Goal: Task Accomplishment & Management: Manage account settings

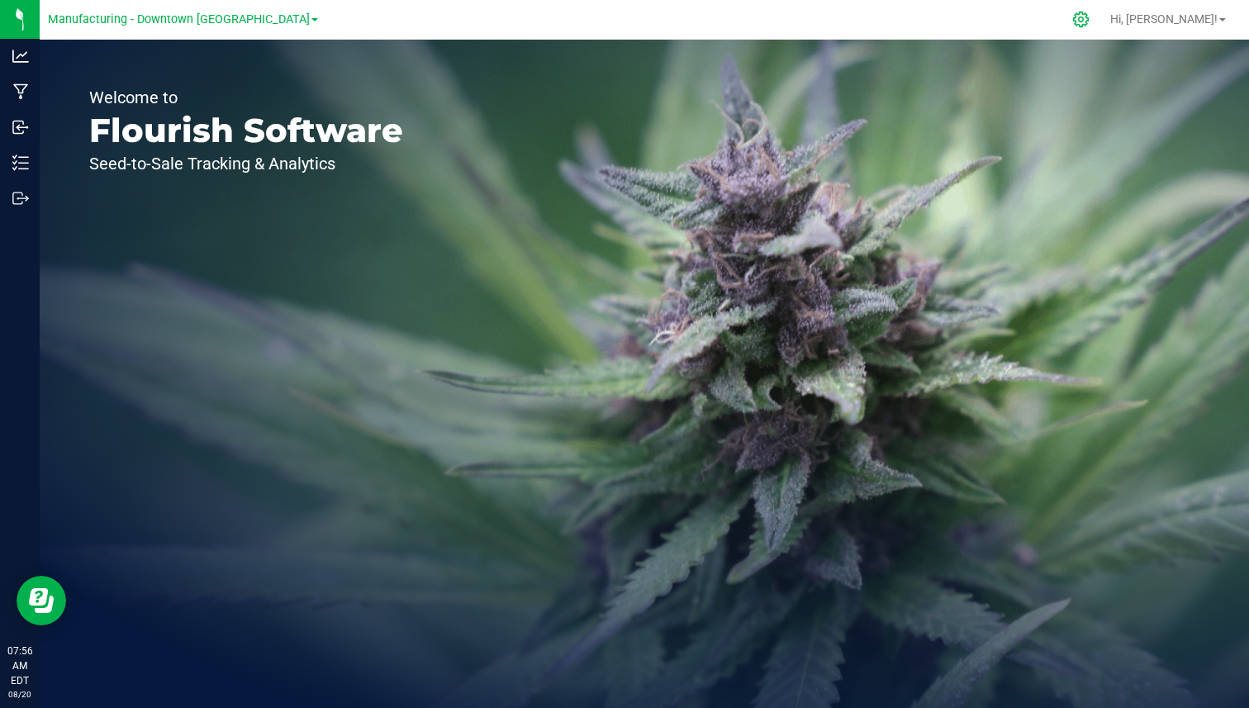
click at [1089, 17] on icon at bounding box center [1081, 20] width 16 height 16
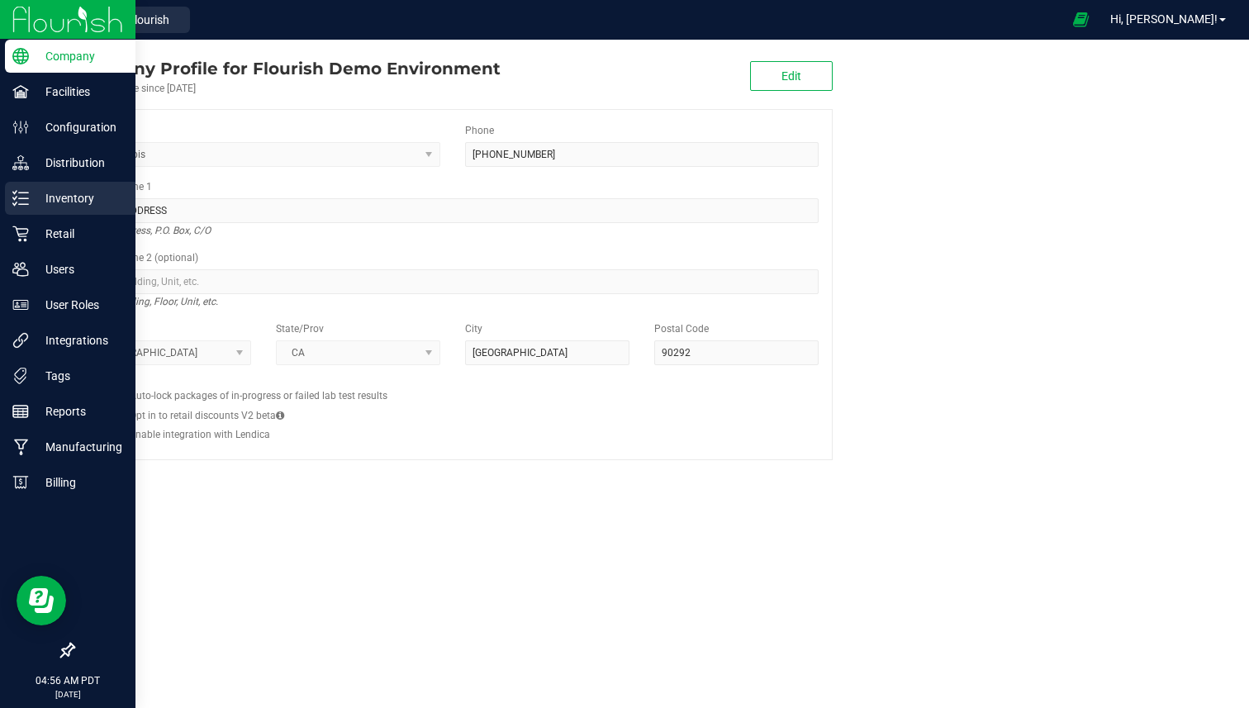
click at [46, 188] on p "Inventory" at bounding box center [78, 198] width 99 height 20
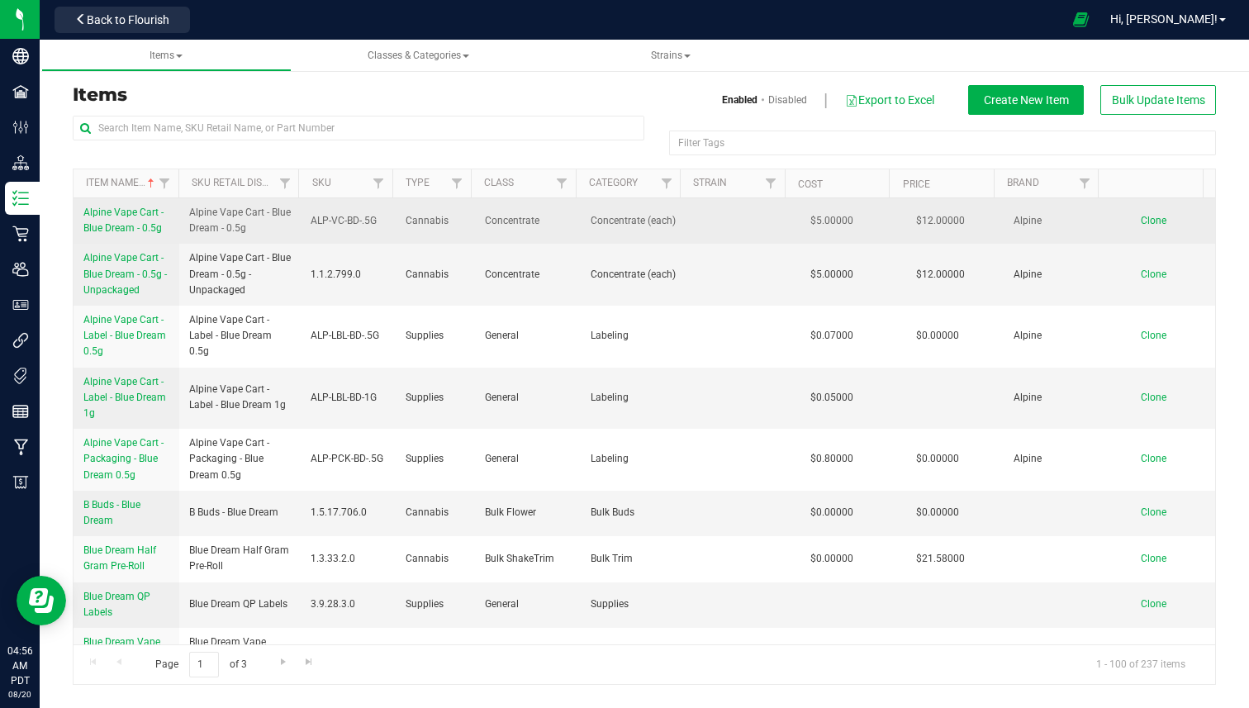
click at [139, 210] on span "Alpine Vape Cart - Blue Dream - 0.5g" at bounding box center [123, 220] width 80 height 27
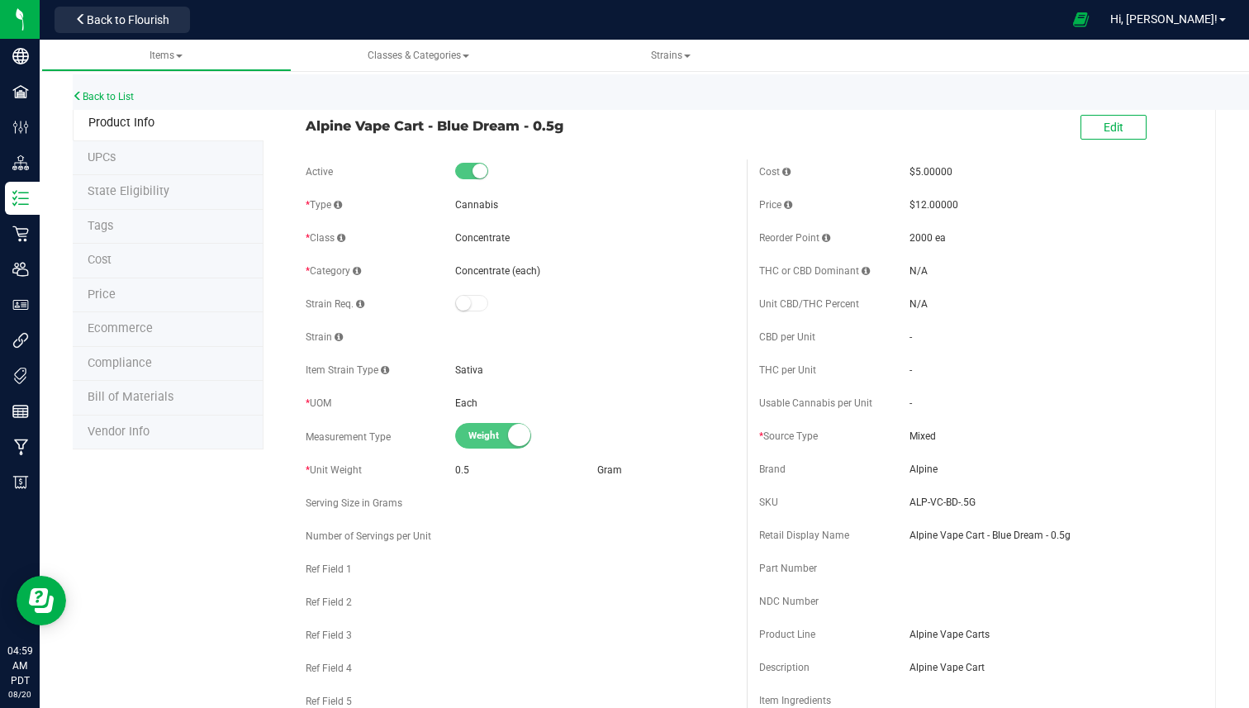
scroll to position [2, 0]
click at [183, 383] on li "Bill of Materials" at bounding box center [168, 396] width 191 height 35
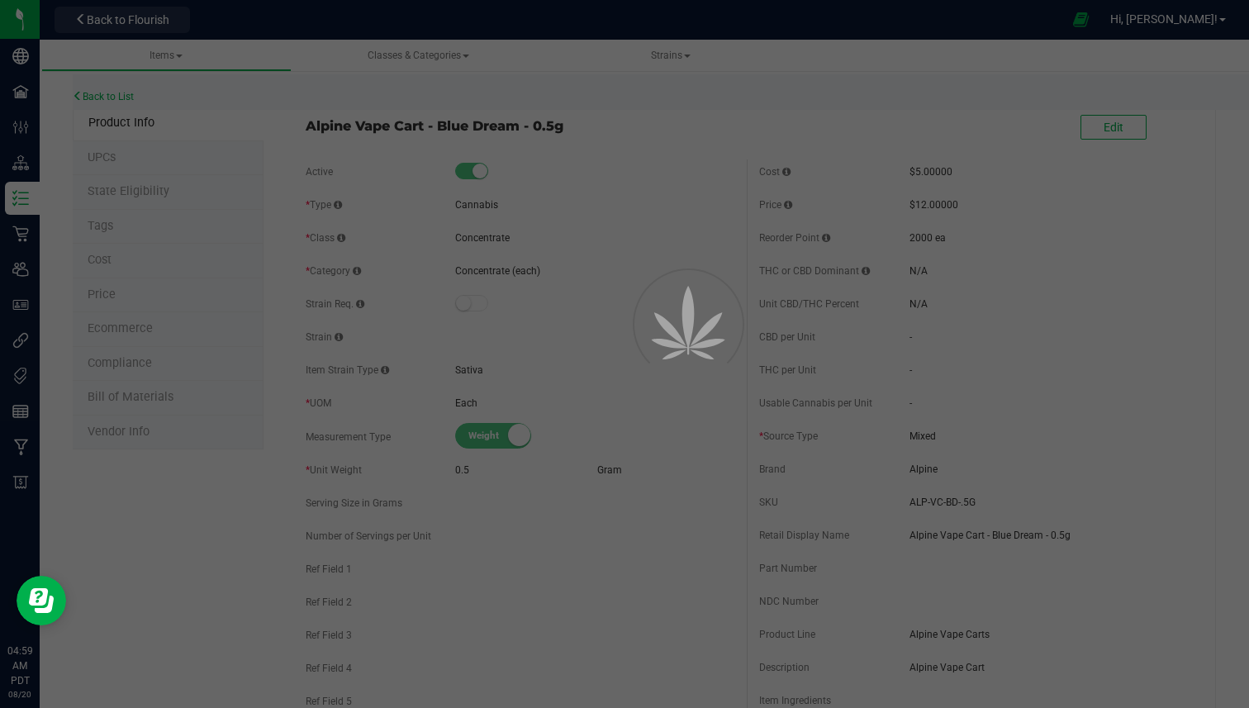
select select "160"
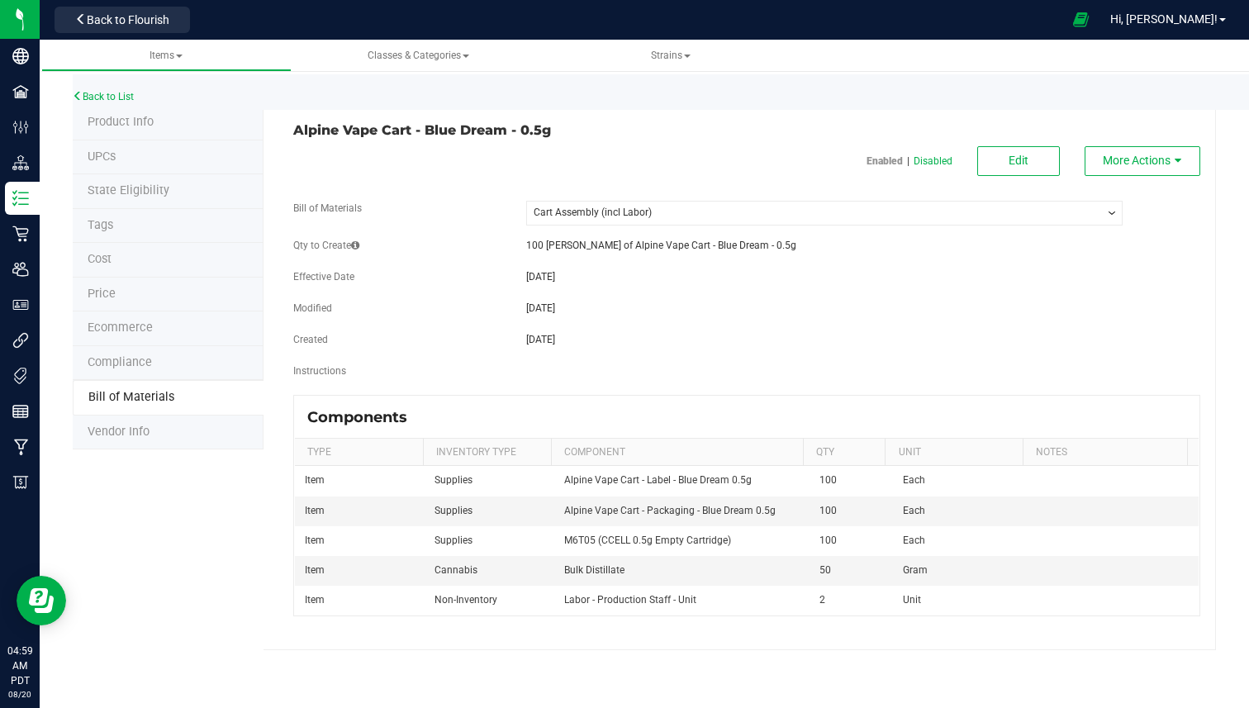
click at [178, 420] on li "Vendor Info" at bounding box center [168, 433] width 191 height 35
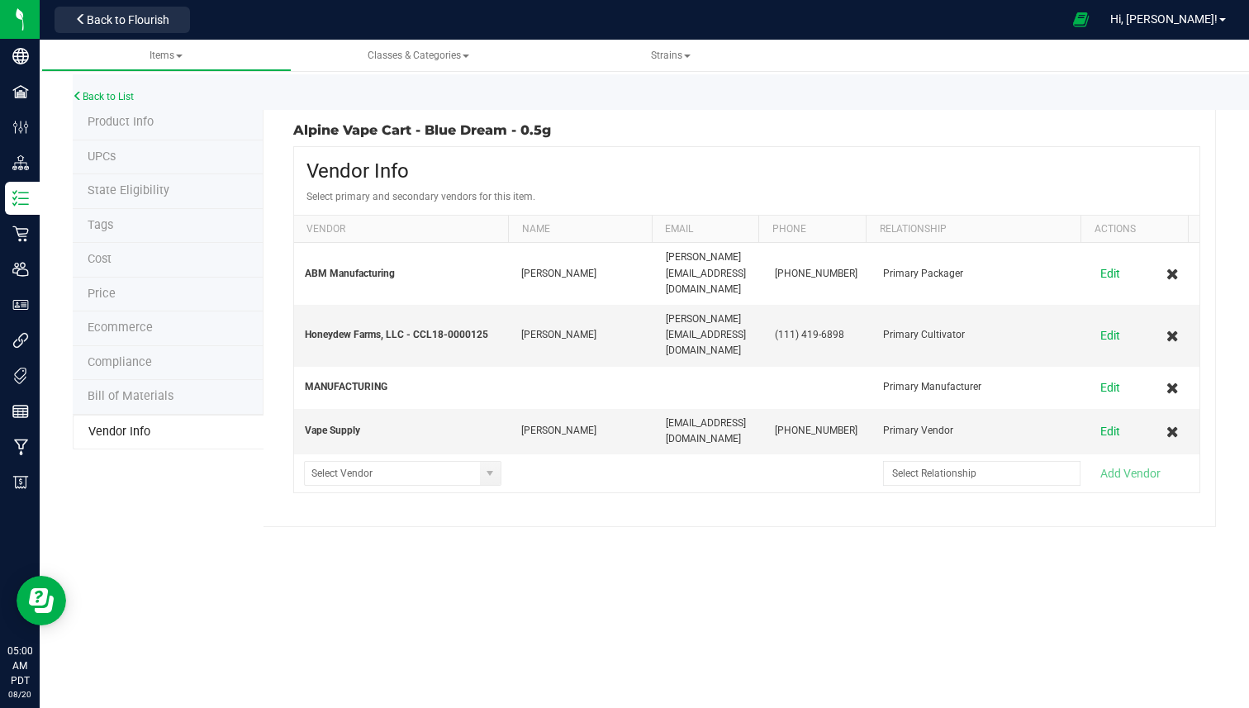
click at [216, 393] on li "Bill of Materials" at bounding box center [168, 397] width 191 height 35
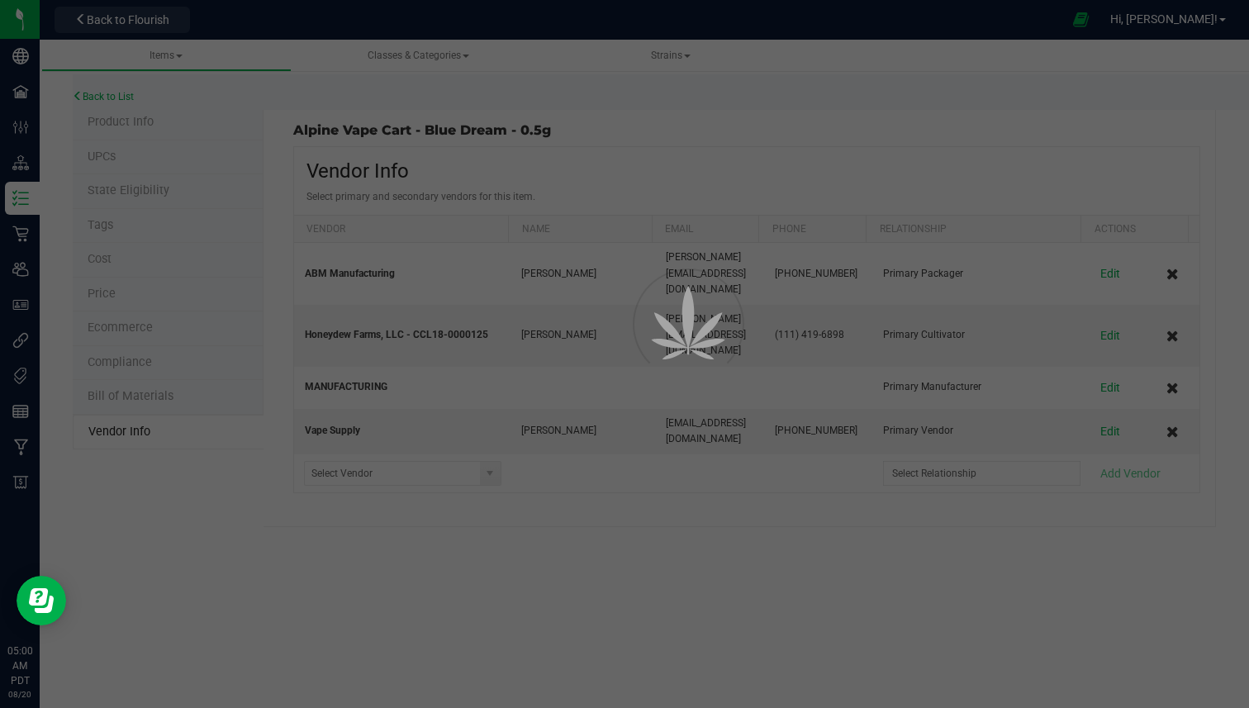
select select "160"
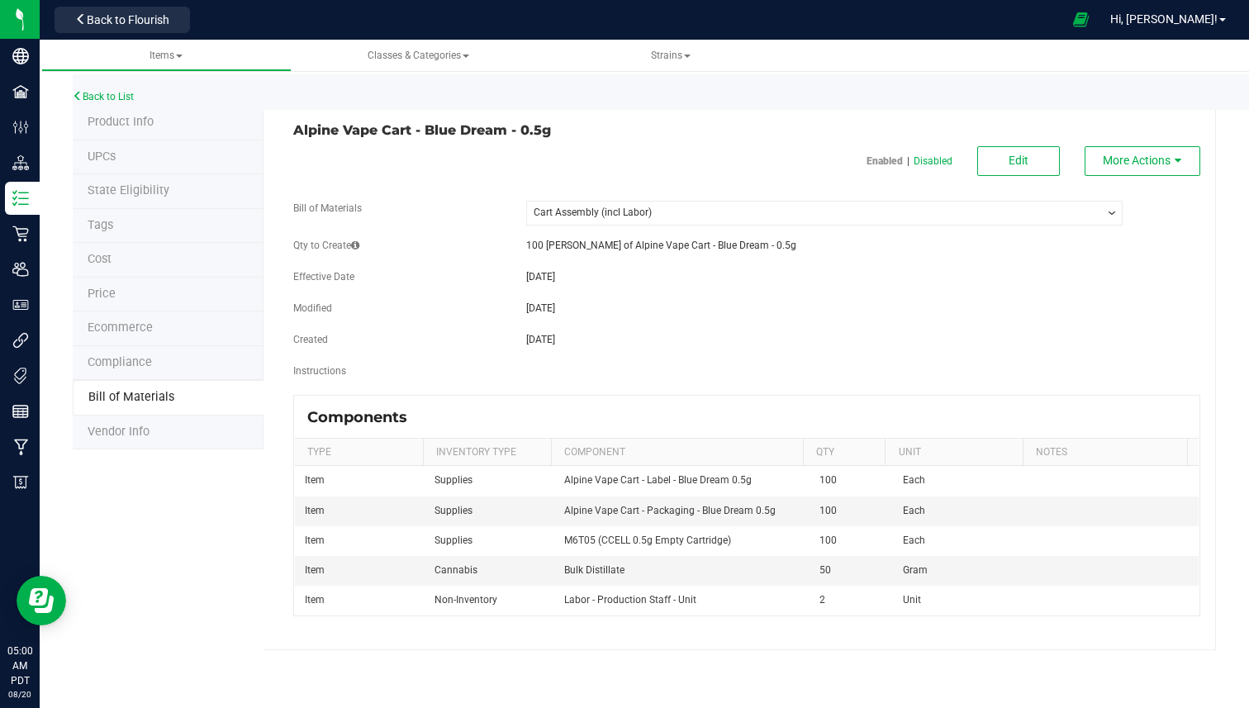
click at [216, 423] on li "Vendor Info" at bounding box center [168, 433] width 191 height 35
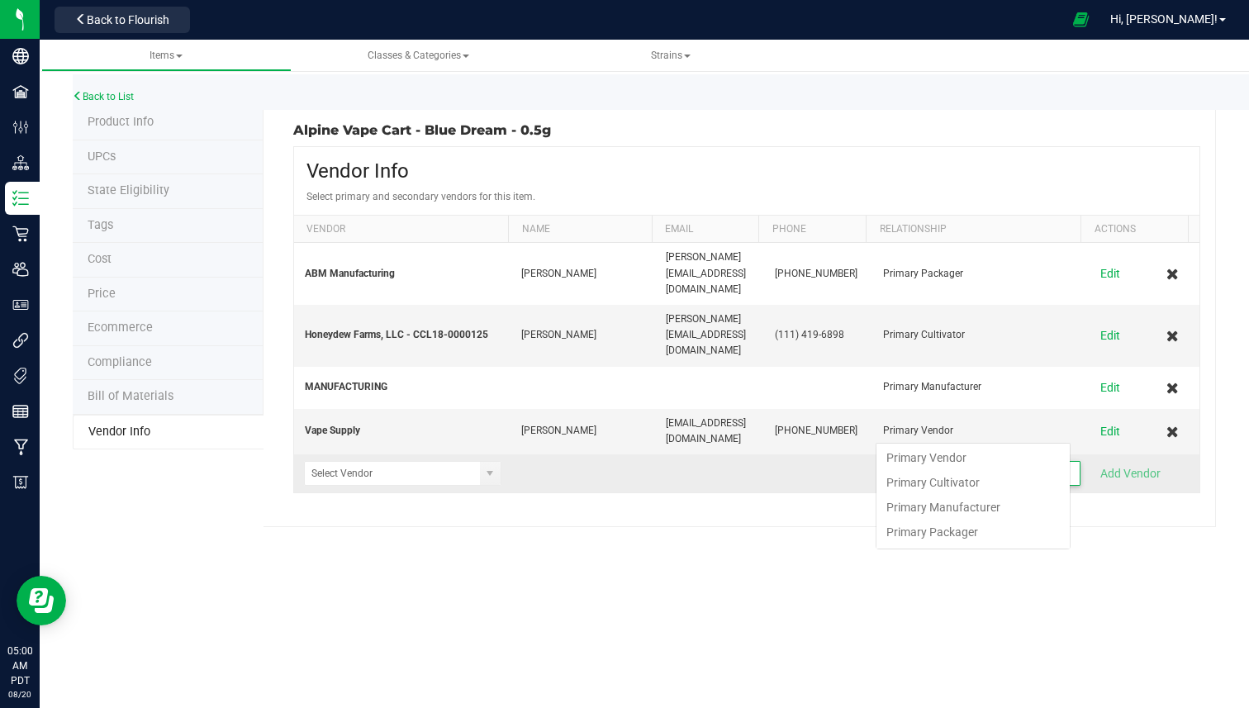
click at [884, 462] on input at bounding box center [971, 473] width 175 height 23
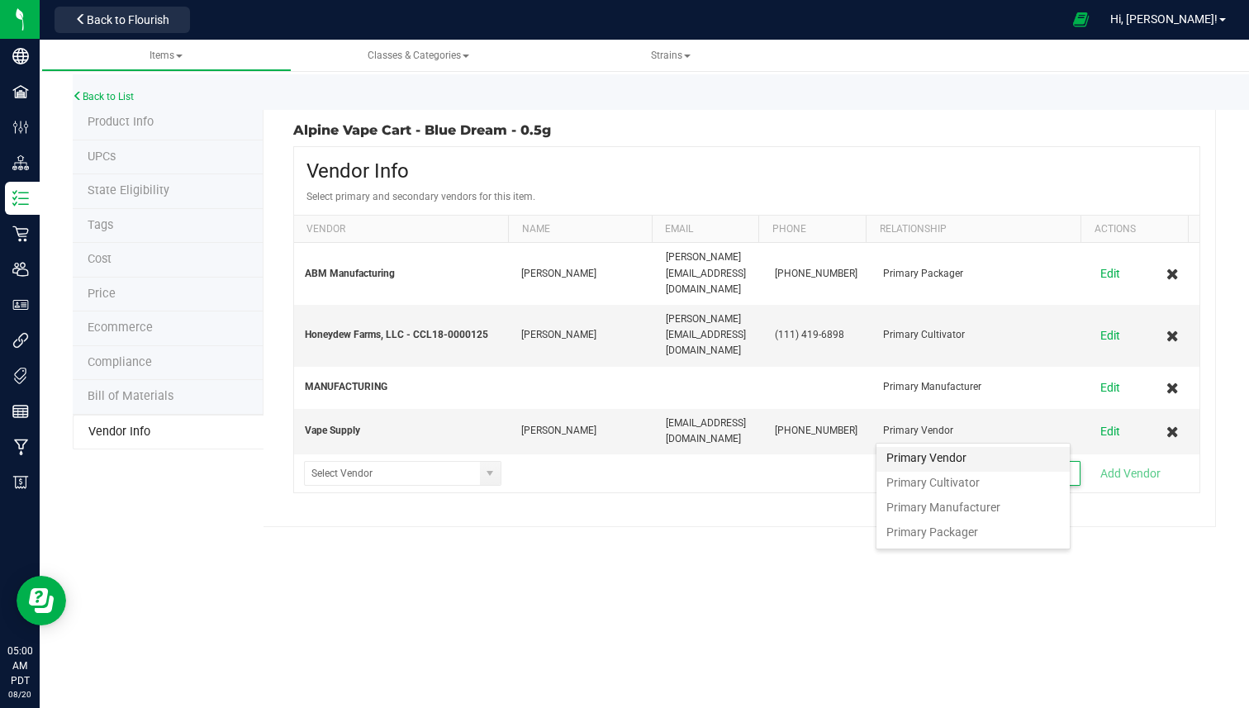
click at [901, 450] on span "Primary Vendor" at bounding box center [927, 459] width 80 height 18
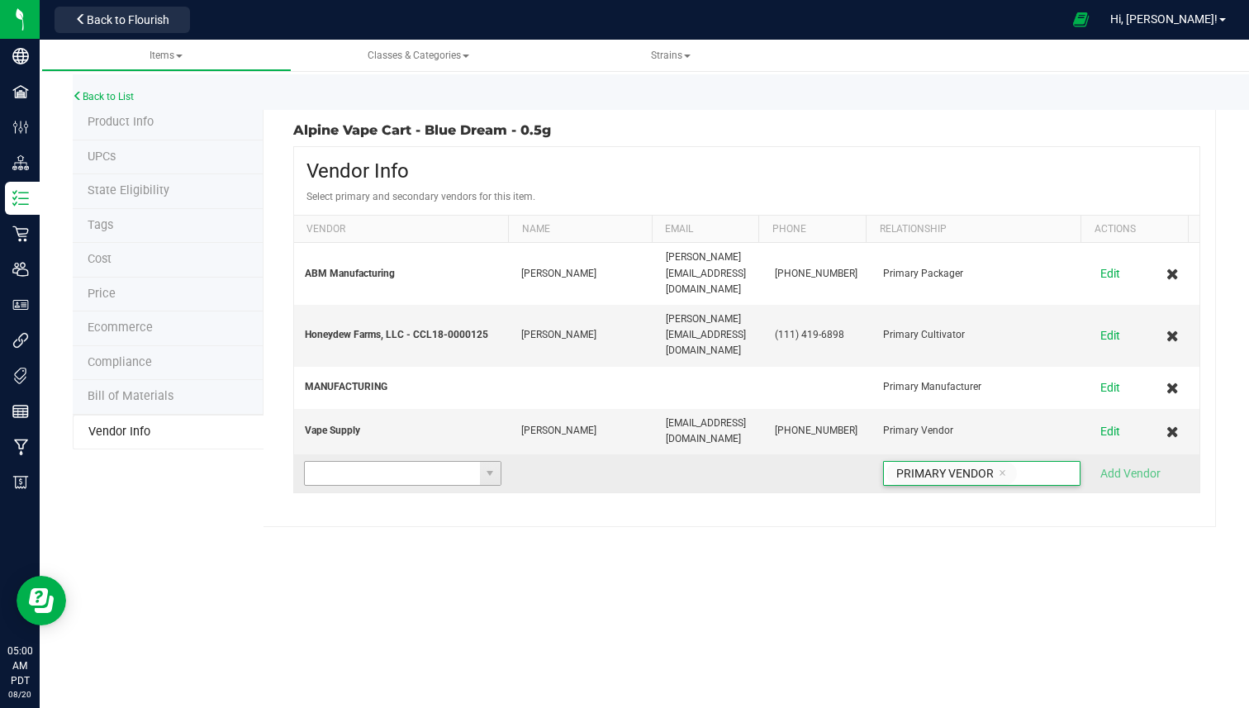
click at [433, 462] on input at bounding box center [392, 473] width 175 height 23
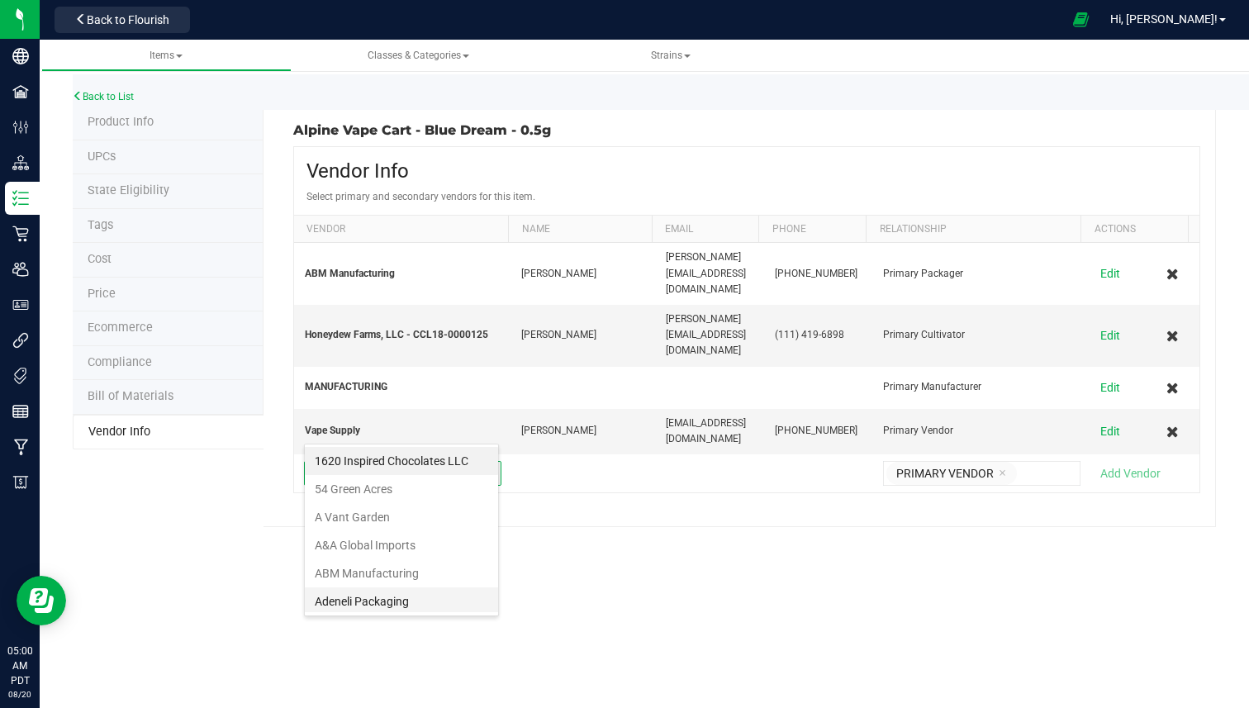
click at [411, 593] on li "Adeneli Packaging" at bounding box center [401, 601] width 193 height 28
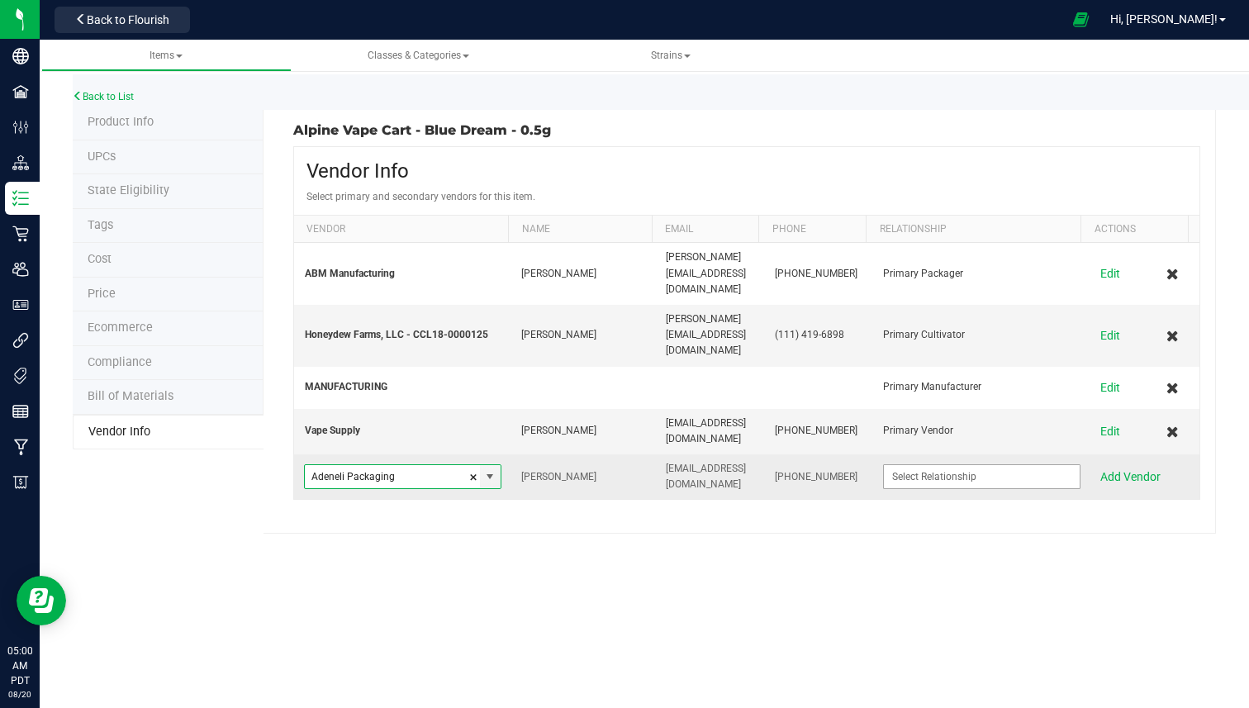
type input "Adeneli Packaging"
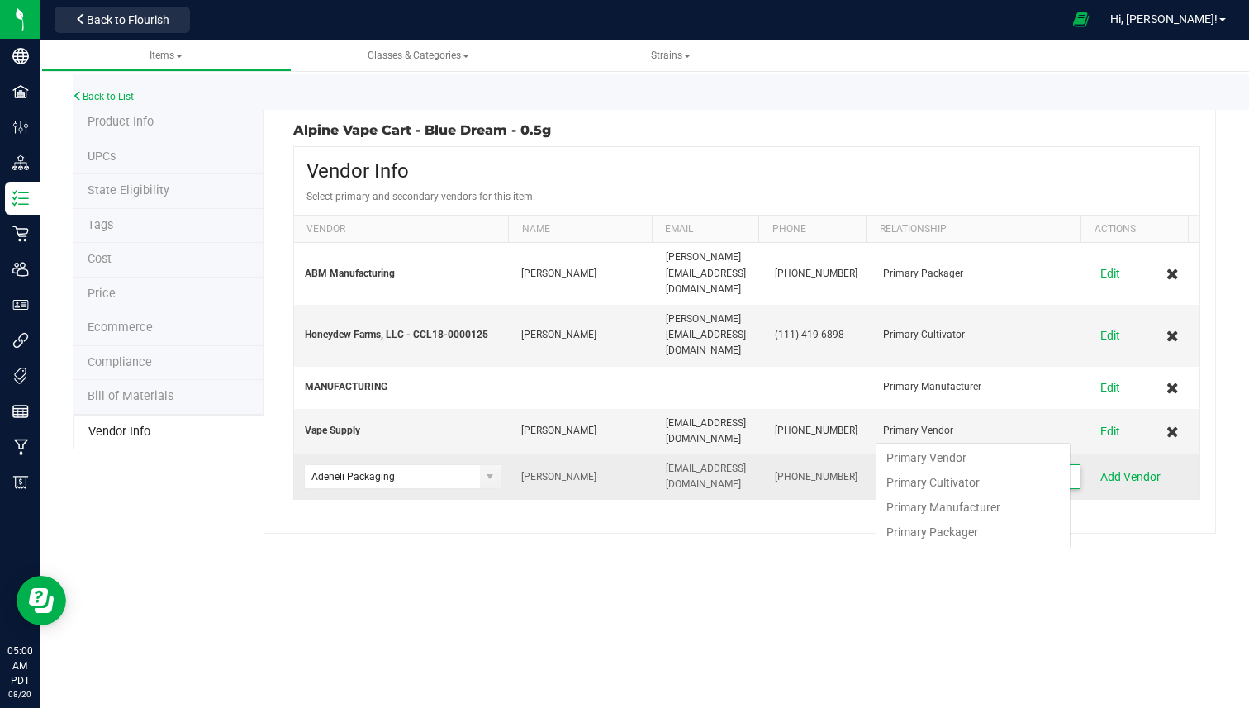
click at [985, 465] on input at bounding box center [971, 476] width 175 height 23
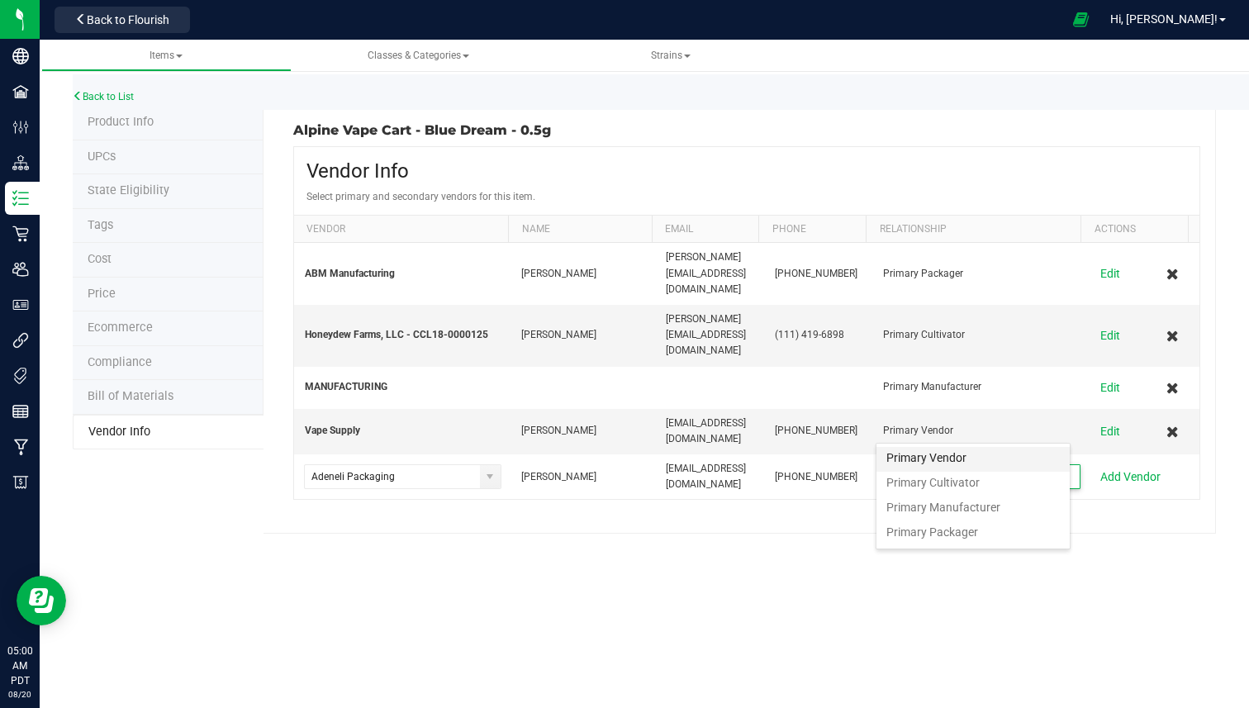
click at [971, 457] on Vendor "Primary Vendor" at bounding box center [973, 459] width 193 height 25
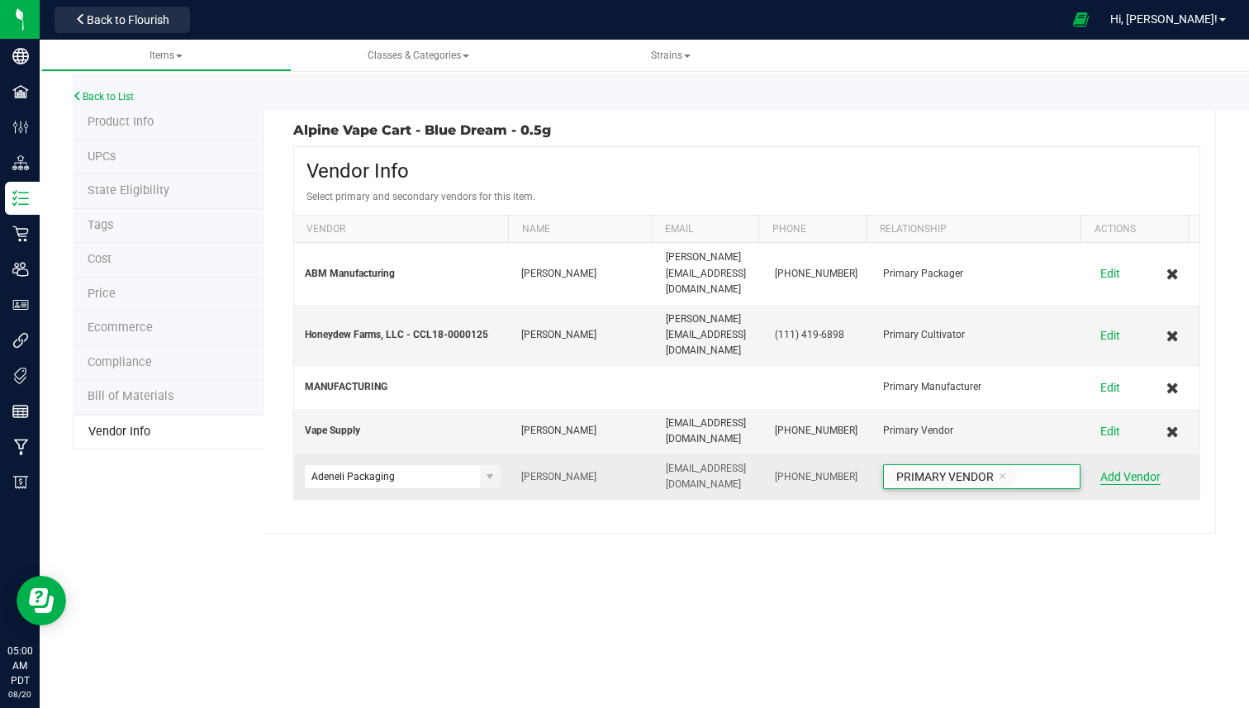
click at [1106, 469] on button "Add Vendor" at bounding box center [1131, 477] width 60 height 17
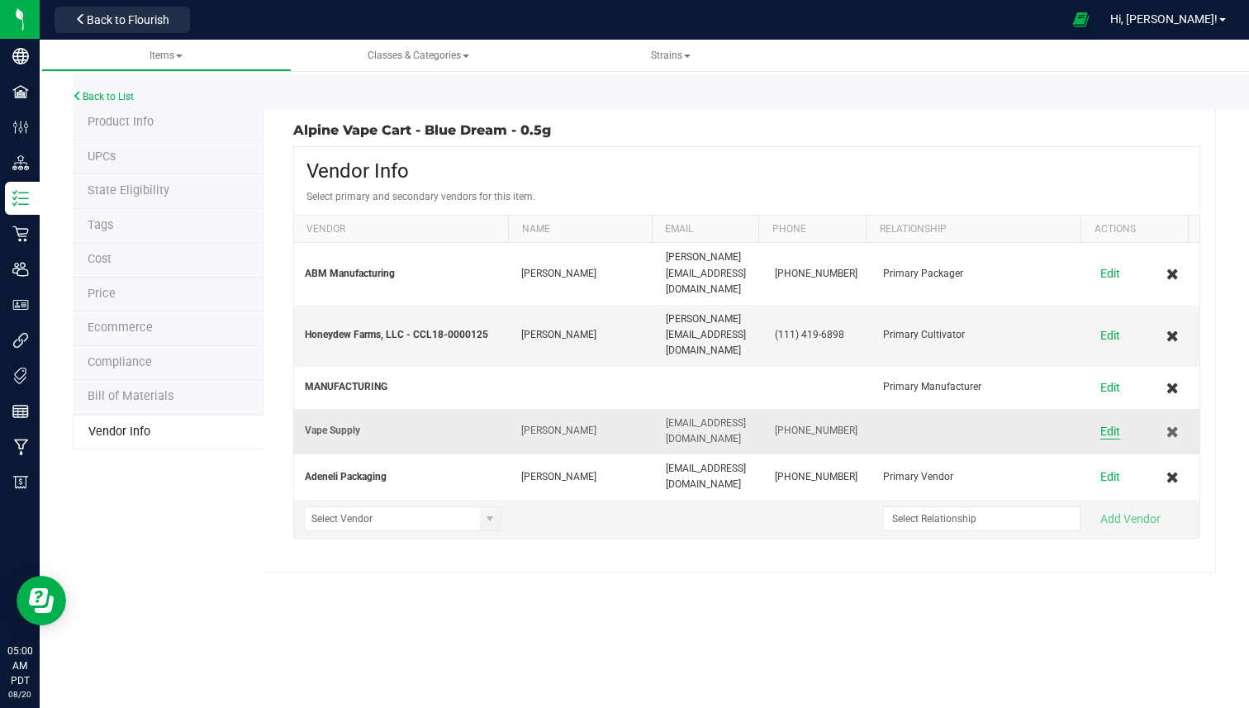
click at [1103, 423] on button "Edit" at bounding box center [1111, 431] width 20 height 17
click at [1048, 420] on input at bounding box center [971, 431] width 175 height 23
click at [1026, 413] on Vendor "Primary Vendor" at bounding box center [973, 417] width 193 height 25
click at [1101, 423] on button "Save" at bounding box center [1113, 431] width 25 height 17
click at [159, 374] on li "Compliance" at bounding box center [168, 363] width 191 height 35
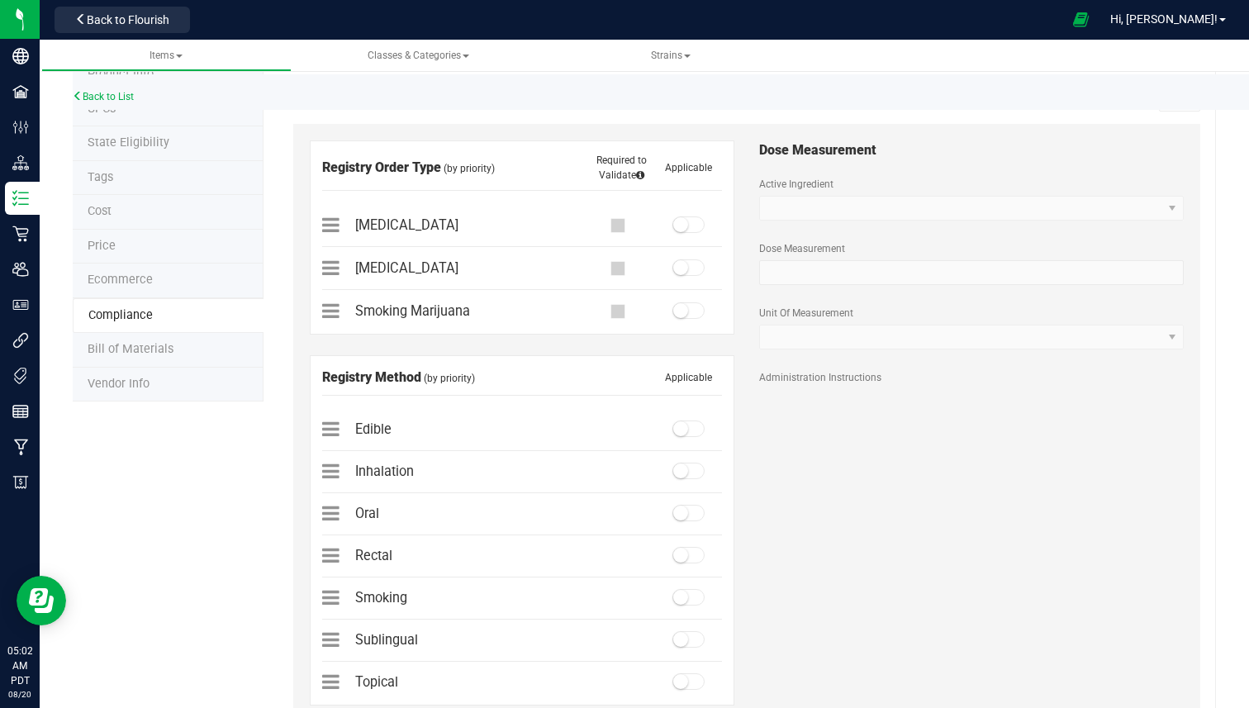
scroll to position [33, 0]
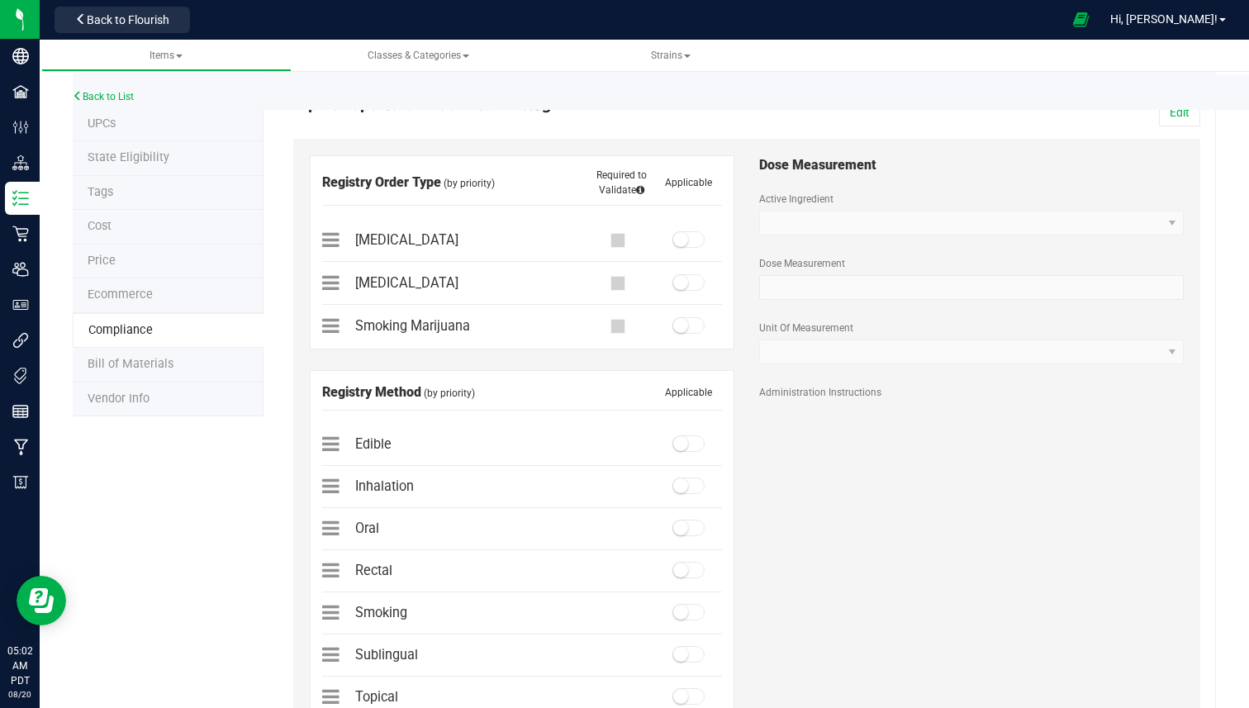
click at [157, 285] on li "Ecommerce" at bounding box center [168, 295] width 191 height 35
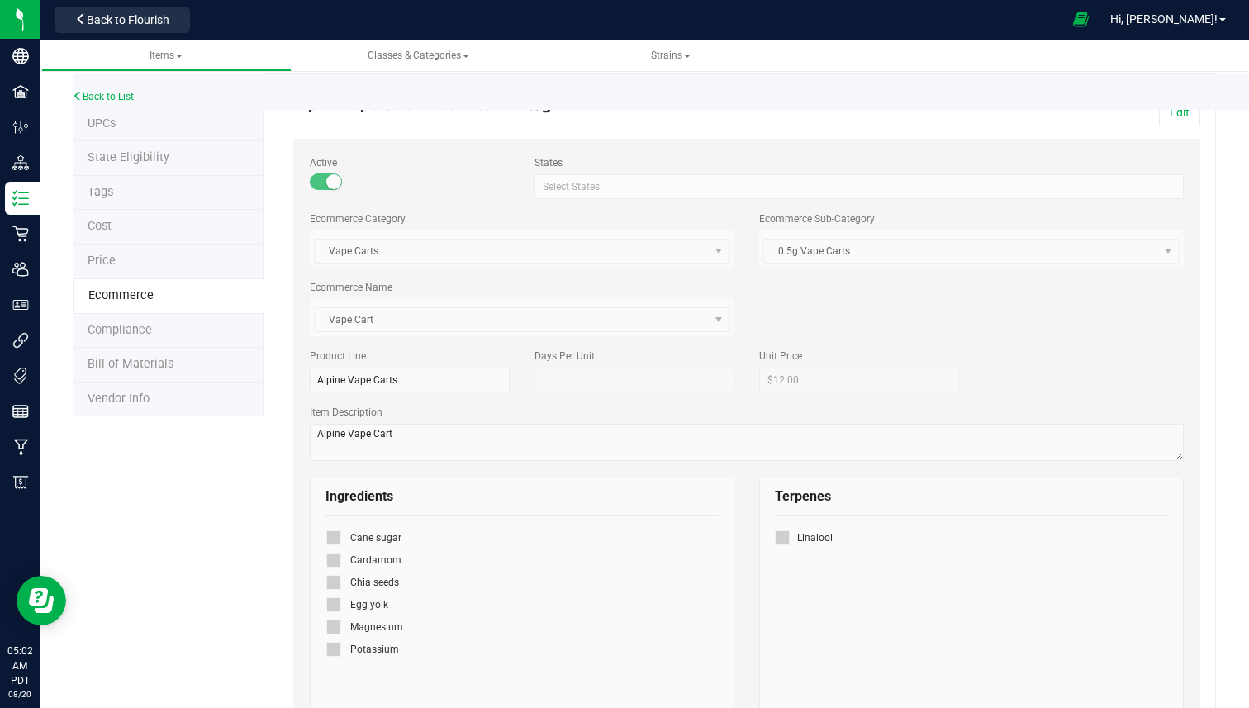
click at [169, 254] on li "Price" at bounding box center [168, 262] width 191 height 35
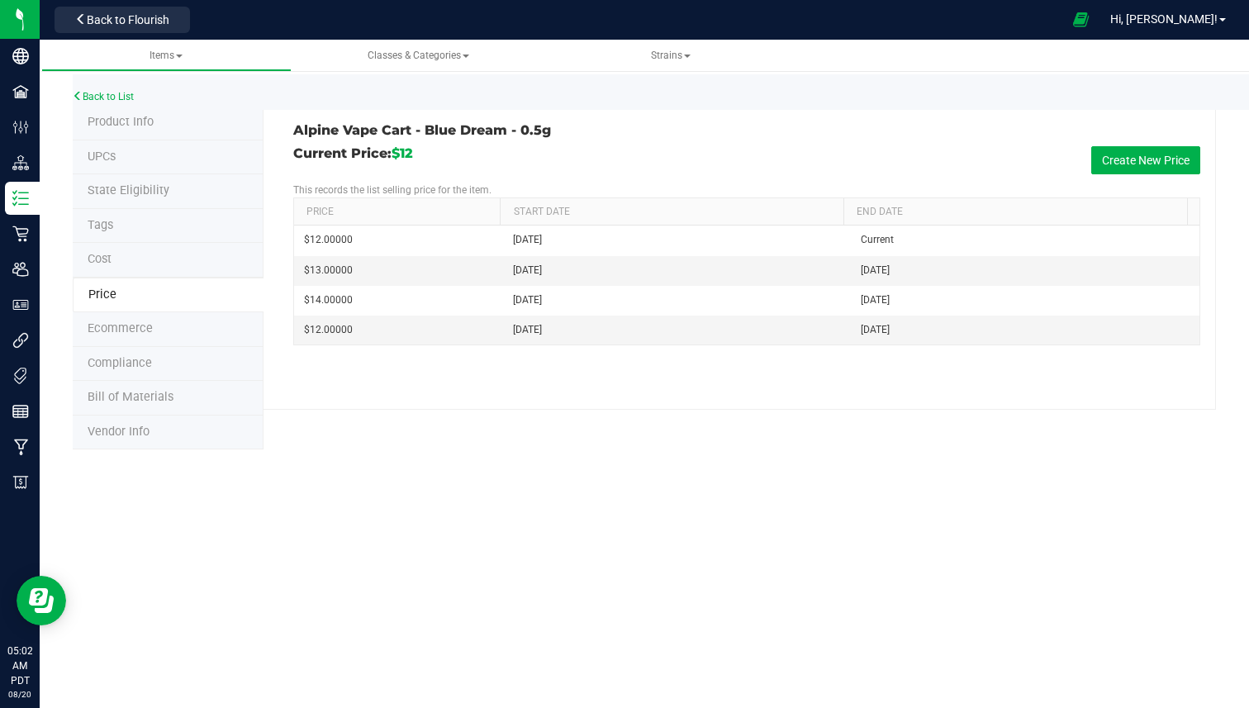
click at [150, 316] on li "Ecommerce" at bounding box center [168, 329] width 191 height 35
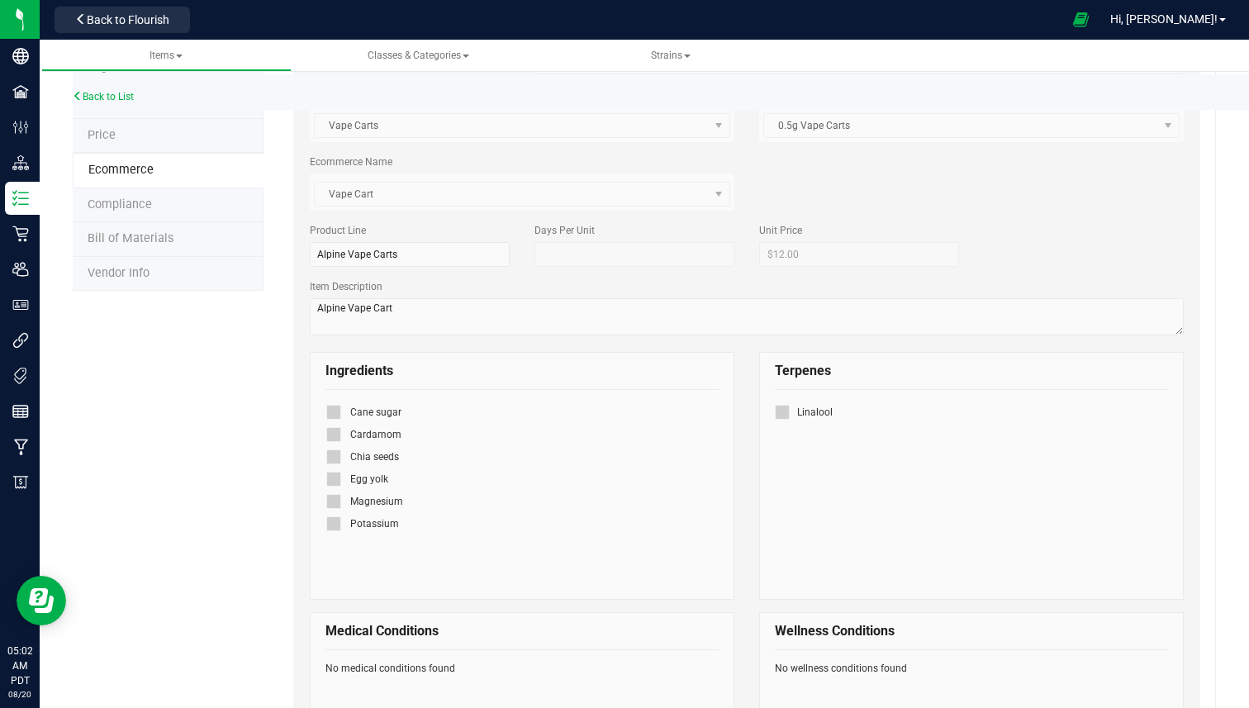
scroll to position [166, 0]
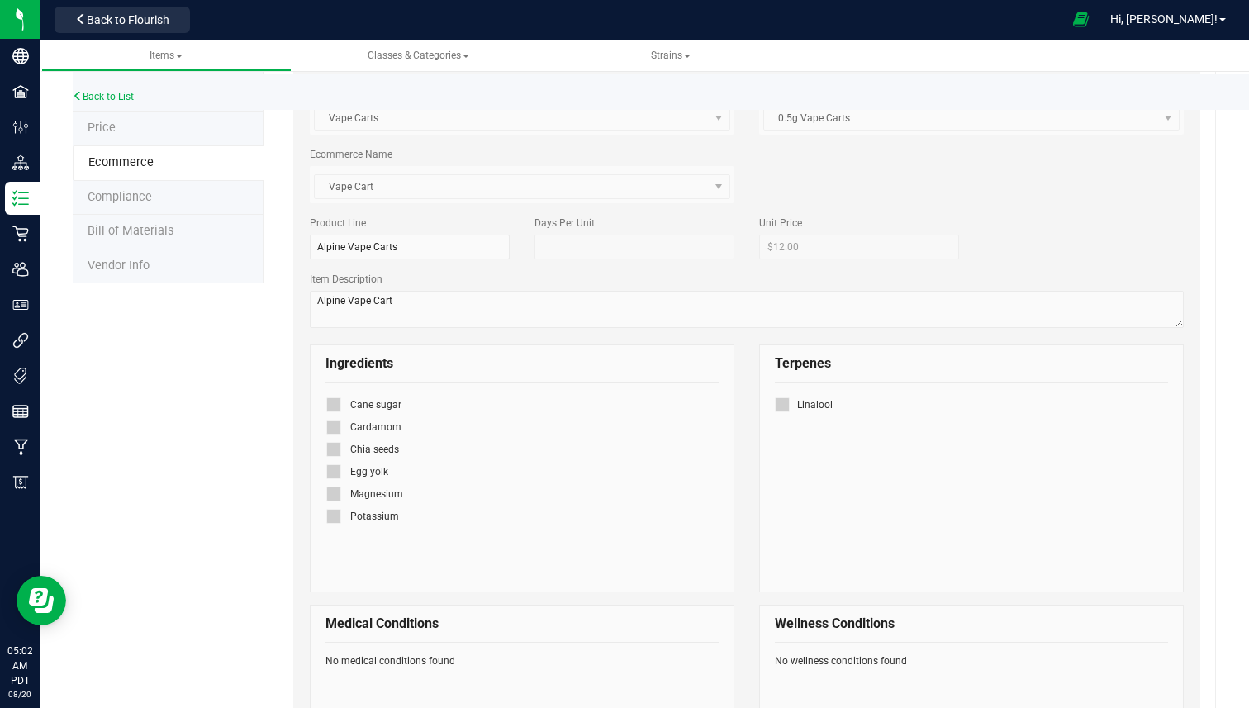
click at [212, 200] on li "Compliance" at bounding box center [168, 198] width 191 height 35
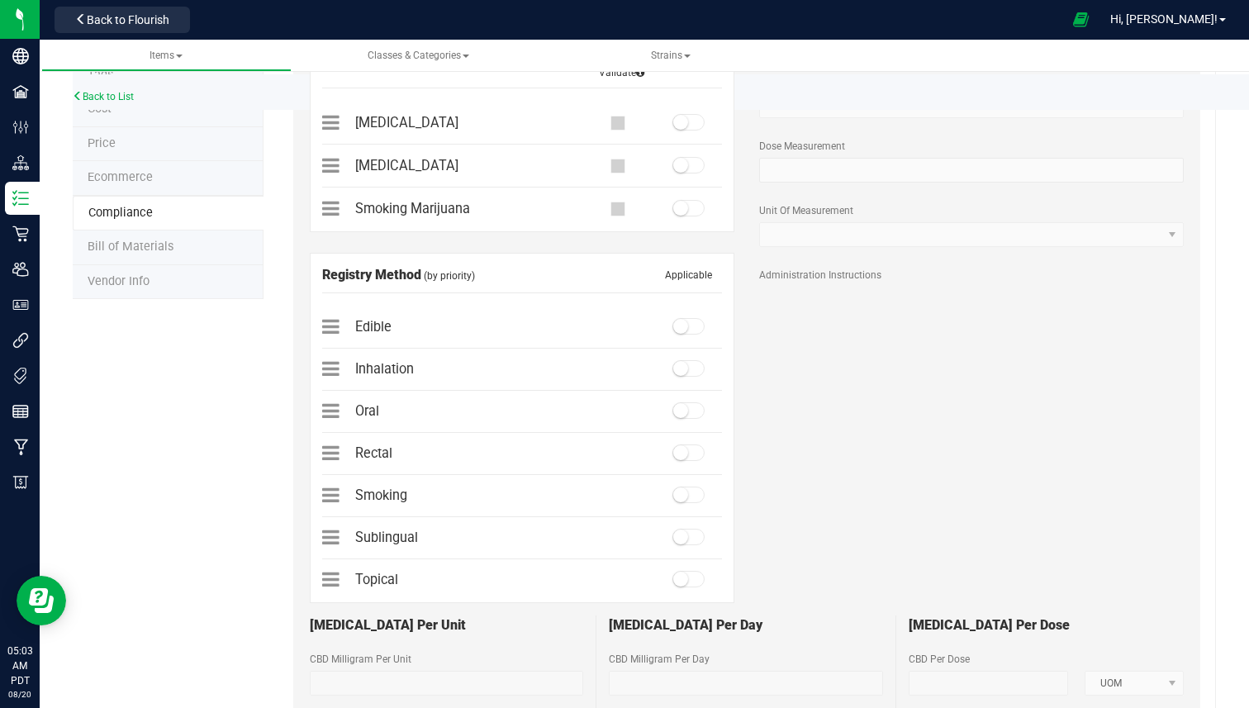
scroll to position [83, 0]
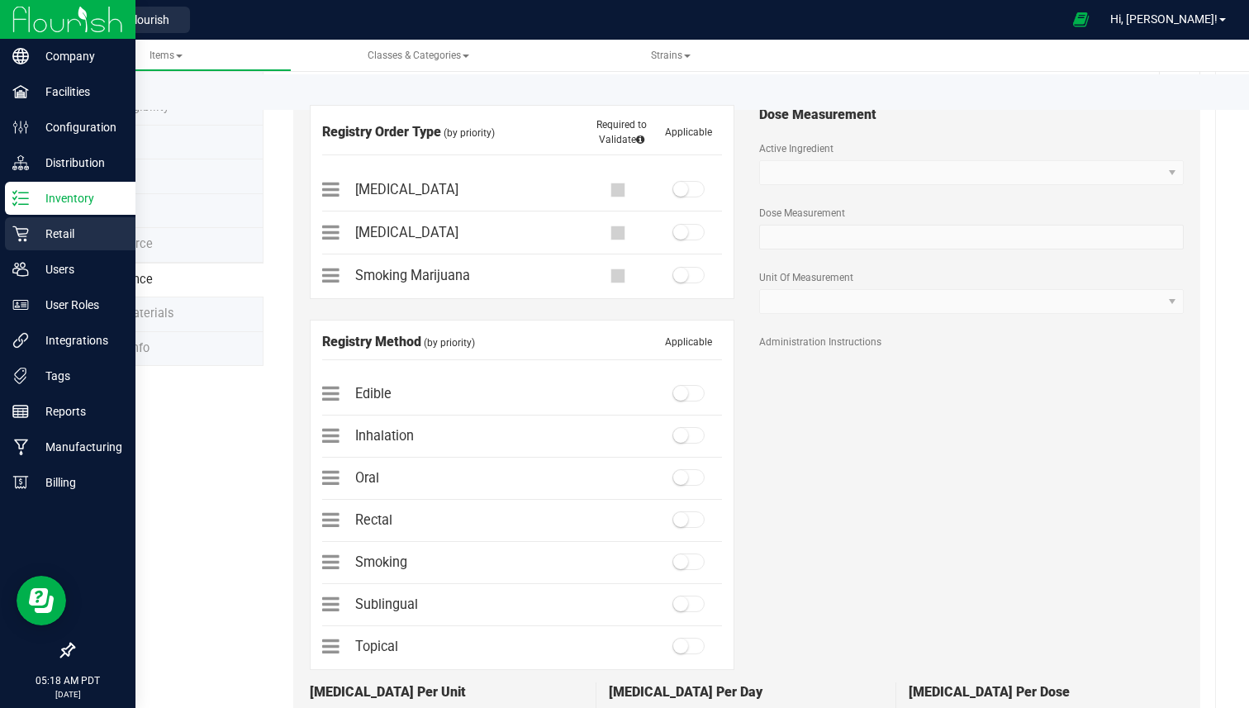
click at [72, 234] on p "Retail" at bounding box center [78, 234] width 99 height 20
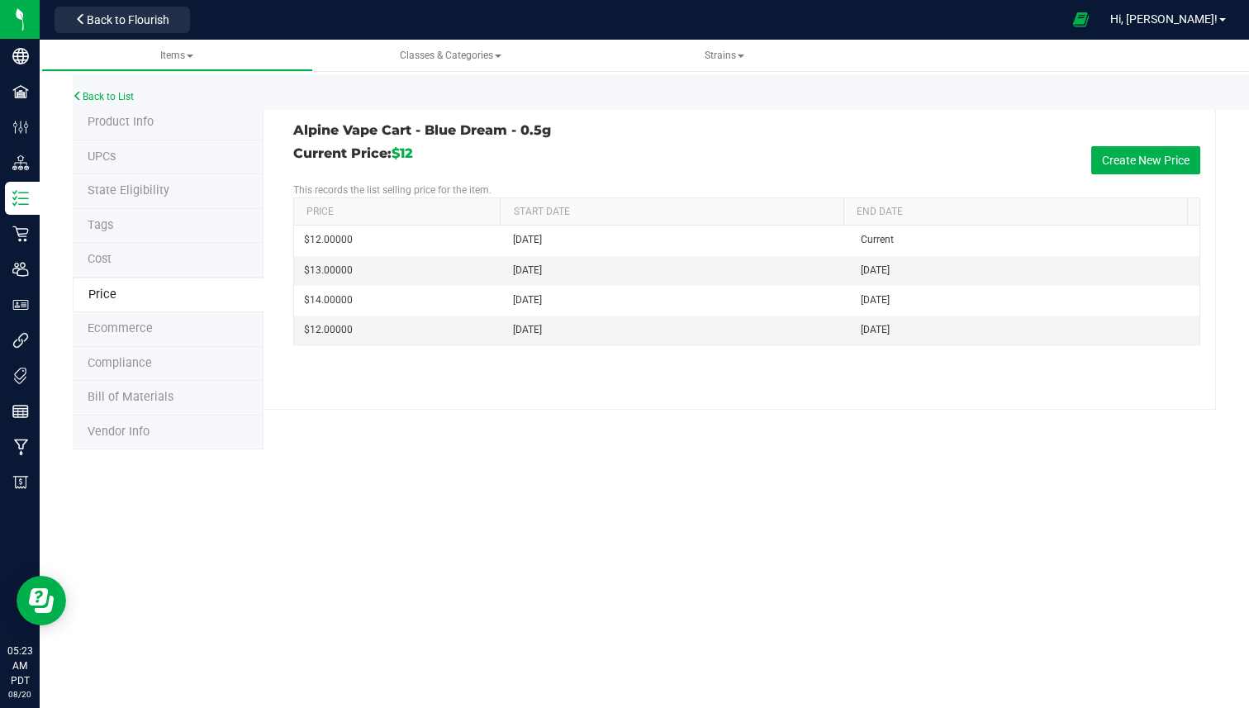
click at [161, 121] on li "Product Info" at bounding box center [168, 123] width 191 height 35
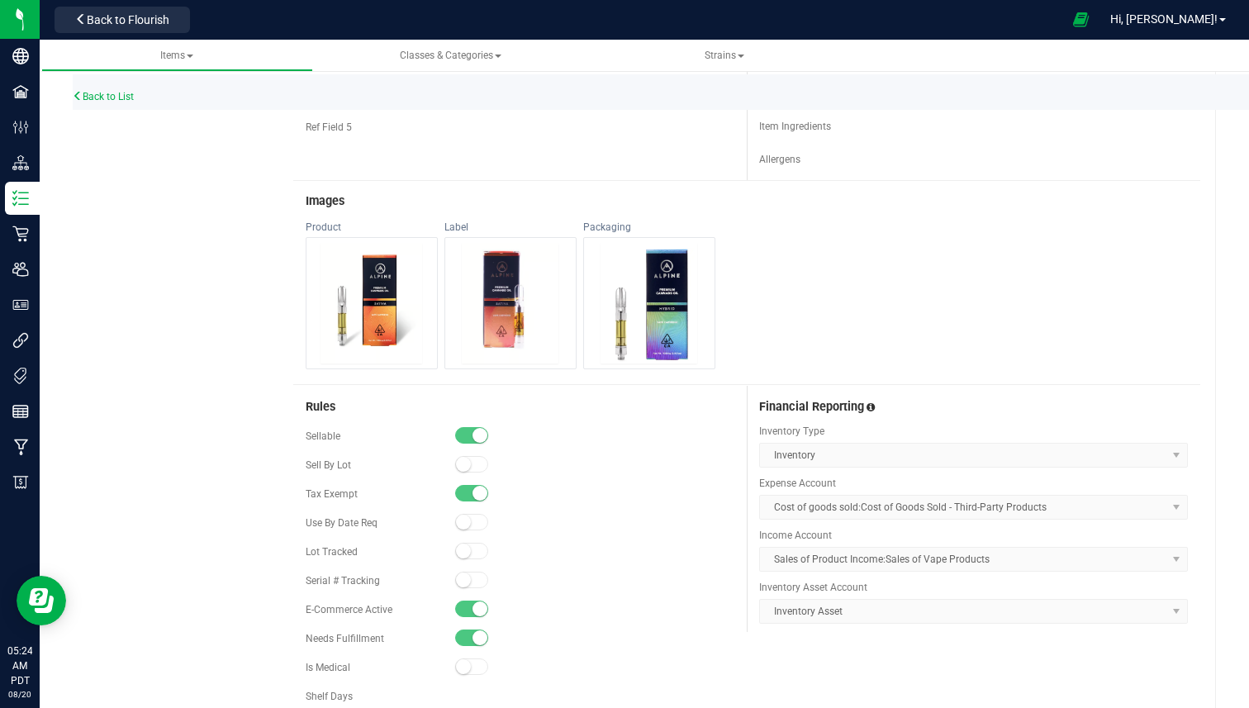
scroll to position [577, 0]
drag, startPoint x: 751, startPoint y: 403, endPoint x: 873, endPoint y: 403, distance: 122.3
click at [873, 403] on div "Financial Reporting Inventory Type Inventory Expense Account Cost of goods sold…" at bounding box center [974, 506] width 454 height 246
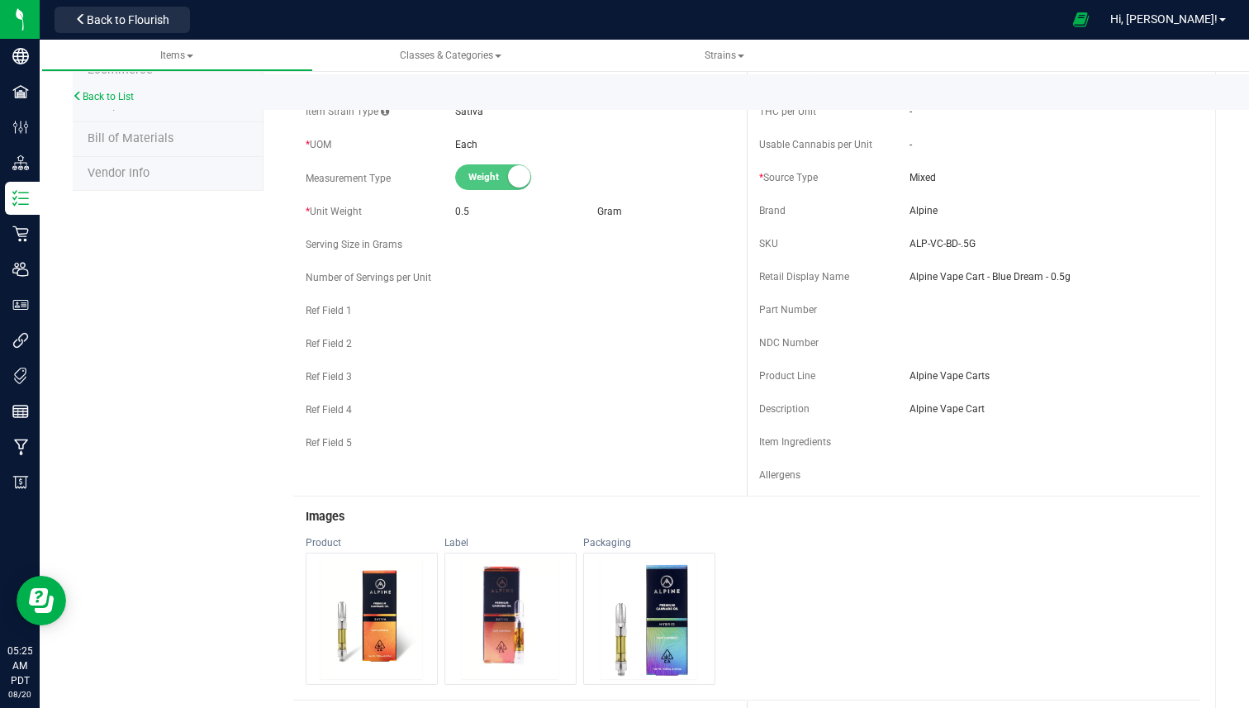
scroll to position [0, 0]
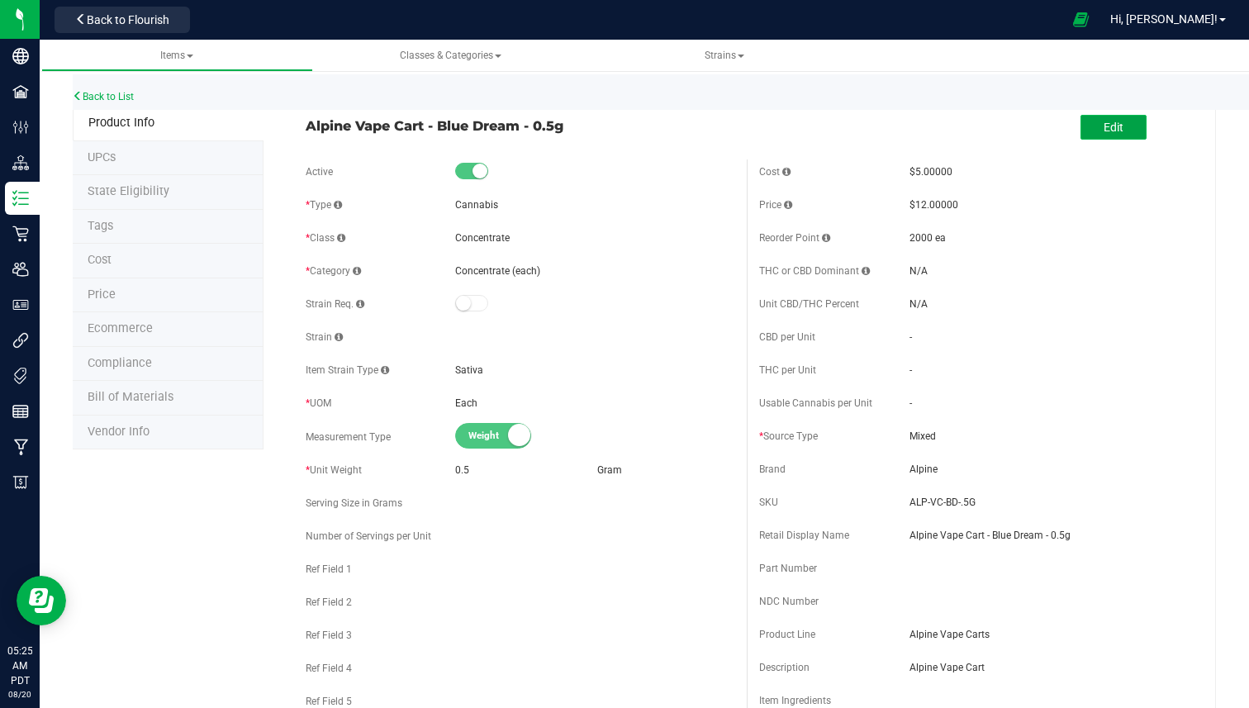
click at [1087, 123] on button "Edit" at bounding box center [1114, 127] width 66 height 25
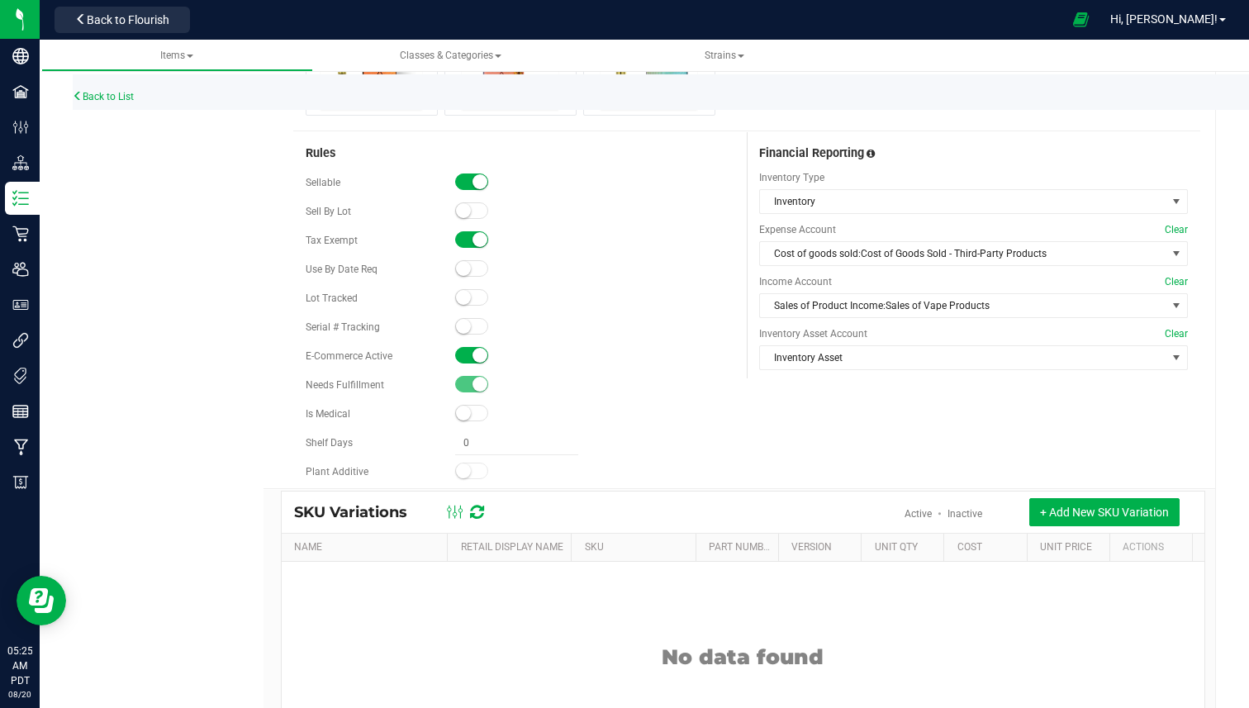
scroll to position [875, 0]
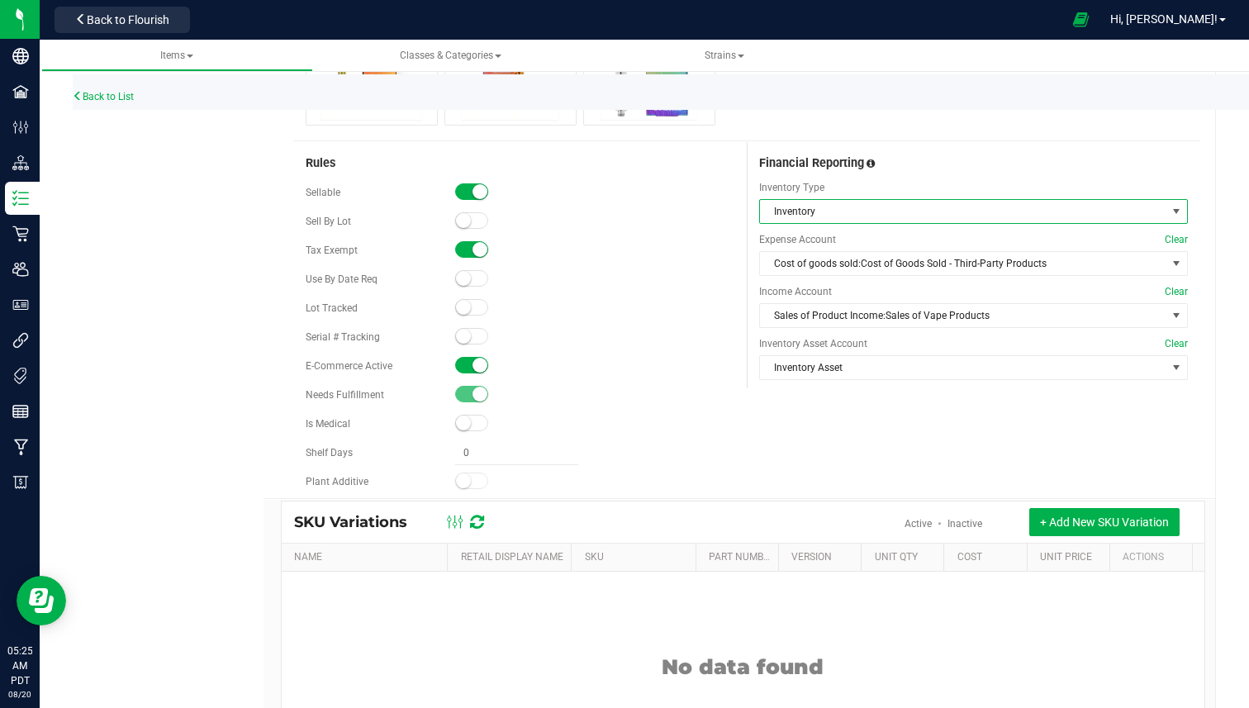
click at [897, 202] on span "Inventory" at bounding box center [963, 211] width 407 height 23
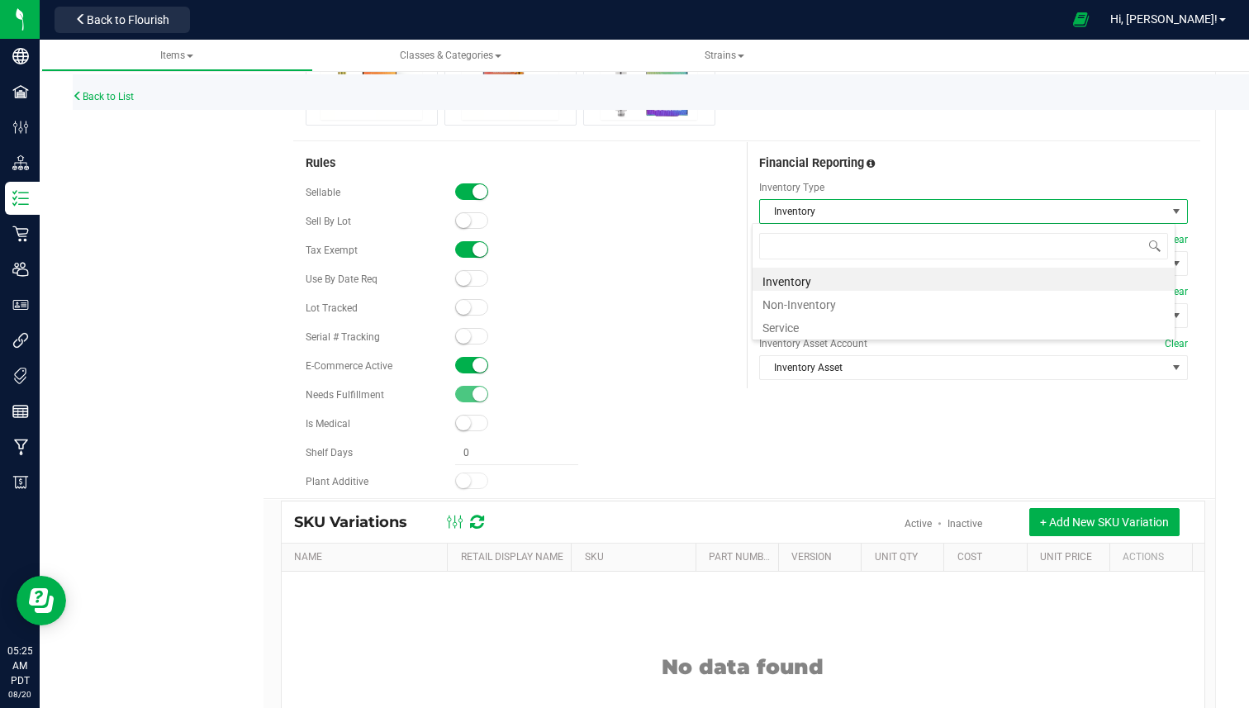
scroll to position [25, 424]
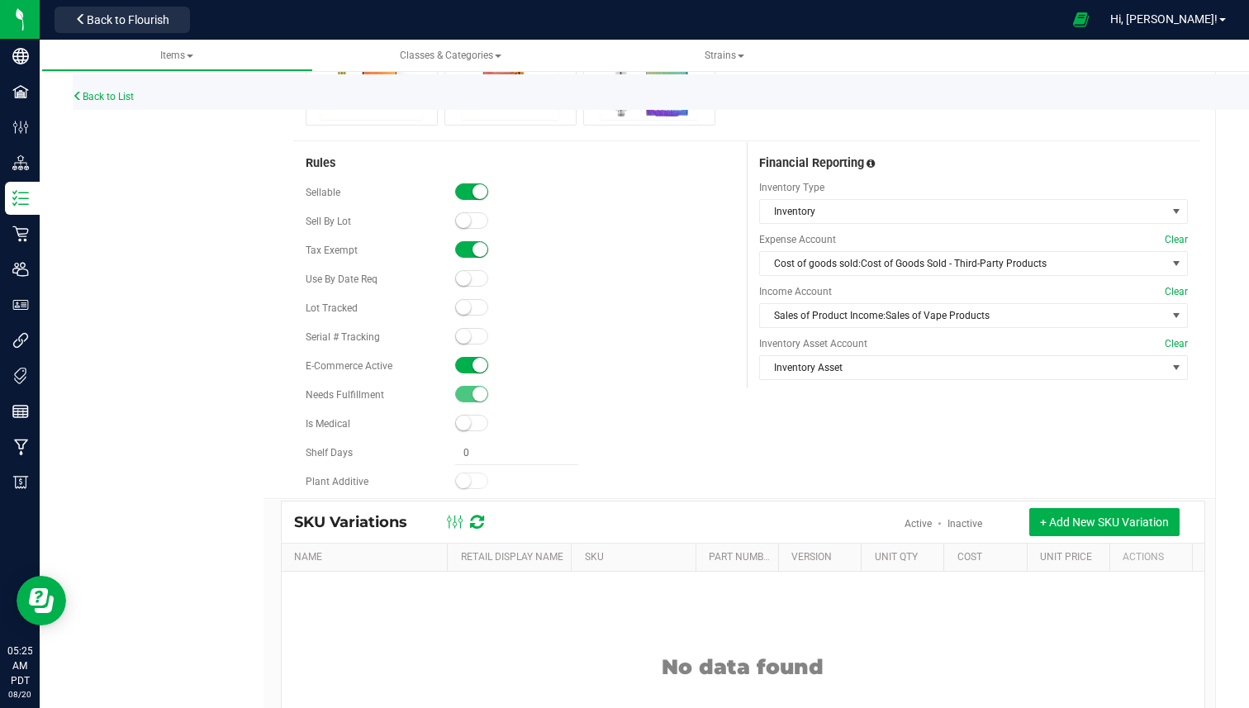
click at [770, 184] on span "Inventory Type" at bounding box center [973, 187] width 429 height 15
drag, startPoint x: 770, startPoint y: 184, endPoint x: 812, endPoint y: 184, distance: 42.1
click at [812, 184] on span "Inventory Type" at bounding box center [973, 187] width 429 height 15
click at [814, 266] on span "Cost of goods sold:Cost of Goods Sold - Third-Party Products" at bounding box center [963, 263] width 407 height 23
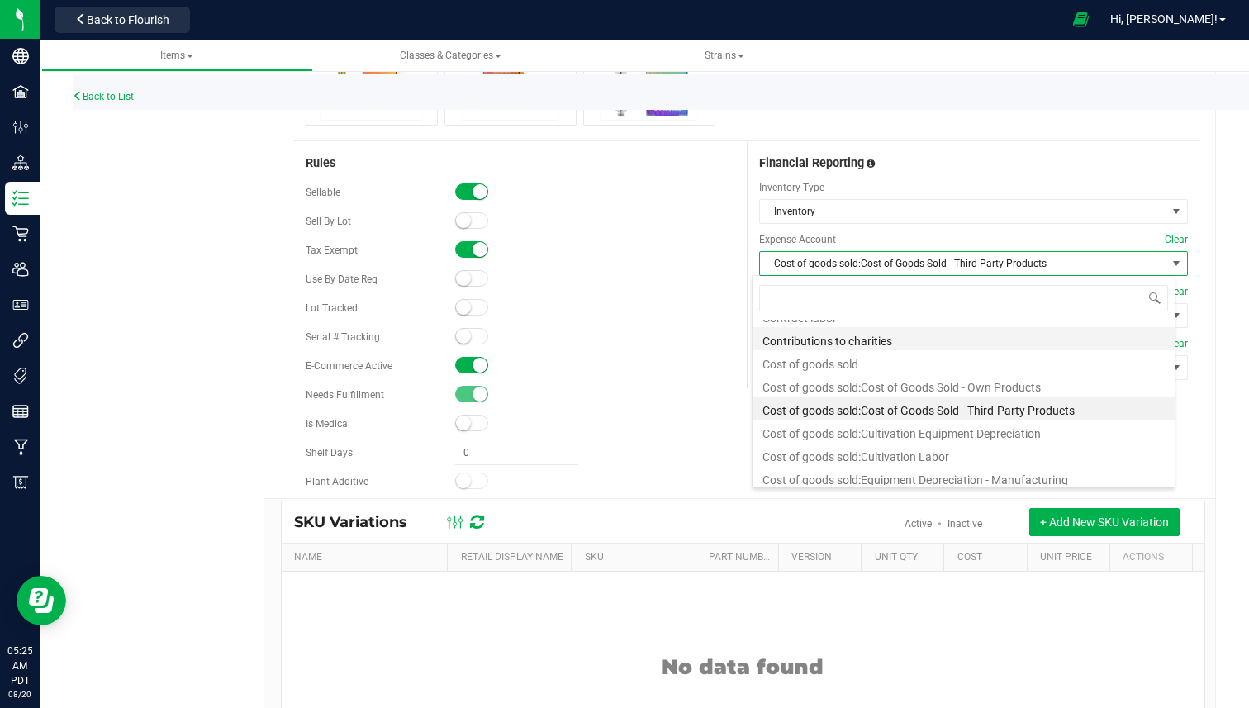
scroll to position [168, 0]
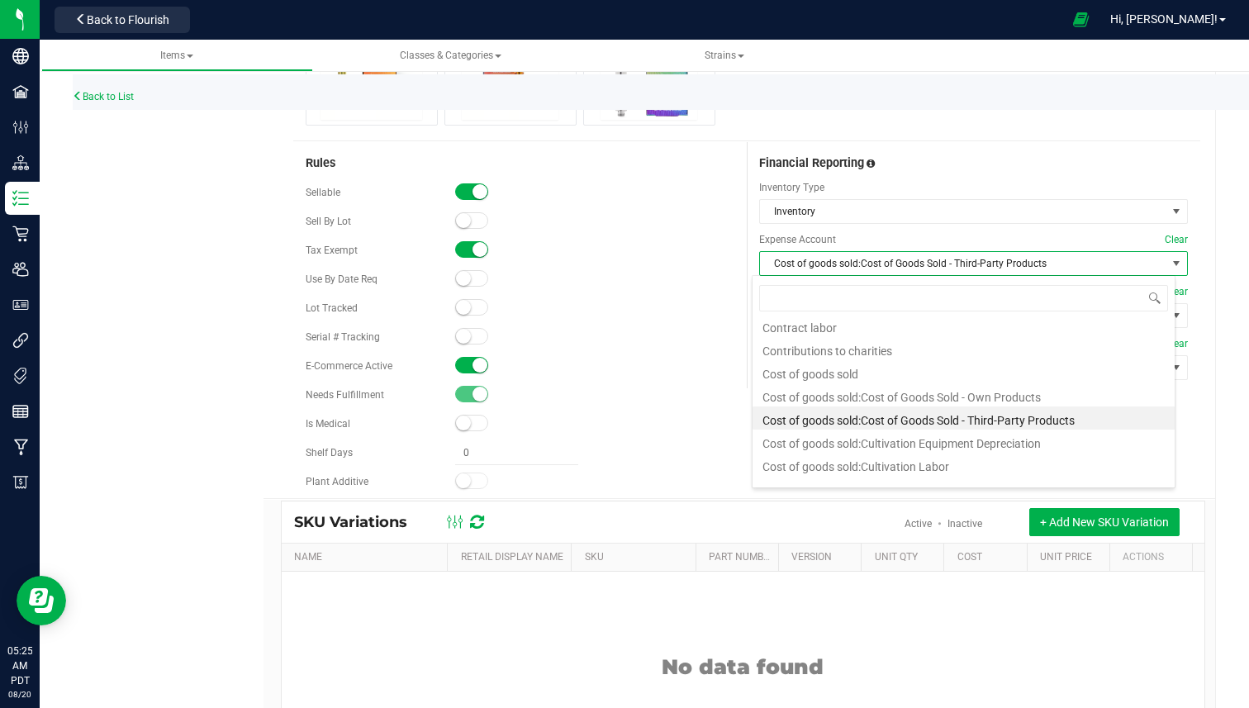
click at [1107, 226] on div "Financial Reporting Inventory Type Inventory Expense Account Clear Cost of good…" at bounding box center [974, 265] width 454 height 246
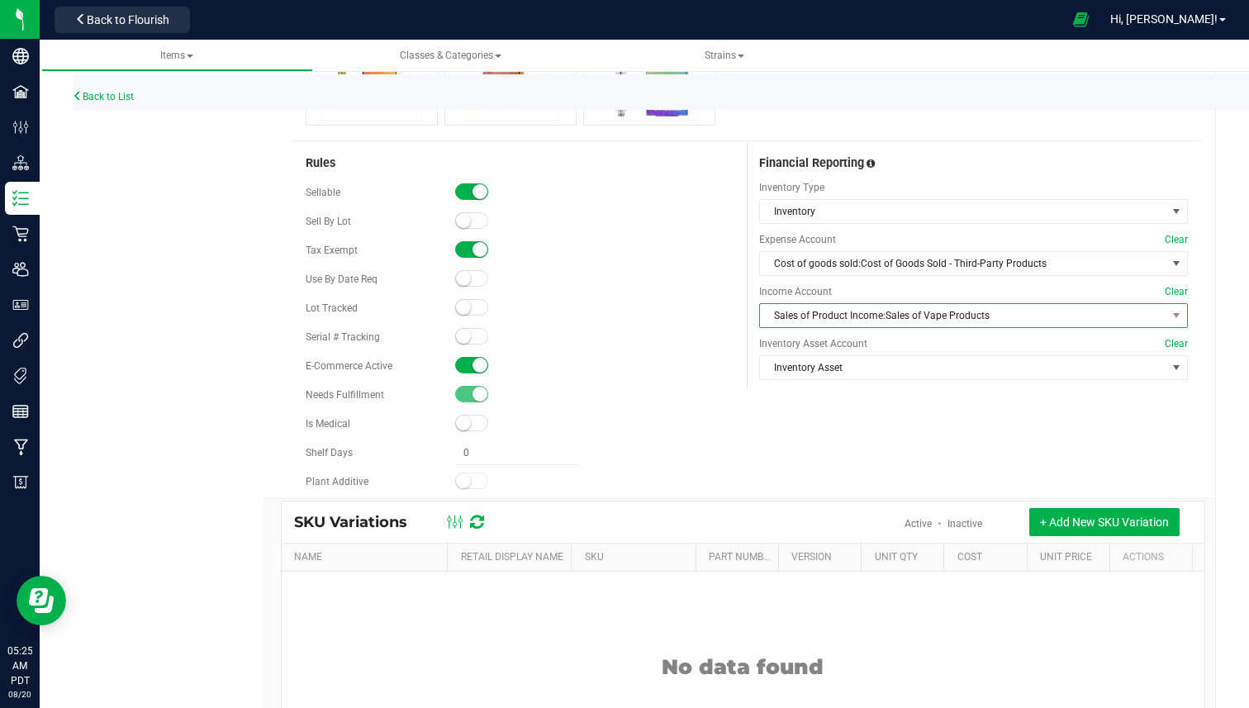
click at [937, 315] on span "Sales of Product Income:Sales of Vape Products" at bounding box center [963, 315] width 407 height 23
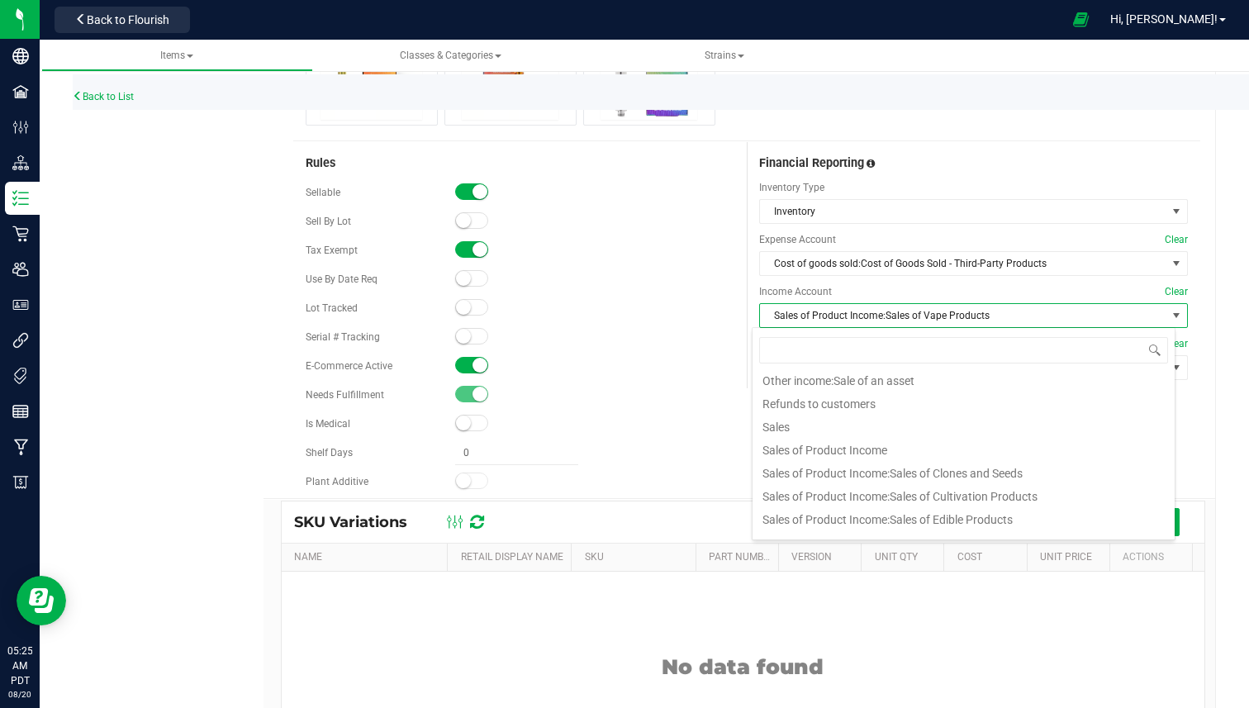
scroll to position [125, 0]
click at [718, 407] on div "Sellable Sell By Lot Tax Exempt" at bounding box center [520, 337] width 429 height 314
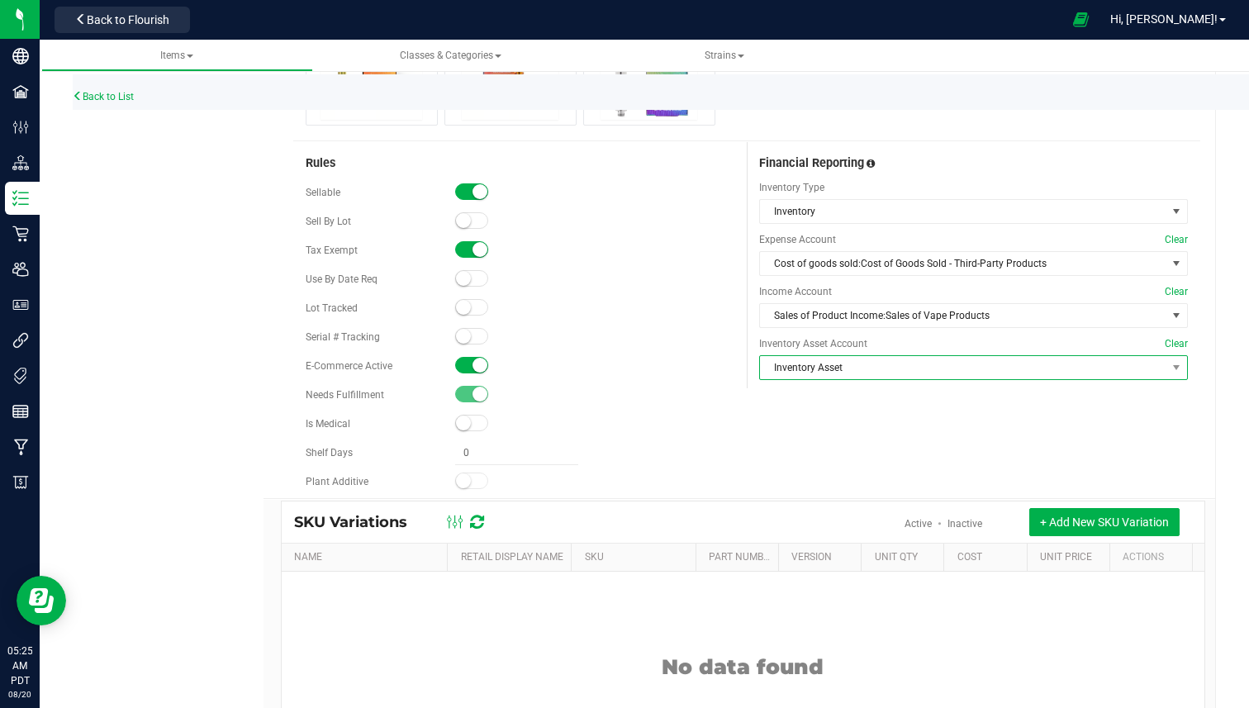
click at [844, 364] on span "Inventory Asset" at bounding box center [963, 367] width 407 height 23
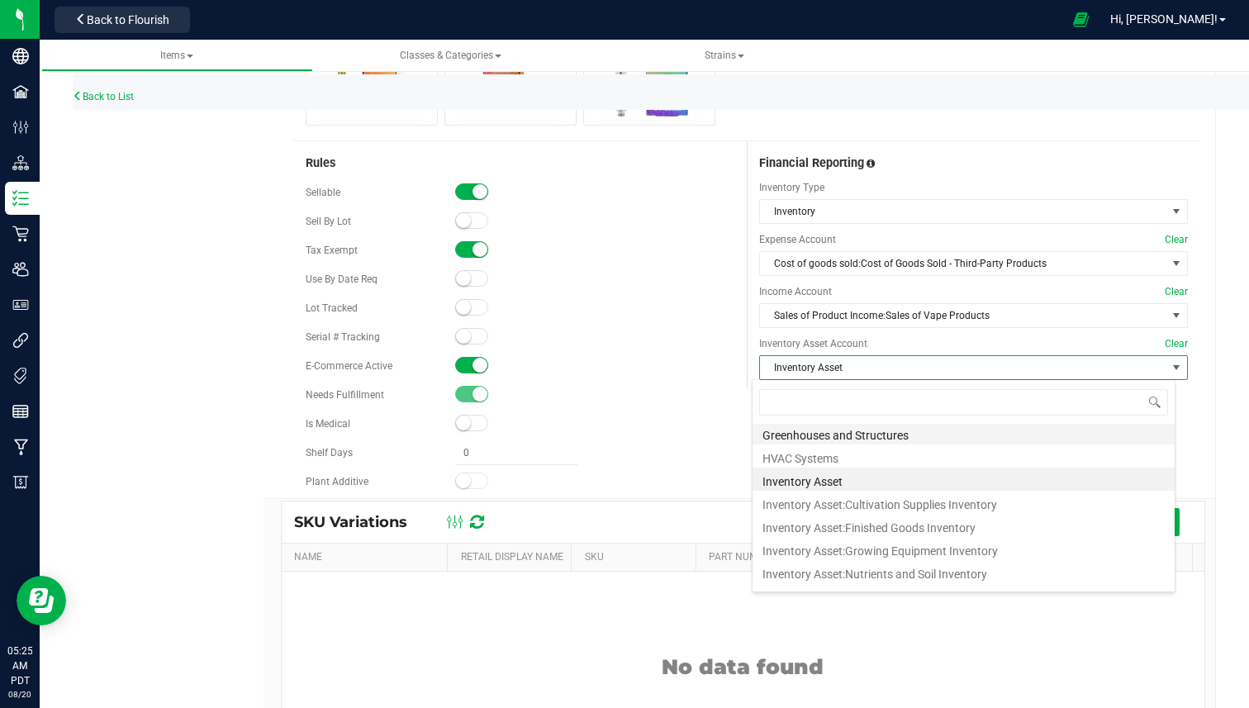
scroll to position [106, 0]
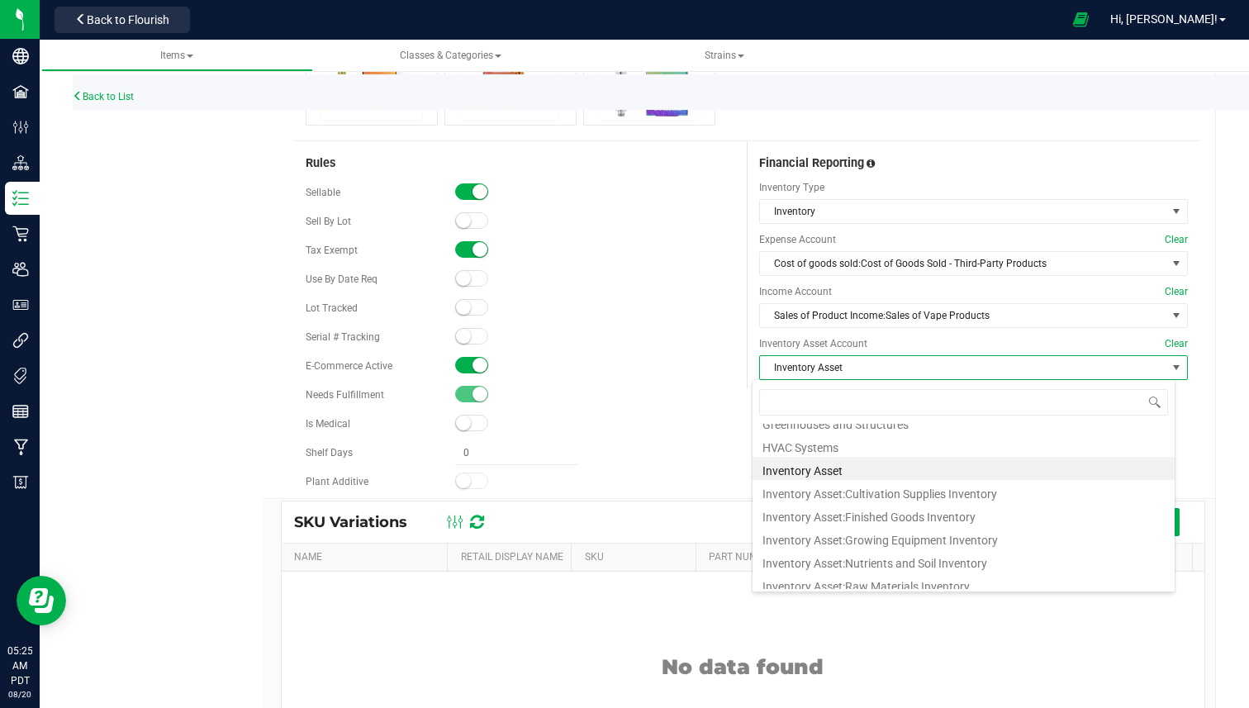
click at [709, 389] on div at bounding box center [594, 395] width 278 height 17
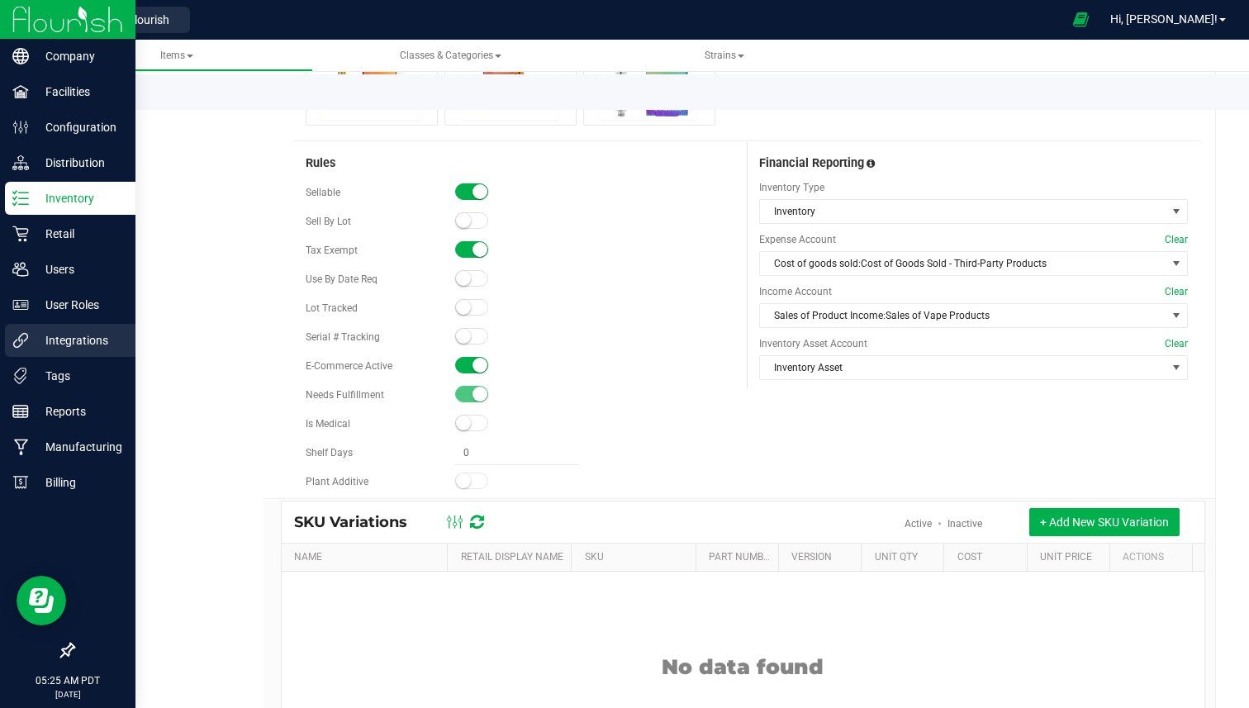
click at [64, 351] on div "Integrations" at bounding box center [70, 340] width 131 height 33
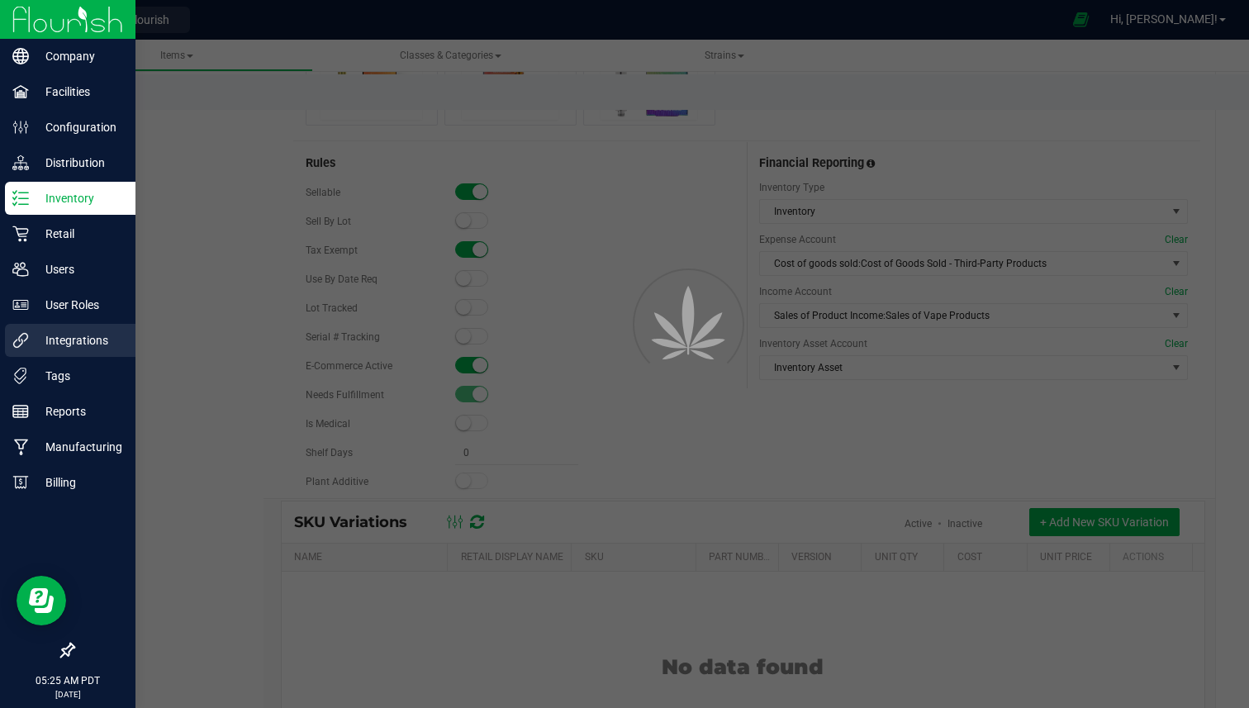
scroll to position [63, 0]
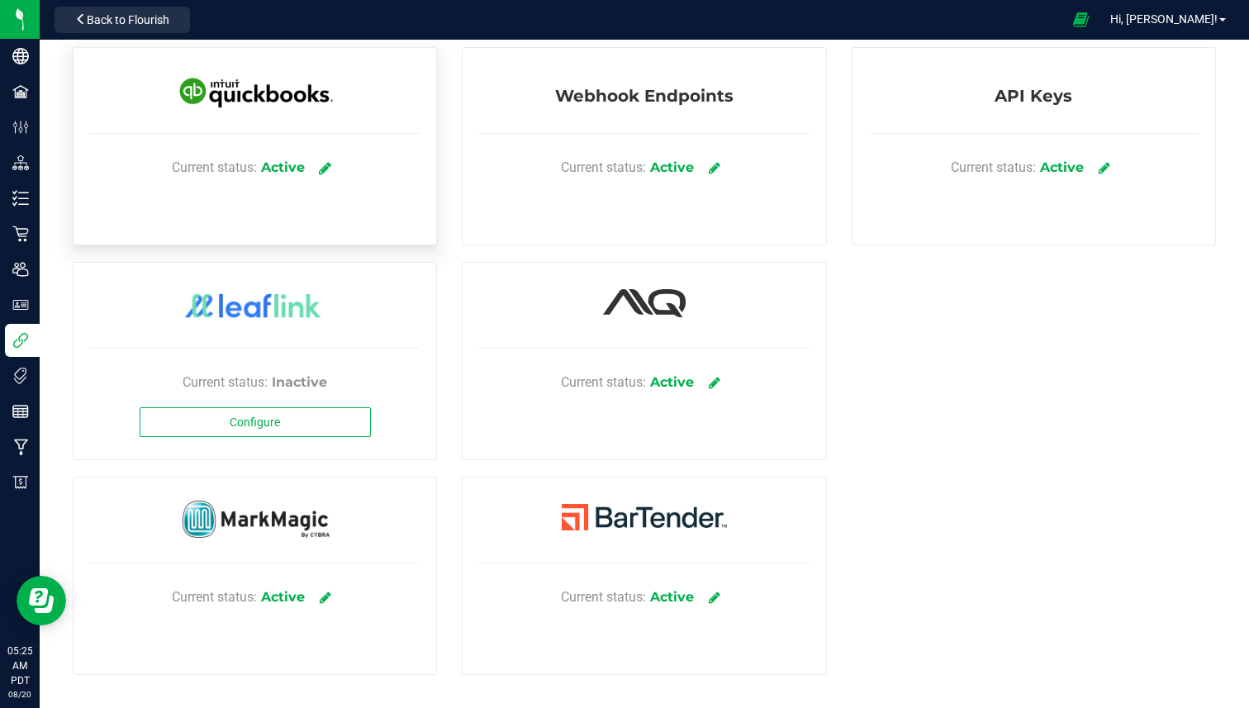
click at [326, 162] on icon at bounding box center [325, 167] width 12 height 15
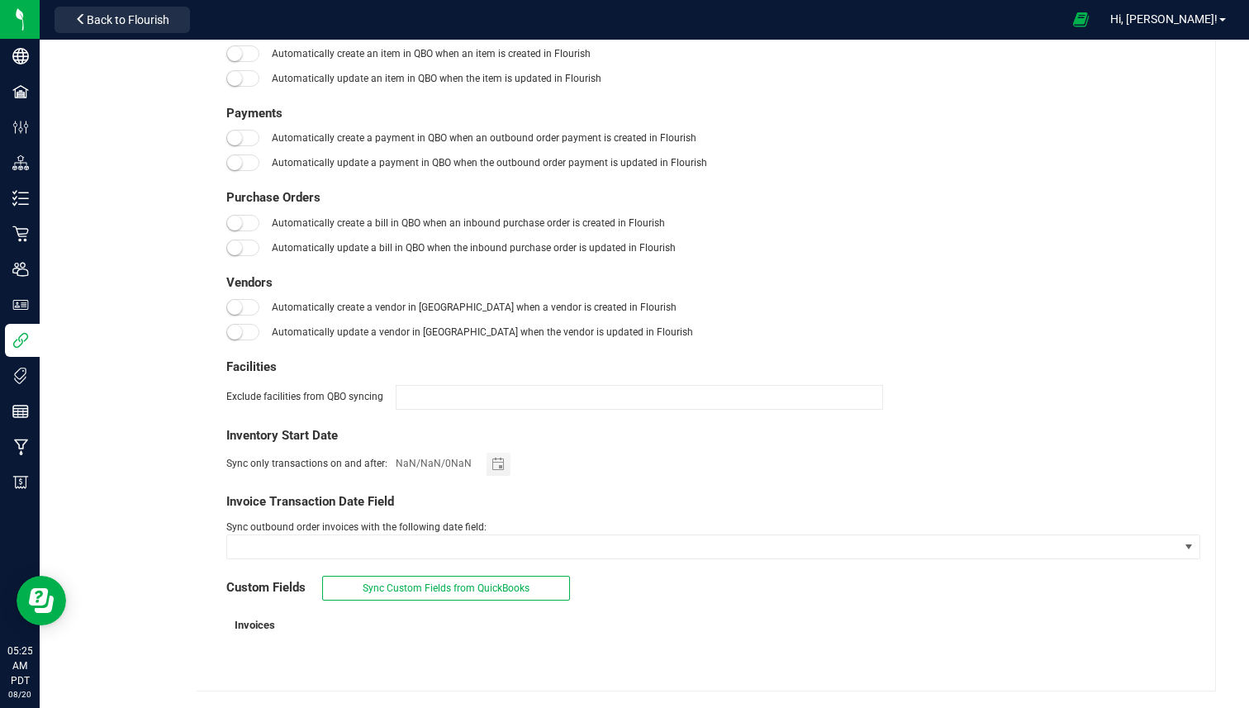
type input "01/01/2019"
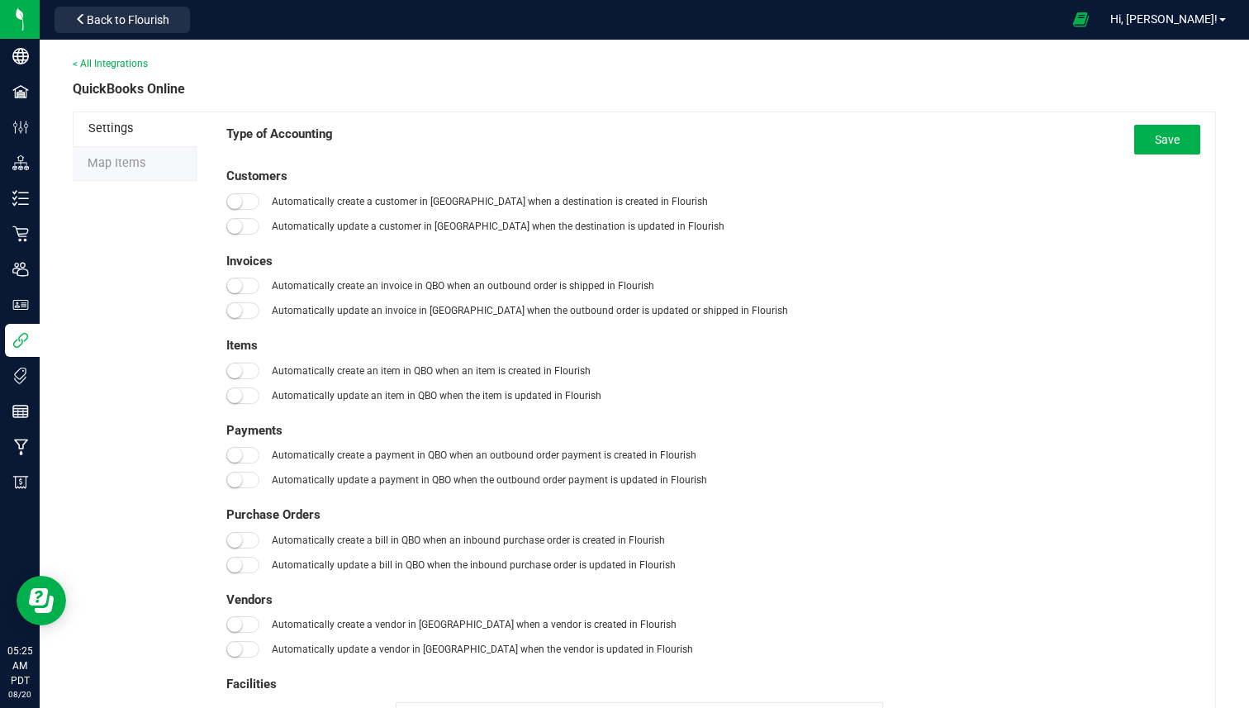
click at [133, 156] on span "Map Items" at bounding box center [117, 163] width 58 height 14
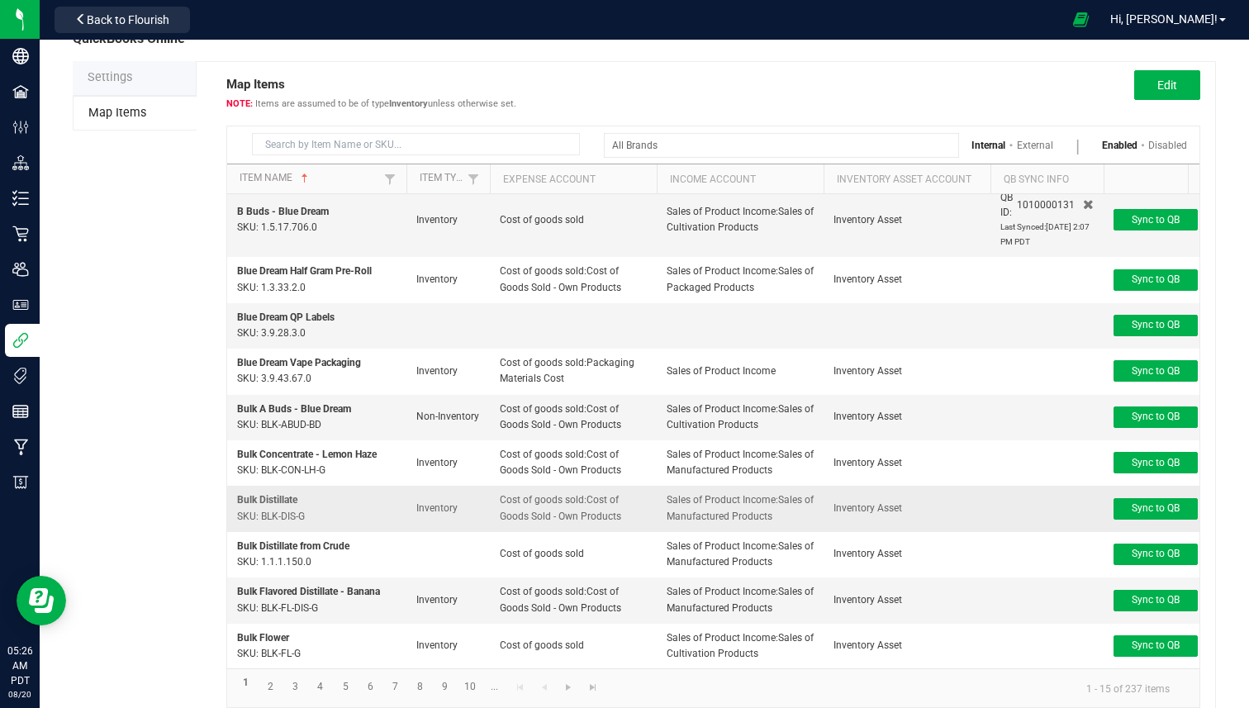
scroll to position [100, 0]
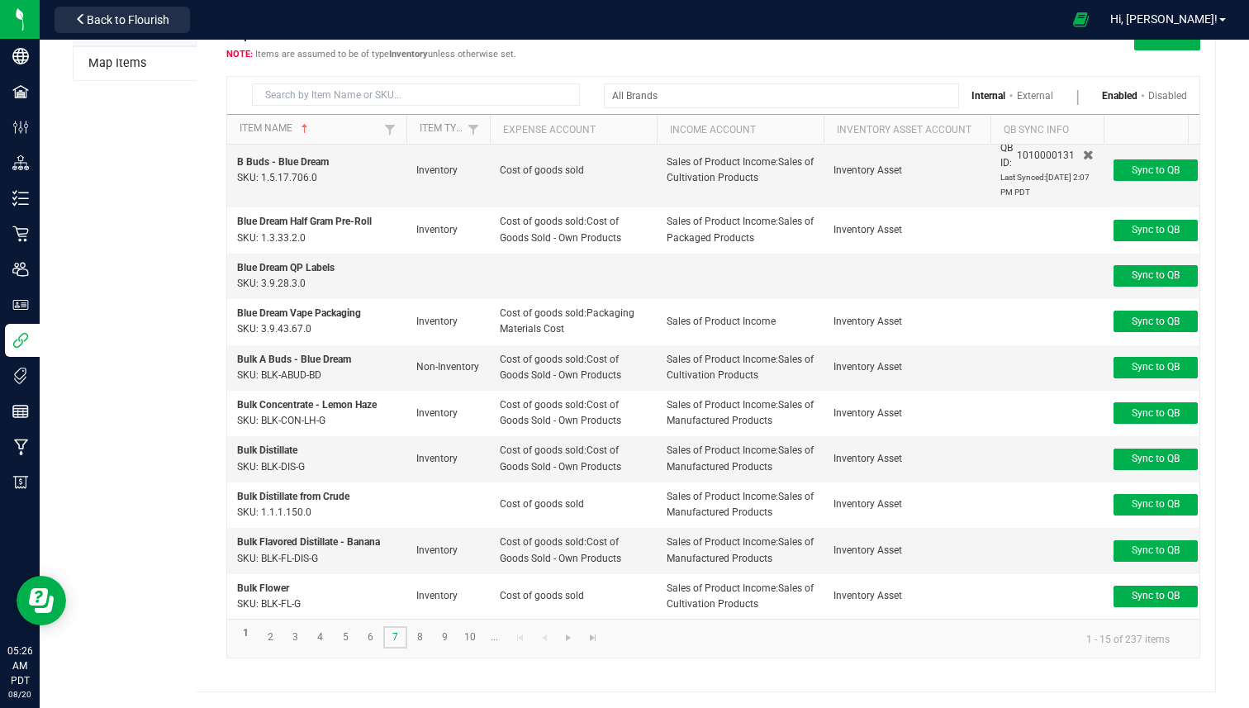
click at [406, 638] on link "7" at bounding box center [395, 637] width 24 height 22
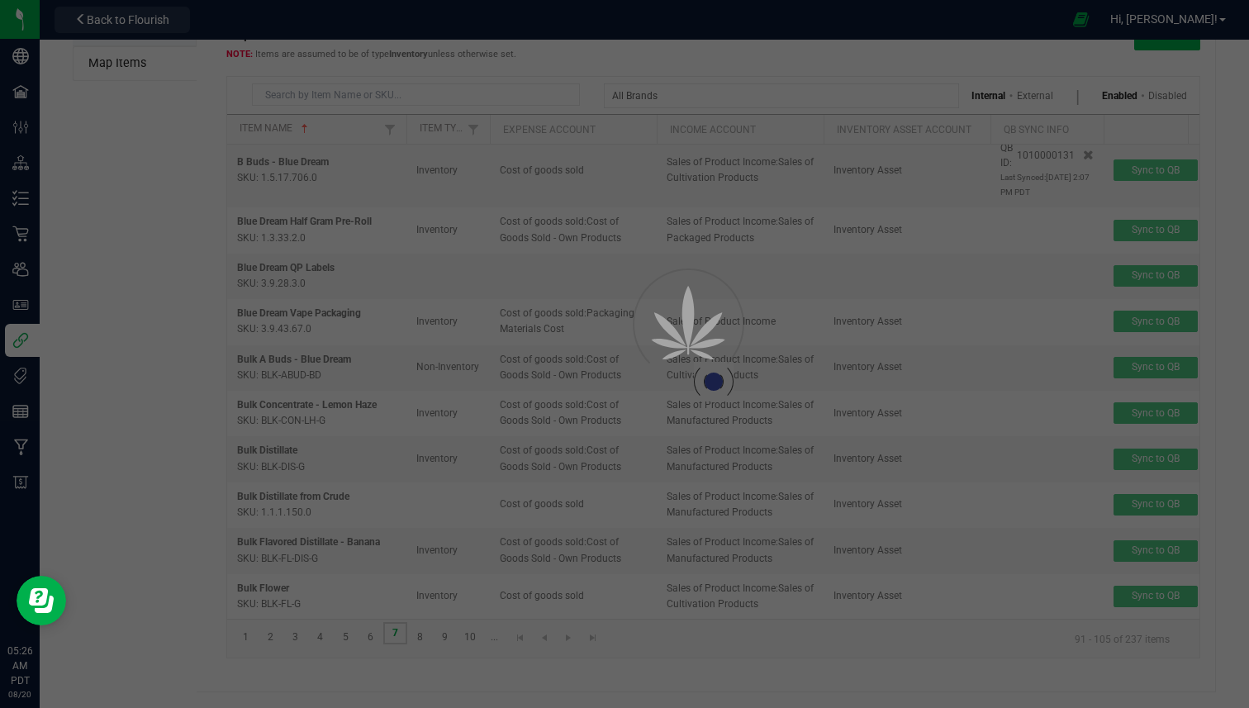
scroll to position [0, 0]
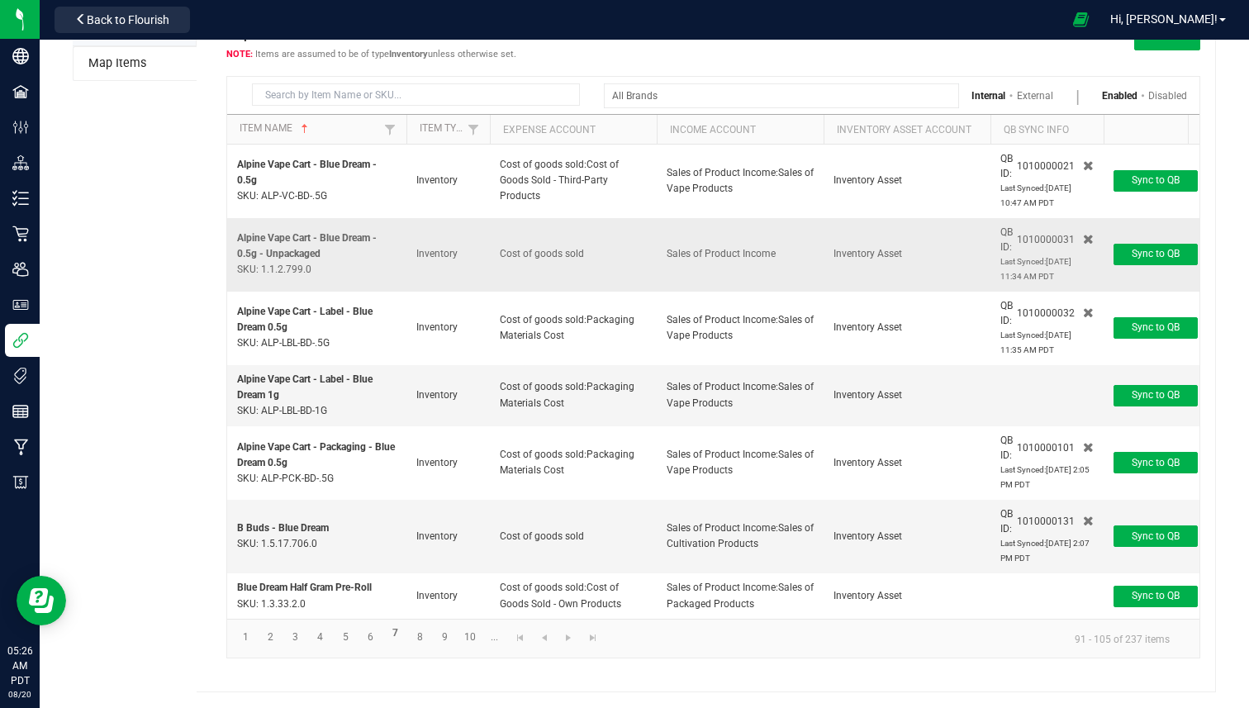
drag, startPoint x: 394, startPoint y: 253, endPoint x: 907, endPoint y: 248, distance: 513.2
click at [907, 248] on tr "Alpine Vape Cart - Blue Dream - 0.5g - Unpackaged SKU: 1.1.2.799.0 Inventory Co…" at bounding box center [713, 255] width 973 height 74
click at [907, 248] on td "Inventory Asset" at bounding box center [907, 255] width 167 height 74
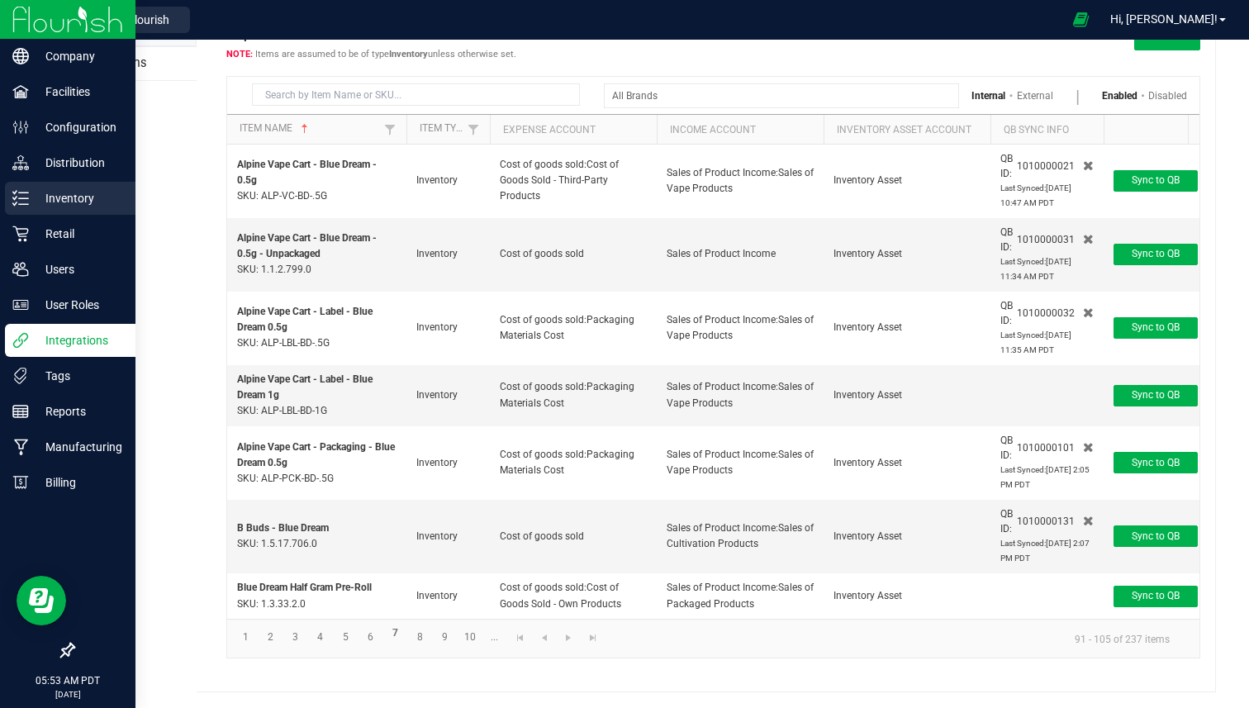
click at [79, 199] on p "Inventory" at bounding box center [78, 198] width 99 height 20
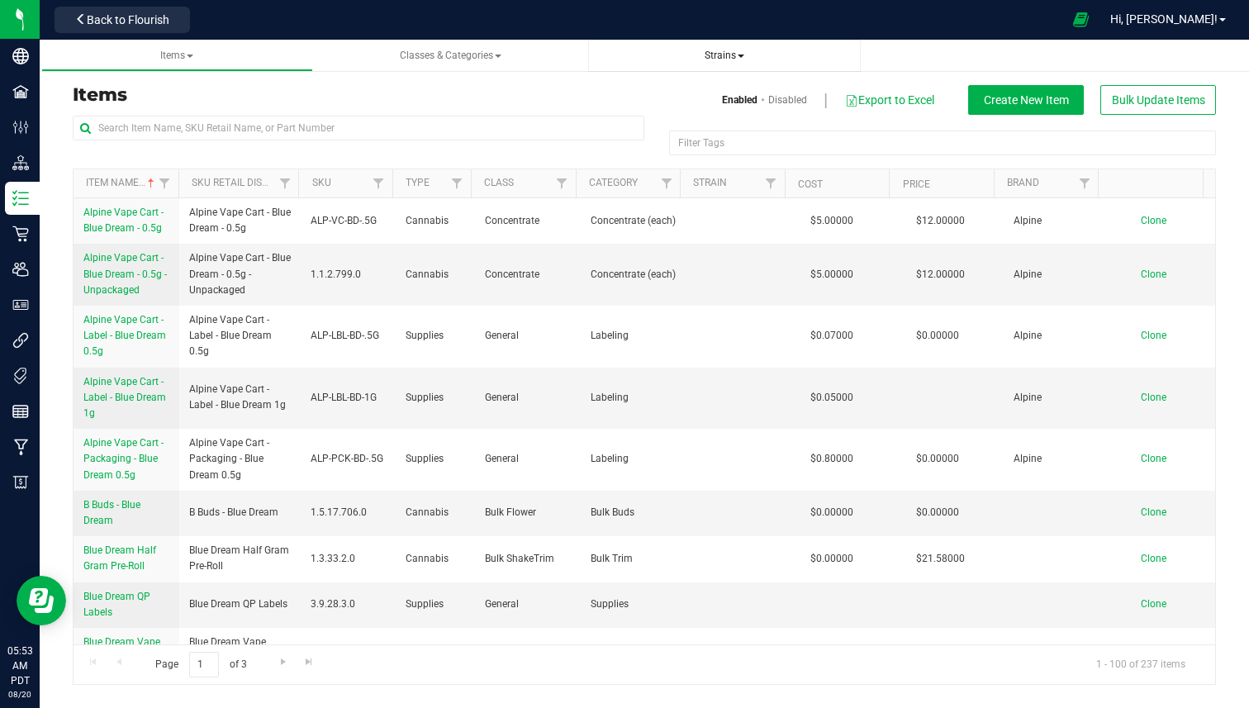
click at [711, 56] on span "Strains" at bounding box center [725, 56] width 40 height 12
click at [684, 93] on li "All strains" at bounding box center [724, 100] width 245 height 24
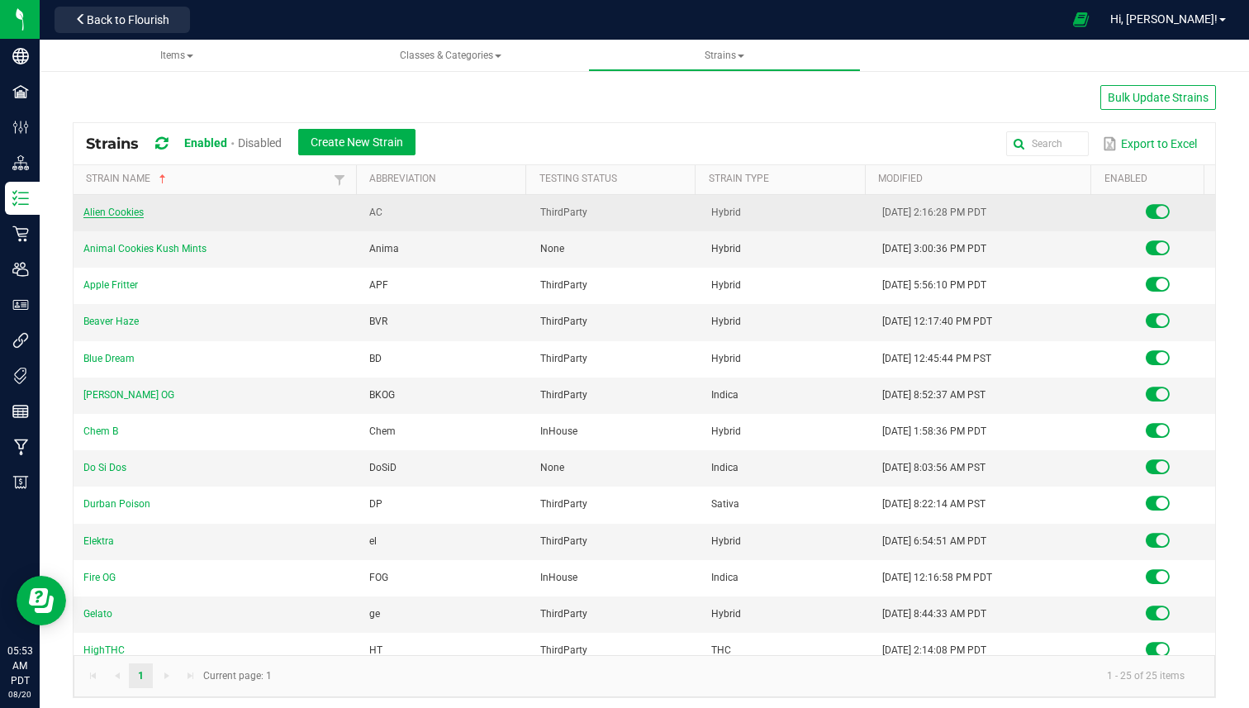
click at [131, 208] on link "Alien Cookies" at bounding box center [113, 213] width 60 height 12
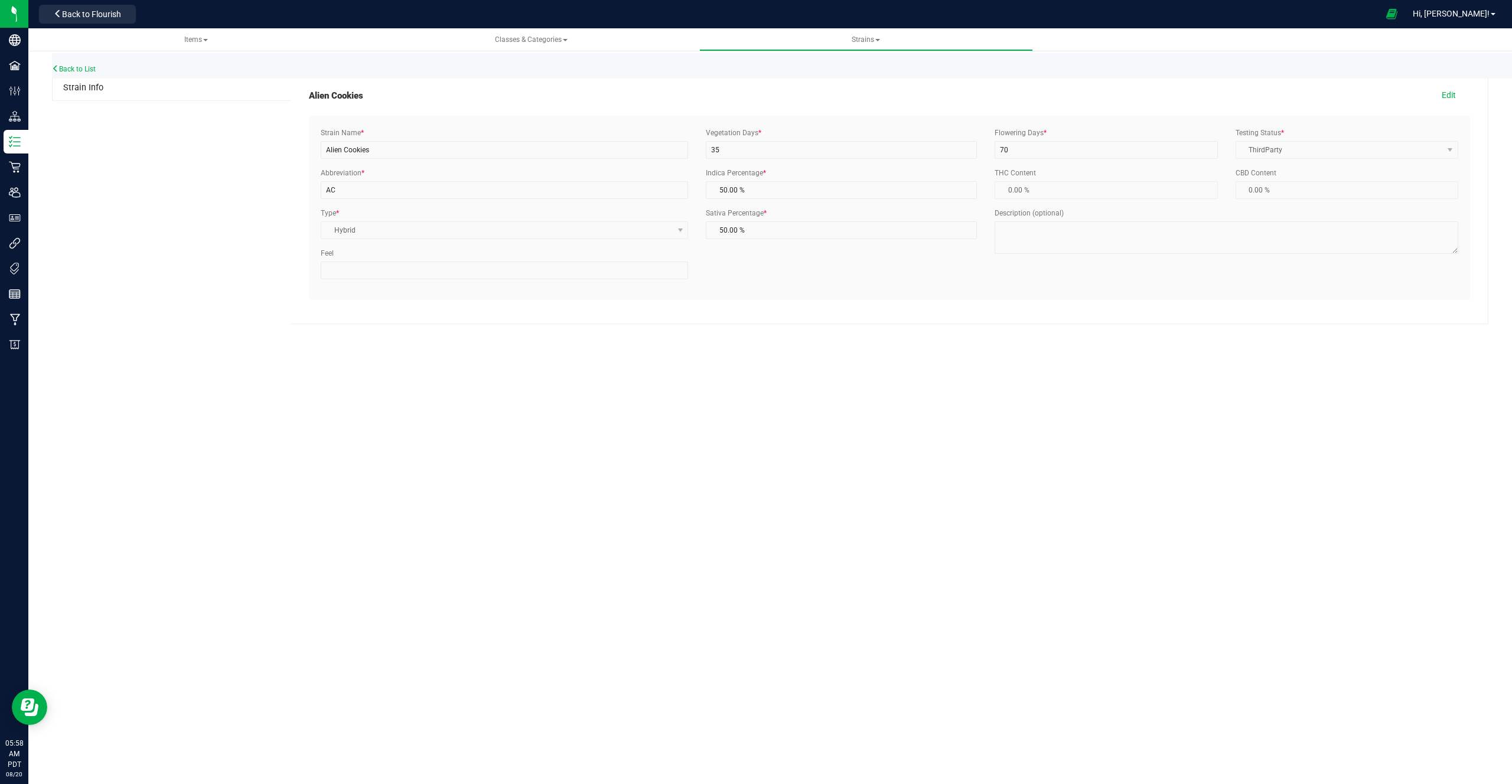
click at [328, 94] on h5 "Alien Cookies" at bounding box center [336, 96] width 54 height 10
drag, startPoint x: 328, startPoint y: 94, endPoint x: 396, endPoint y: 97, distance: 68.1
click at [396, 97] on div "Alien Cookies Edit" at bounding box center [889, 96] width 1162 height 22
click at [355, 234] on span "Hybrid Select Indica Sativa Hybrid CBD THC Hybrid - Indica Hybrid - Sativa" at bounding box center [505, 230] width 367 height 18
click at [893, 99] on button "Edit" at bounding box center [1448, 95] width 42 height 20
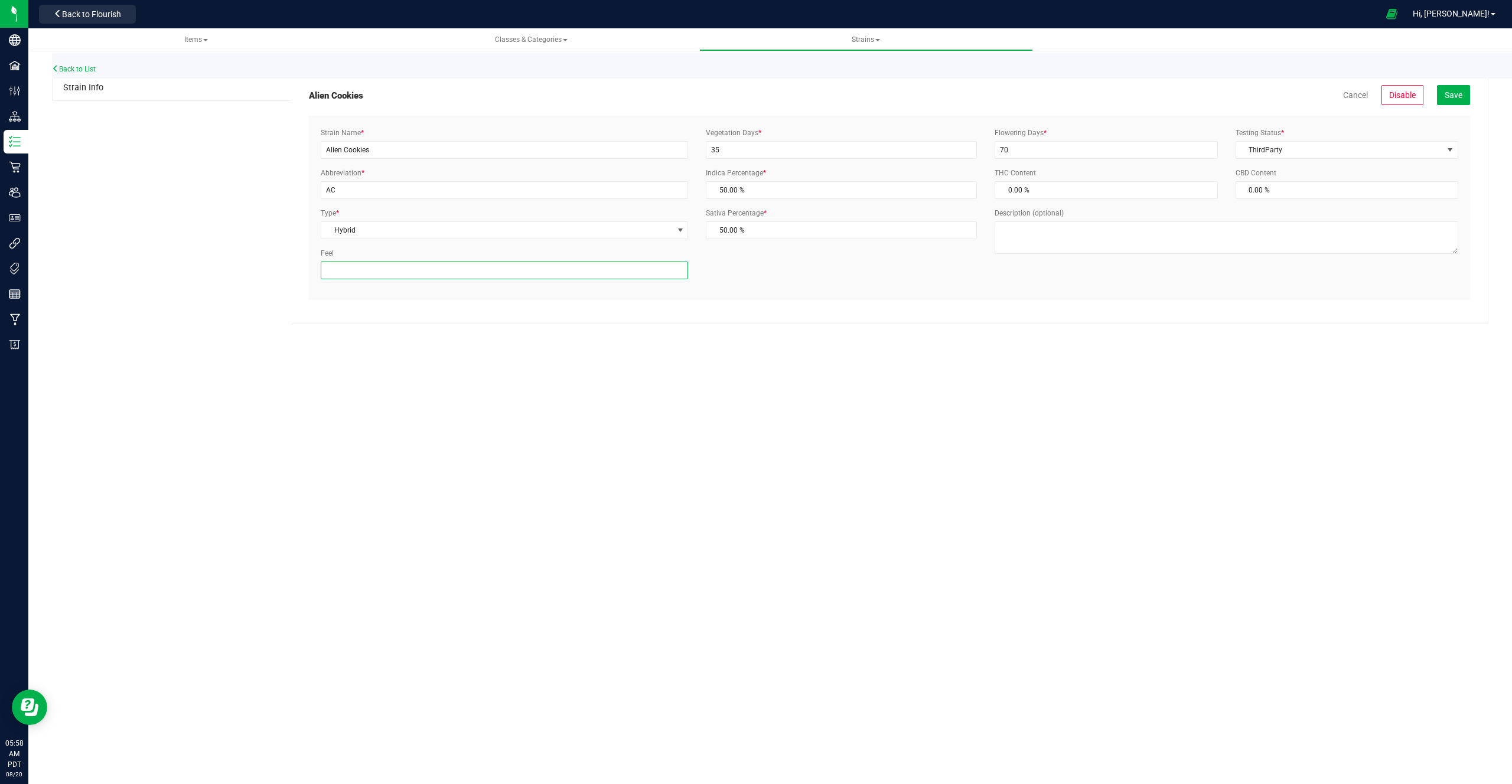
click at [355, 270] on input "Feel" at bounding box center [505, 270] width 367 height 18
drag, startPoint x: 380, startPoint y: 152, endPoint x: 319, endPoint y: 151, distance: 61.0
click at [319, 151] on div "Strain Name * Alien Cookies" at bounding box center [504, 143] width 385 height 31
click at [419, 282] on div "Strain Name * Alien Cookies Abbreviation * AC Type * Hybrid Select Indica Sativ…" at bounding box center [504, 207] width 385 height 161
click at [423, 268] on input "Feel" at bounding box center [505, 270] width 367 height 18
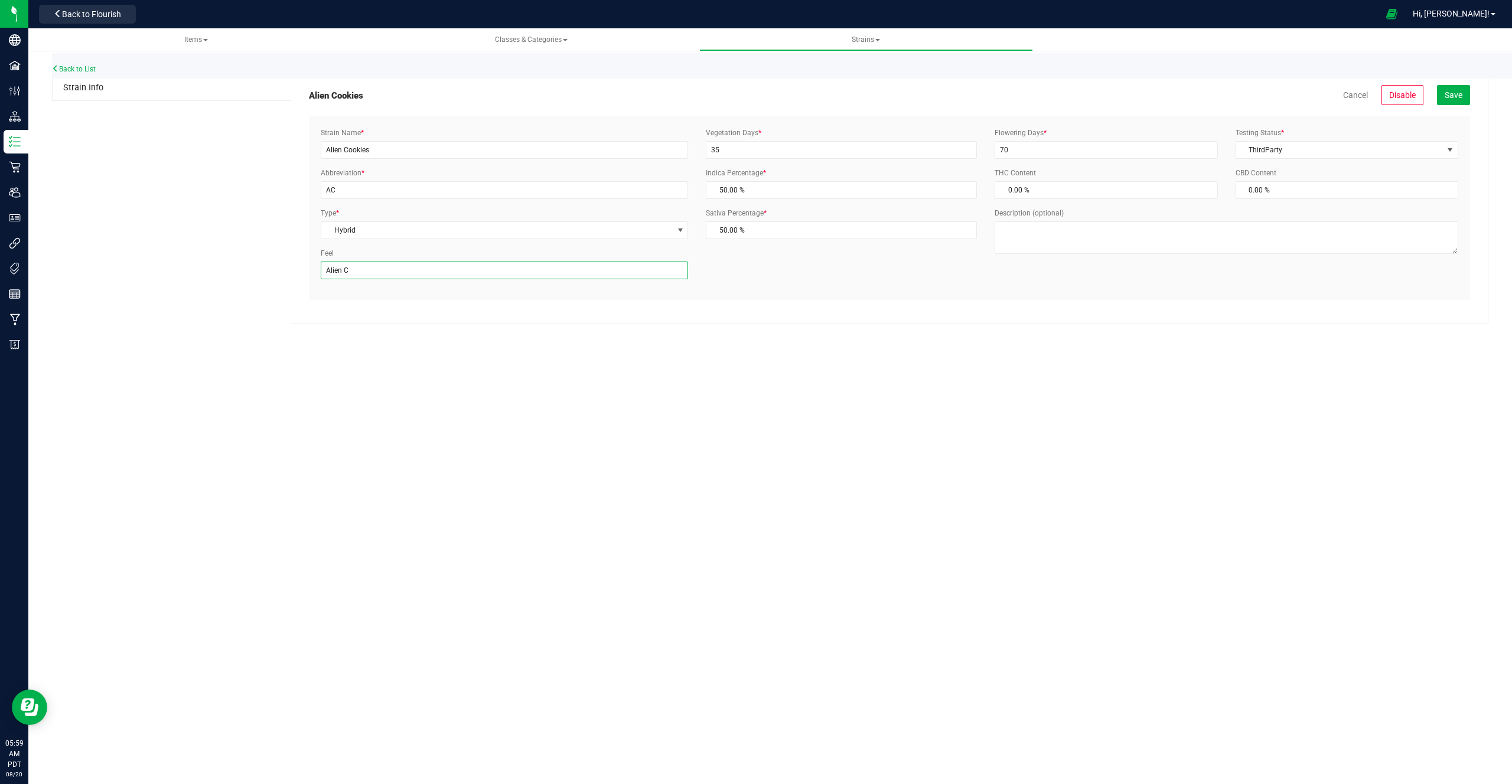
click at [656, 267] on input "Alien C" at bounding box center [505, 270] width 367 height 18
type input "Alien C"
click at [893, 237] on textarea "Description (optional)" at bounding box center [1226, 237] width 464 height 32
paste textarea "Alien C"
type textarea "Alien C"
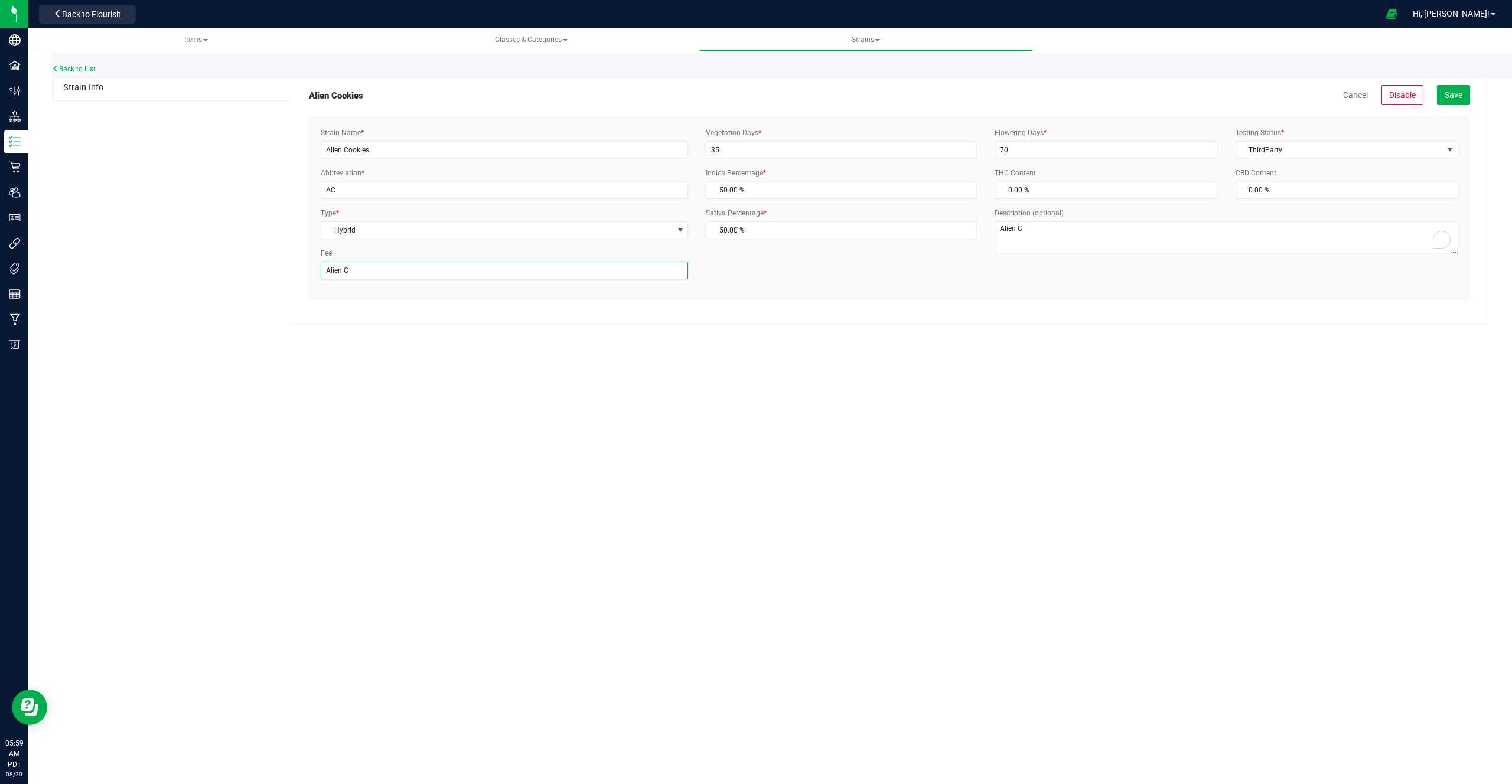
click at [452, 269] on input "Alien C" at bounding box center [505, 270] width 367 height 18
type input "Energetic"
click at [486, 314] on div "Alien Cookies Cancel Disable Save Strain Name * Alien Cookies Abbreviation * AC…" at bounding box center [889, 200] width 1197 height 249
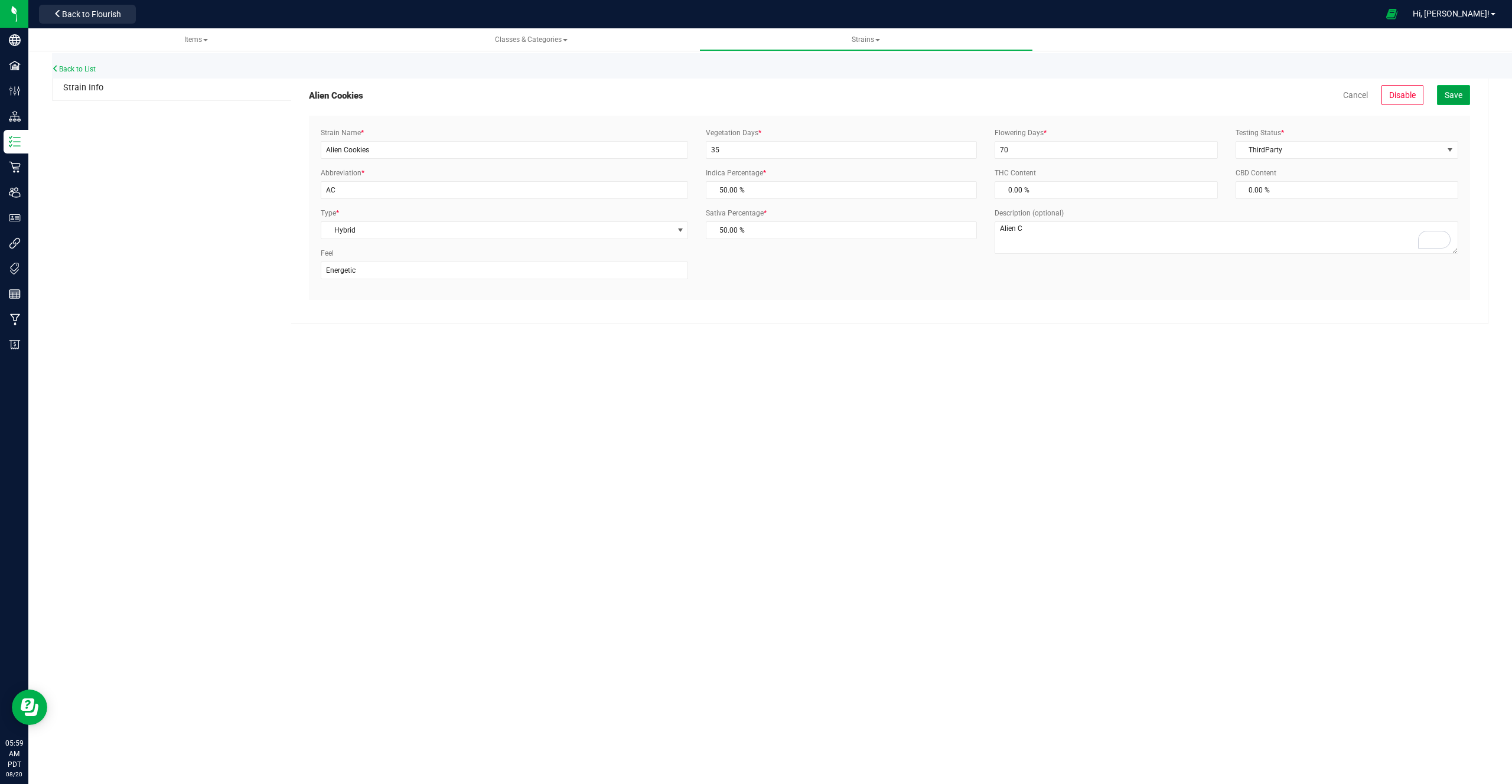
click at [893, 91] on span "Save" at bounding box center [1453, 94] width 18 height 9
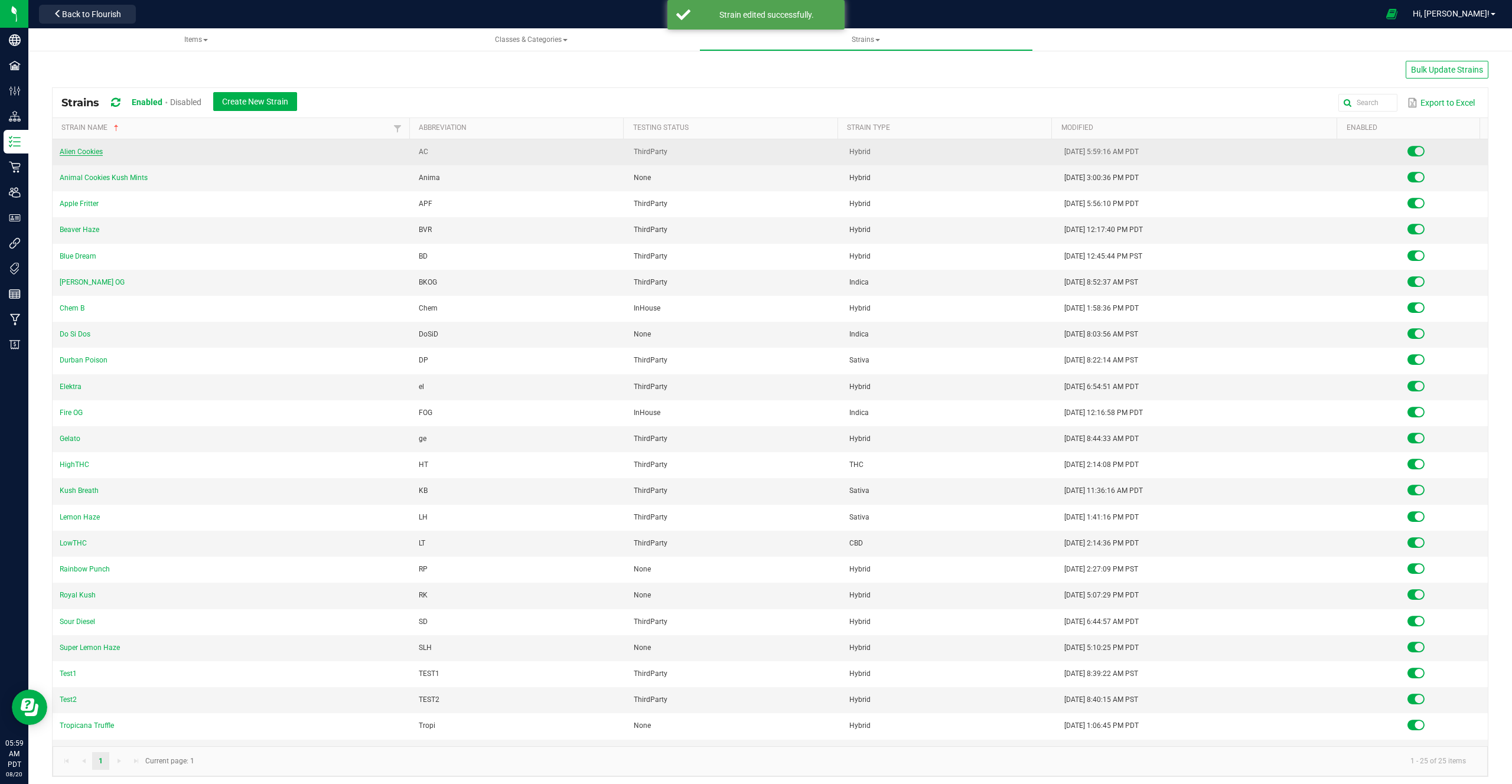
click at [79, 151] on link "Alien Cookies" at bounding box center [81, 152] width 43 height 9
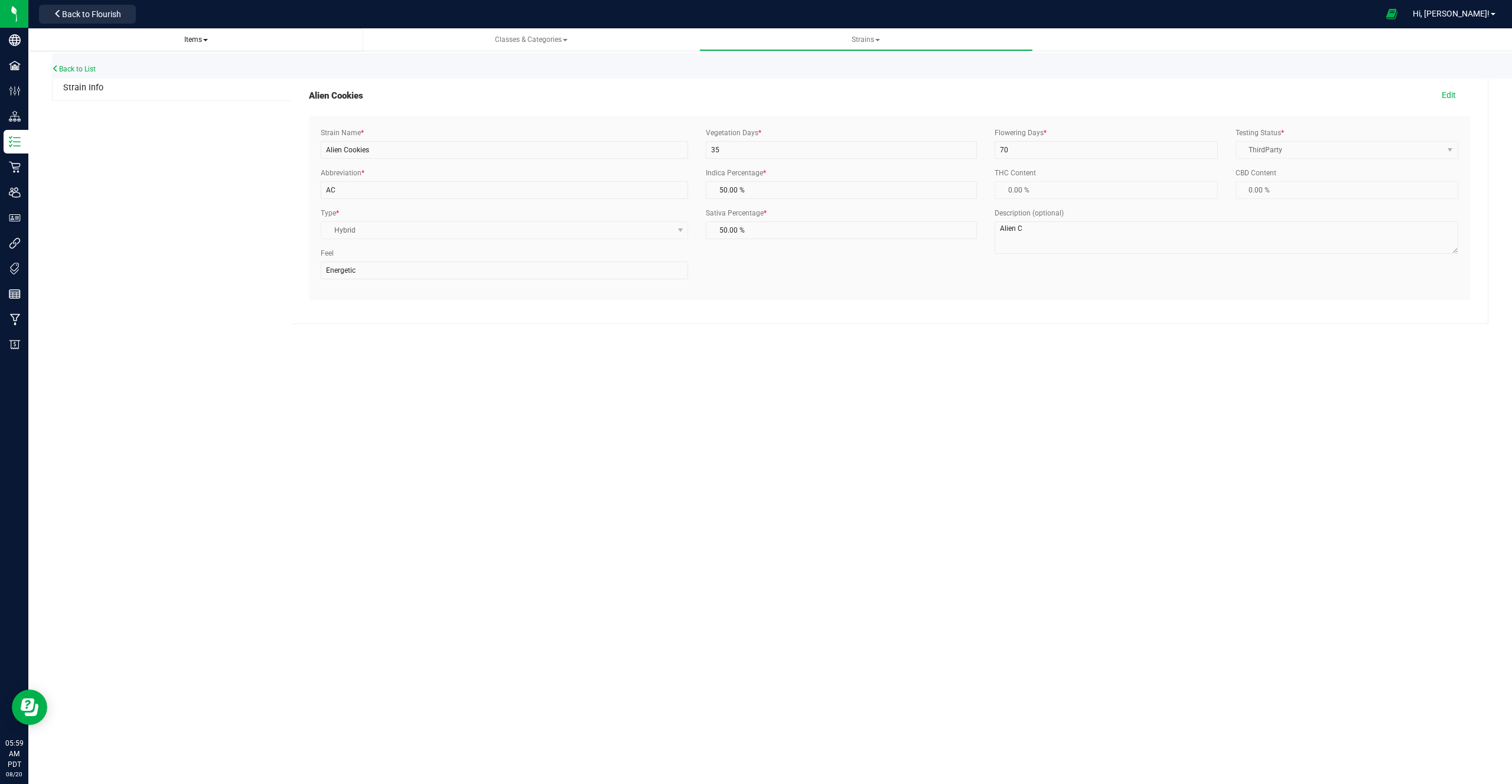
click at [193, 39] on span "Items" at bounding box center [196, 40] width 24 height 9
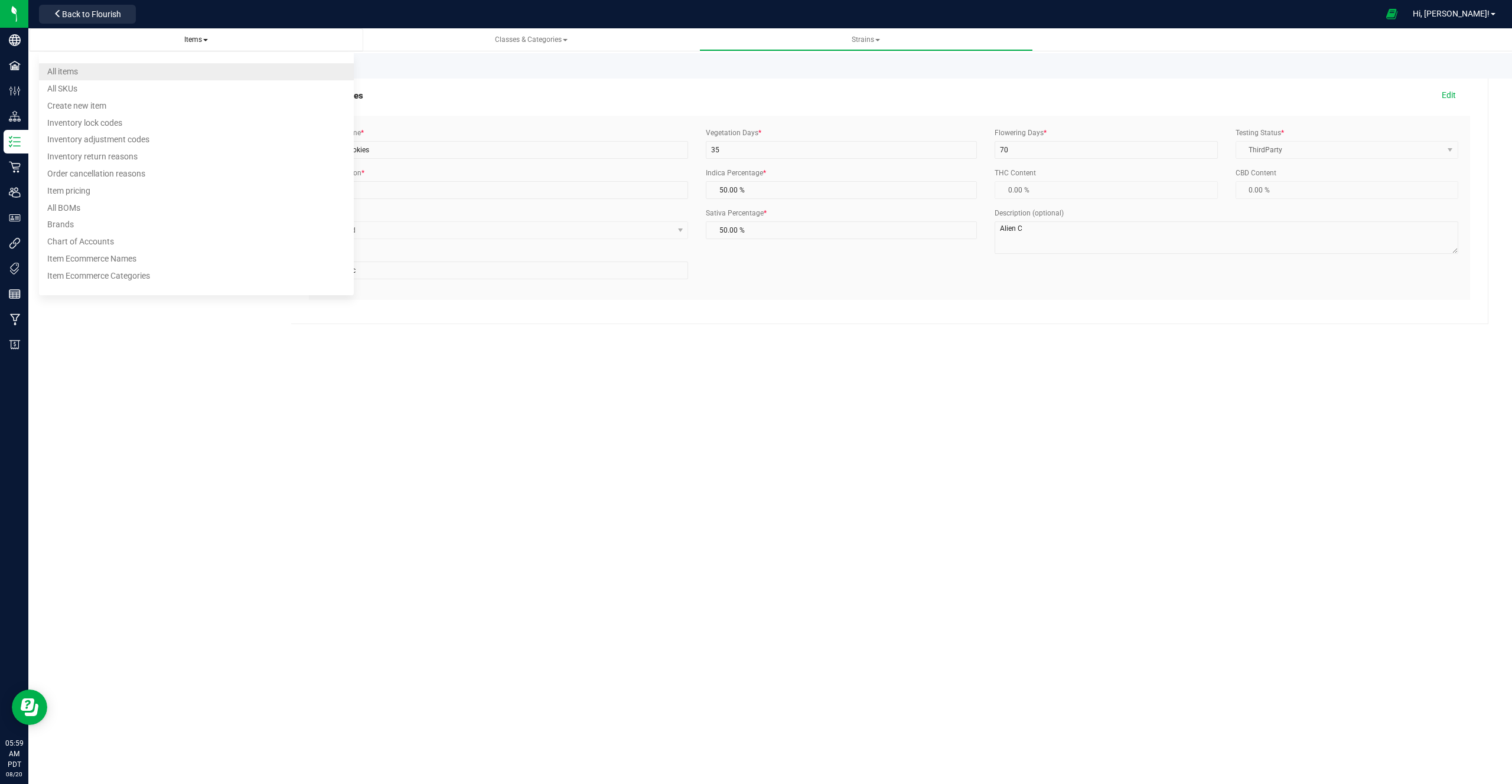
click at [118, 70] on li "All items" at bounding box center [197, 71] width 315 height 17
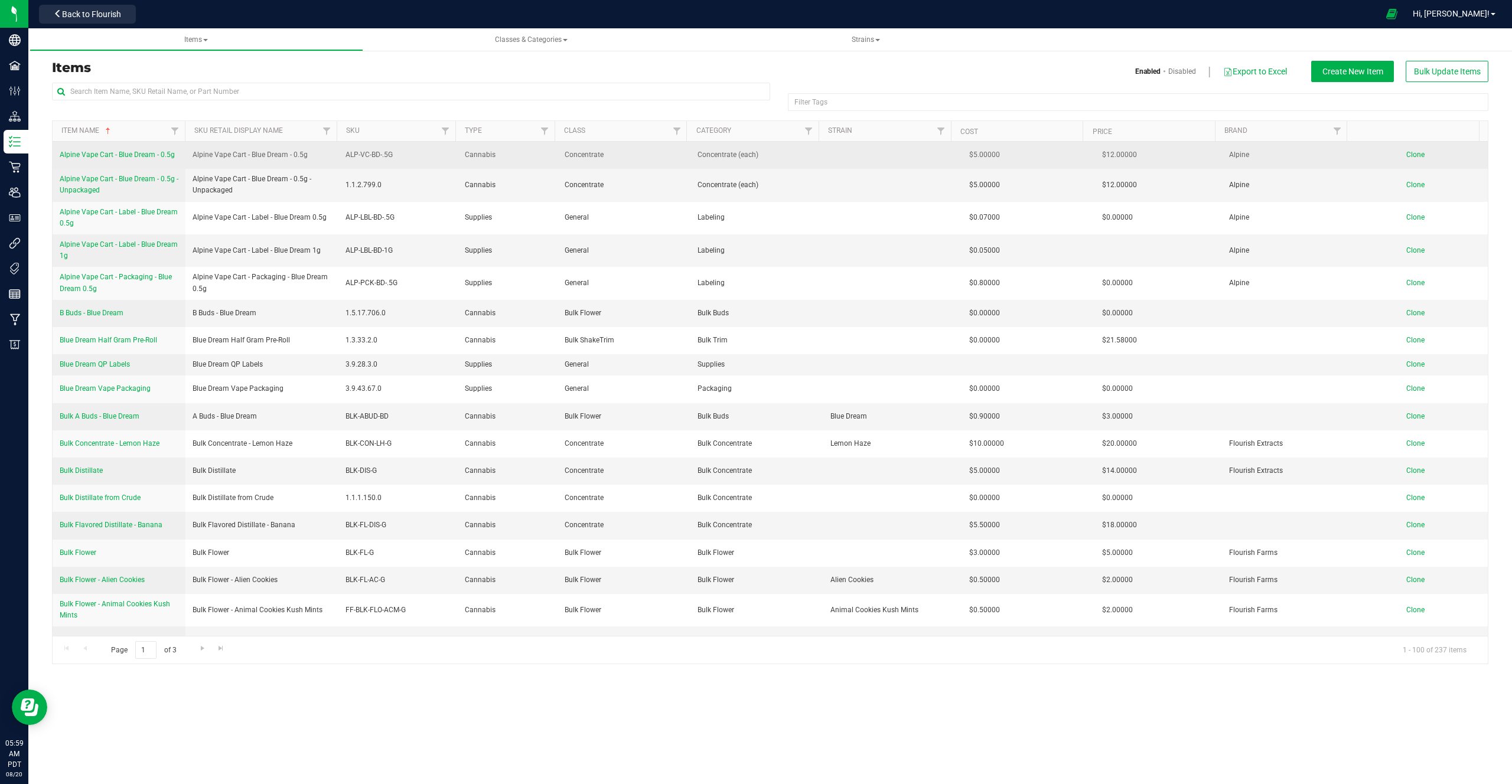
click at [112, 157] on span "Alpine Vape Cart - Blue Dream - 0.5g" at bounding box center [117, 155] width 115 height 9
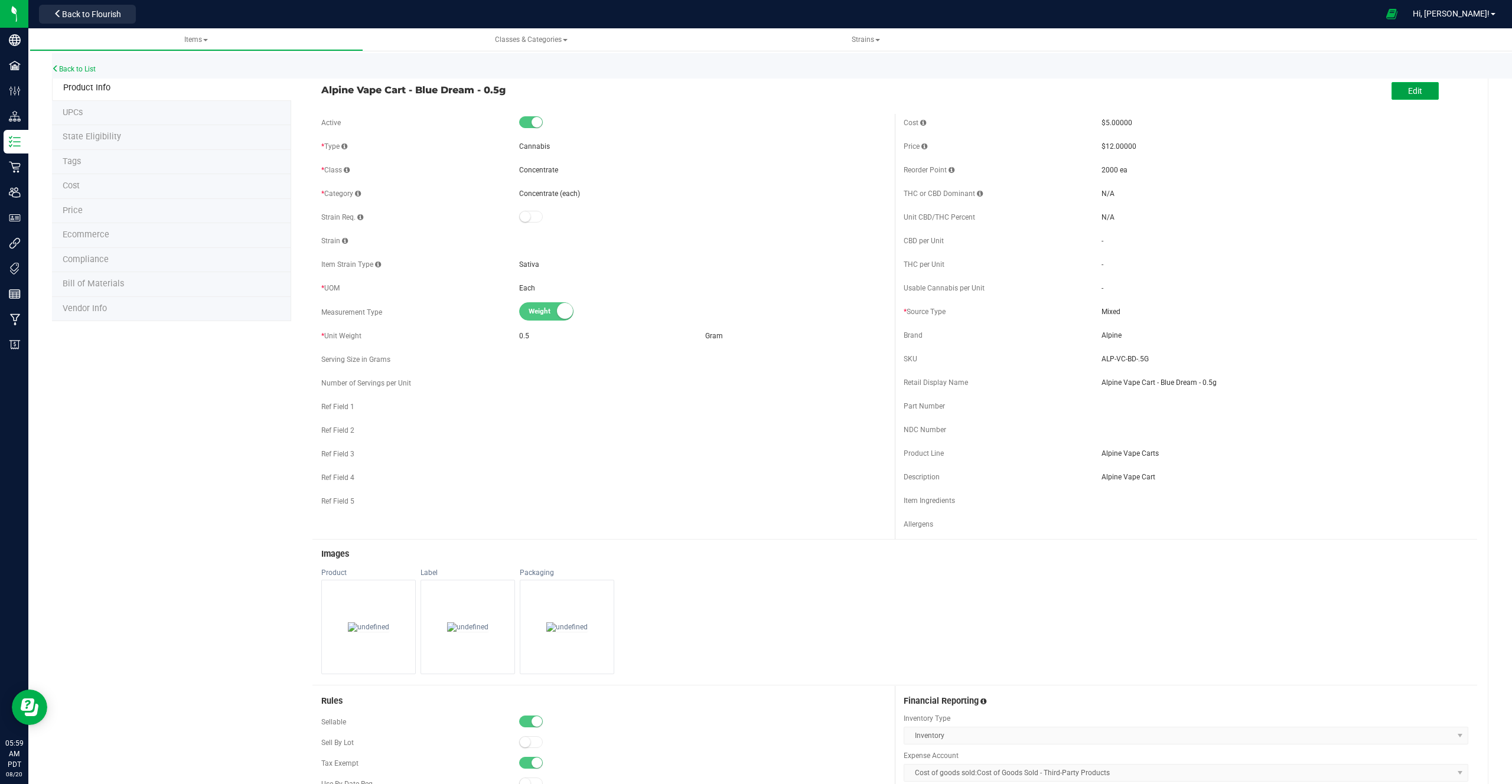
click at [893, 96] on button "Edit" at bounding box center [1415, 91] width 47 height 18
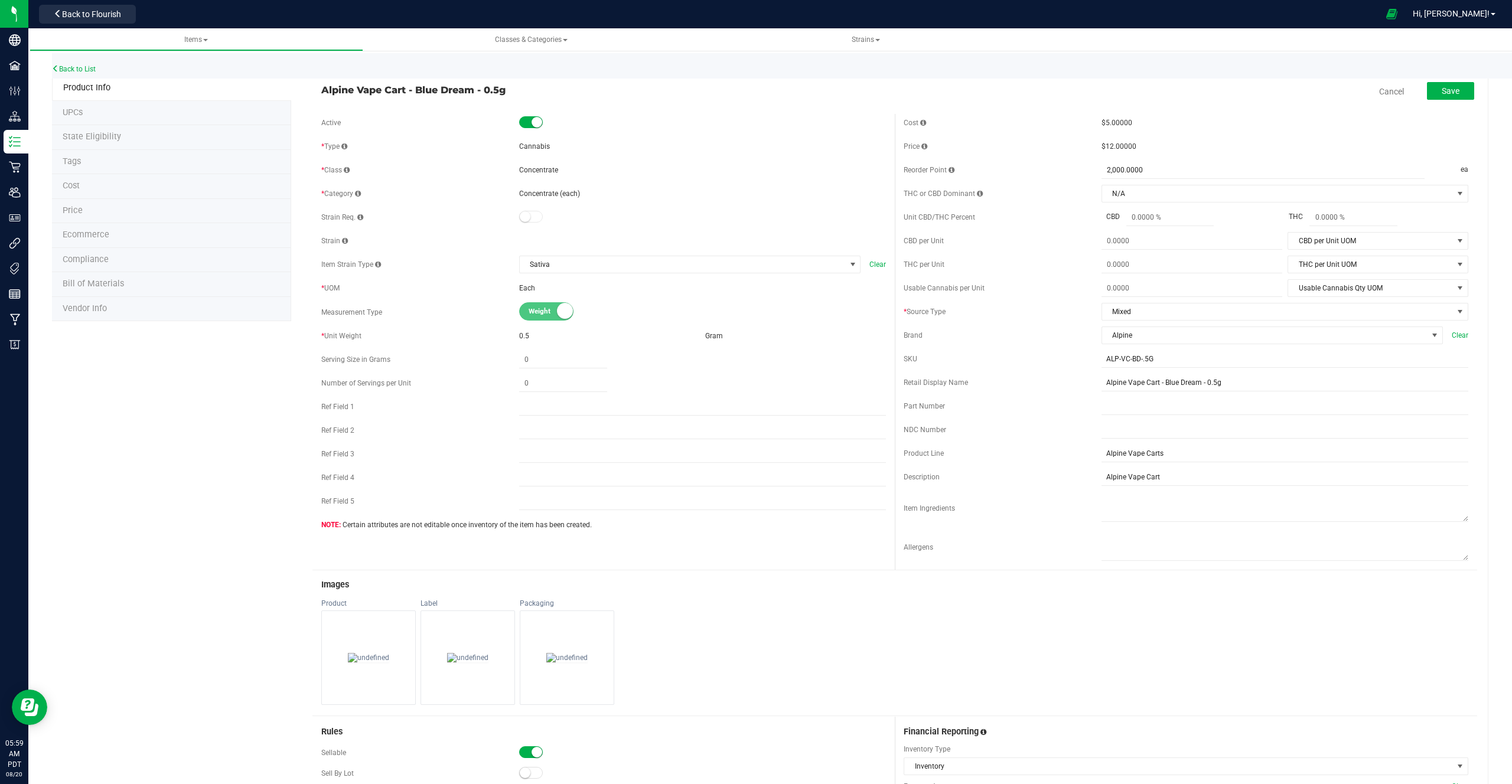
click at [359, 87] on span "Alpine Vape Cart - Blue Dream - 0.5g" at bounding box center [604, 90] width 565 height 14
drag, startPoint x: 359, startPoint y: 87, endPoint x: 443, endPoint y: 86, distance: 84.0
click at [443, 87] on span "Alpine Vape Cart - Blue Dream - 0.5g" at bounding box center [604, 90] width 565 height 14
click at [543, 223] on div at bounding box center [702, 217] width 367 height 12
click at [528, 220] on span at bounding box center [530, 217] width 24 height 12
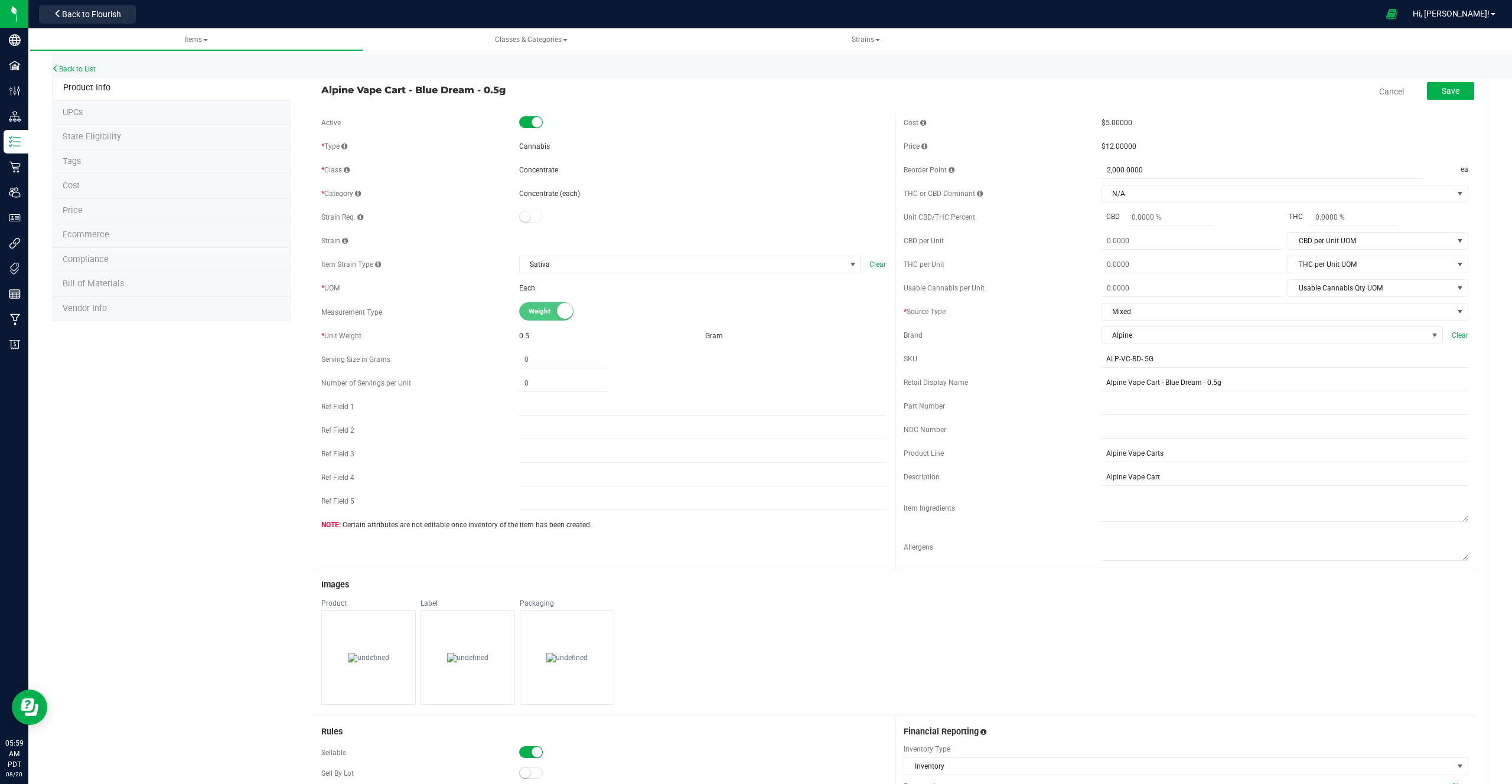
click at [428, 94] on span "Alpine Vape Cart - Blue Dream - 0.5g" at bounding box center [604, 90] width 565 height 14
drag, startPoint x: 428, startPoint y: 94, endPoint x: 465, endPoint y: 93, distance: 37.0
click at [465, 93] on span "Alpine Vape Cart - Blue Dream - 0.5g" at bounding box center [604, 90] width 565 height 14
click at [87, 70] on link "Back to List" at bounding box center [74, 69] width 44 height 9
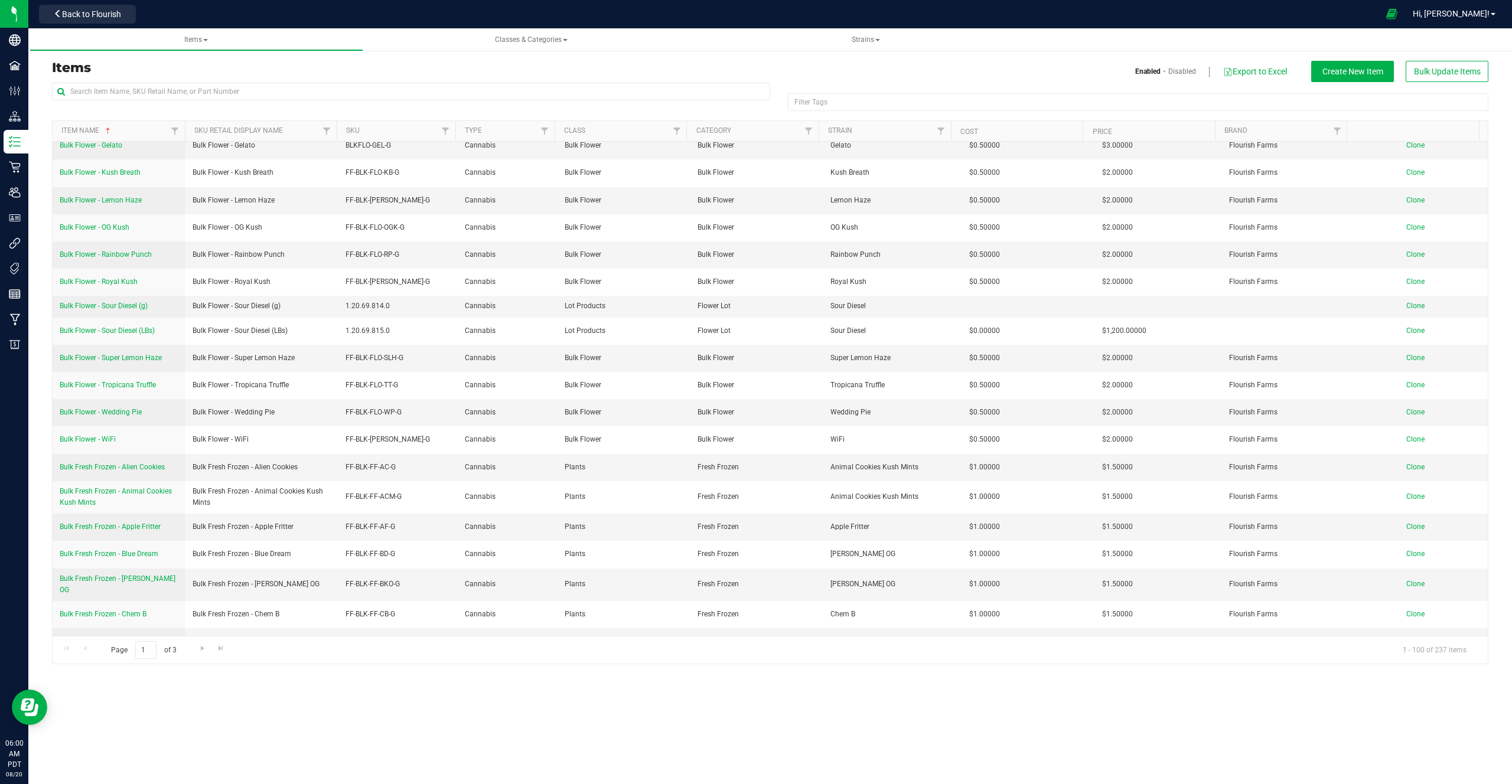
scroll to position [564, 0]
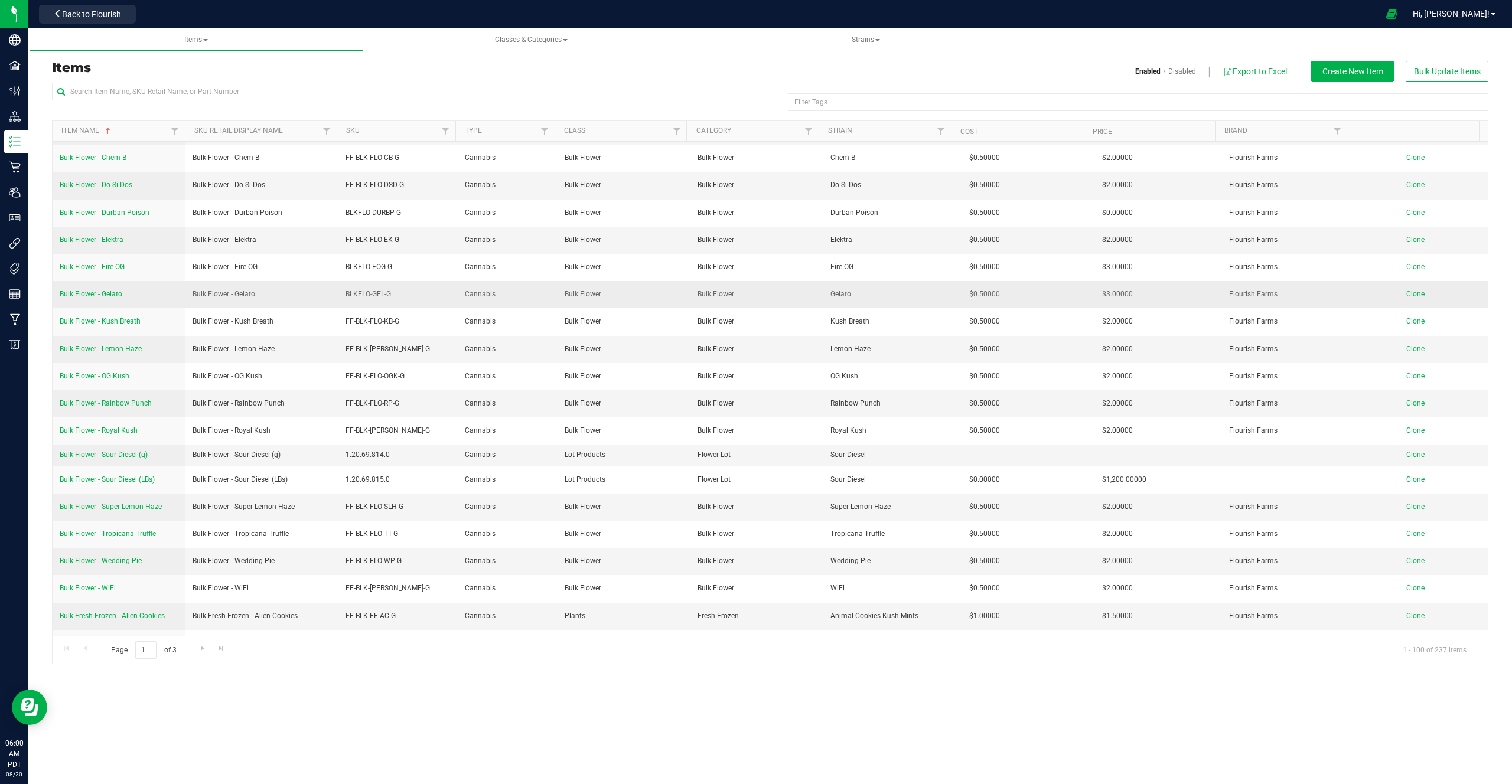
click at [109, 290] on span "Bulk Flower - Gelato" at bounding box center [91, 294] width 63 height 9
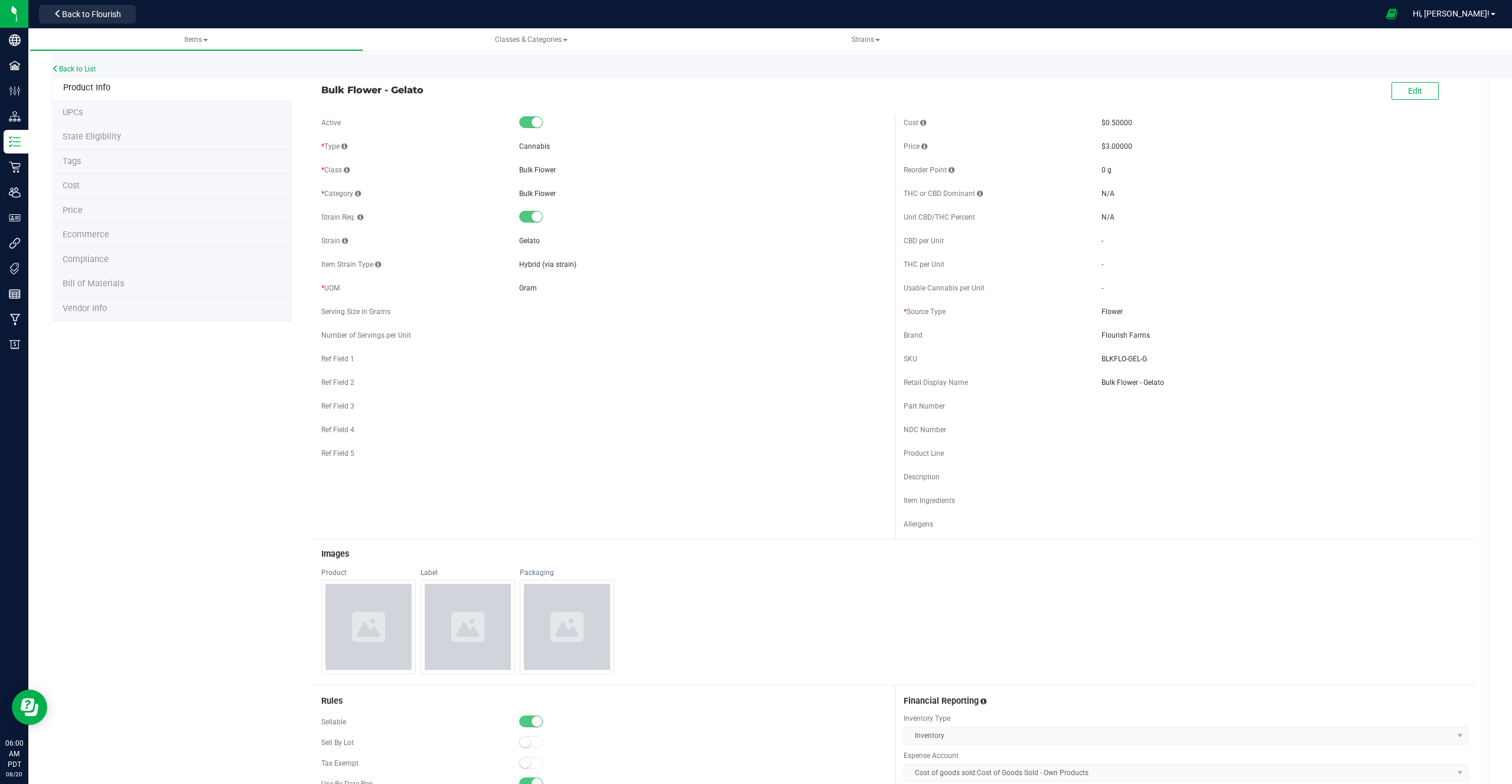
click at [337, 214] on span "Strain Req." at bounding box center [342, 217] width 42 height 9
click at [523, 247] on div "Strain Gelato" at bounding box center [604, 241] width 565 height 18
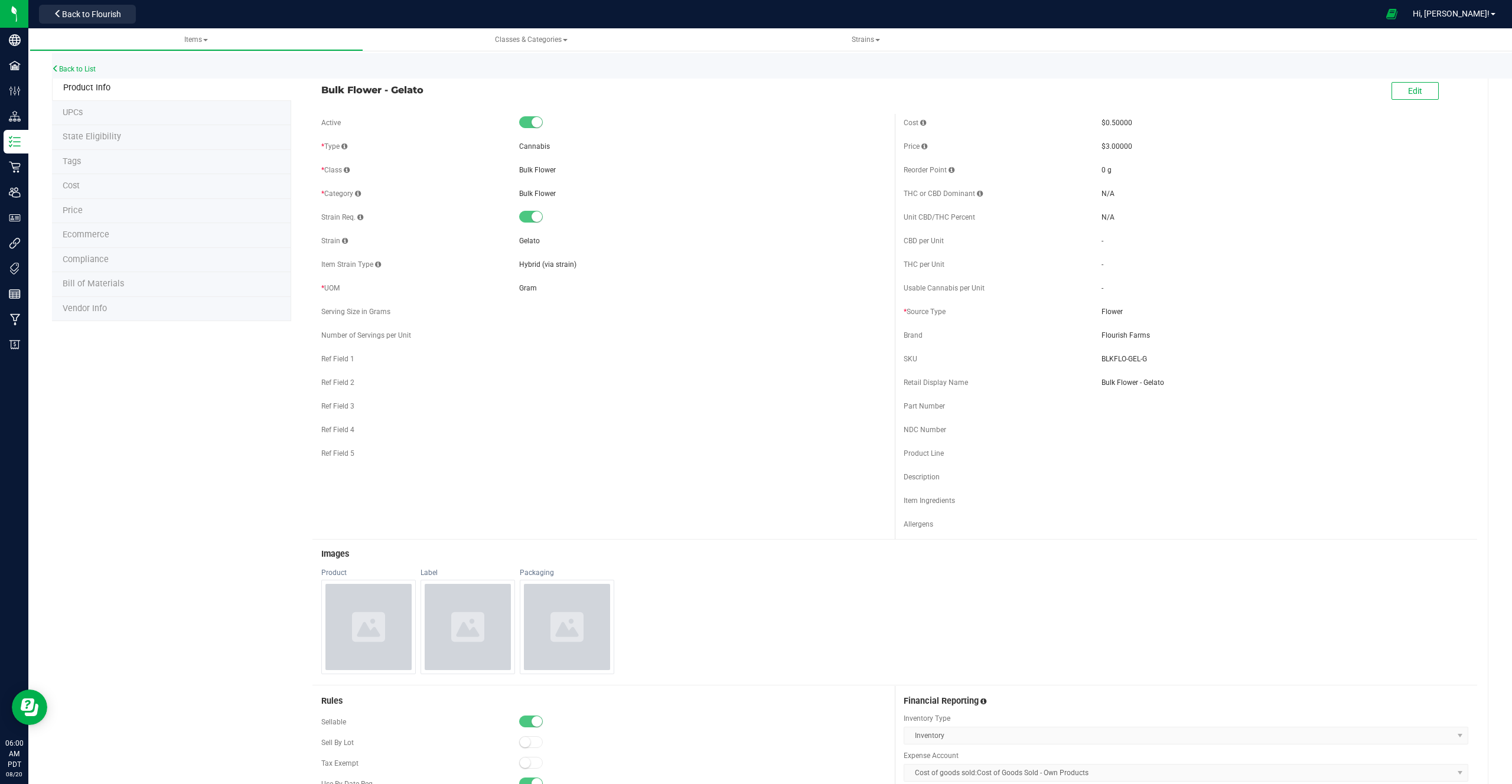
click at [528, 239] on span "Gelato" at bounding box center [529, 241] width 21 height 9
click at [528, 227] on div "Active * Type Cannabis * Class Bulk Flower * Category" at bounding box center [603, 291] width 583 height 354
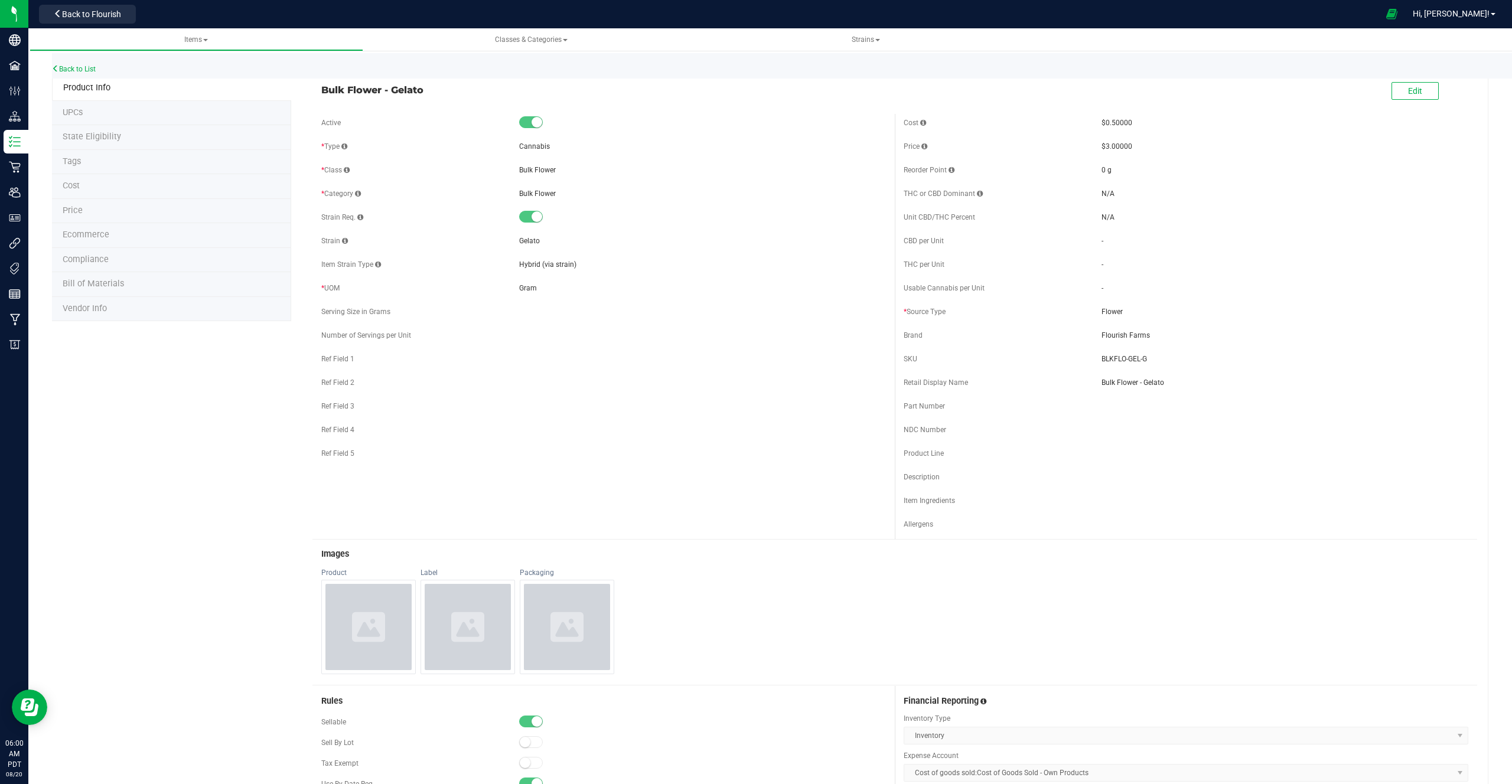
click at [528, 237] on span "Gelato" at bounding box center [529, 241] width 21 height 9
click at [99, 69] on div "Back to List" at bounding box center [808, 66] width 1512 height 26
click at [87, 66] on link "Back to List" at bounding box center [74, 69] width 44 height 9
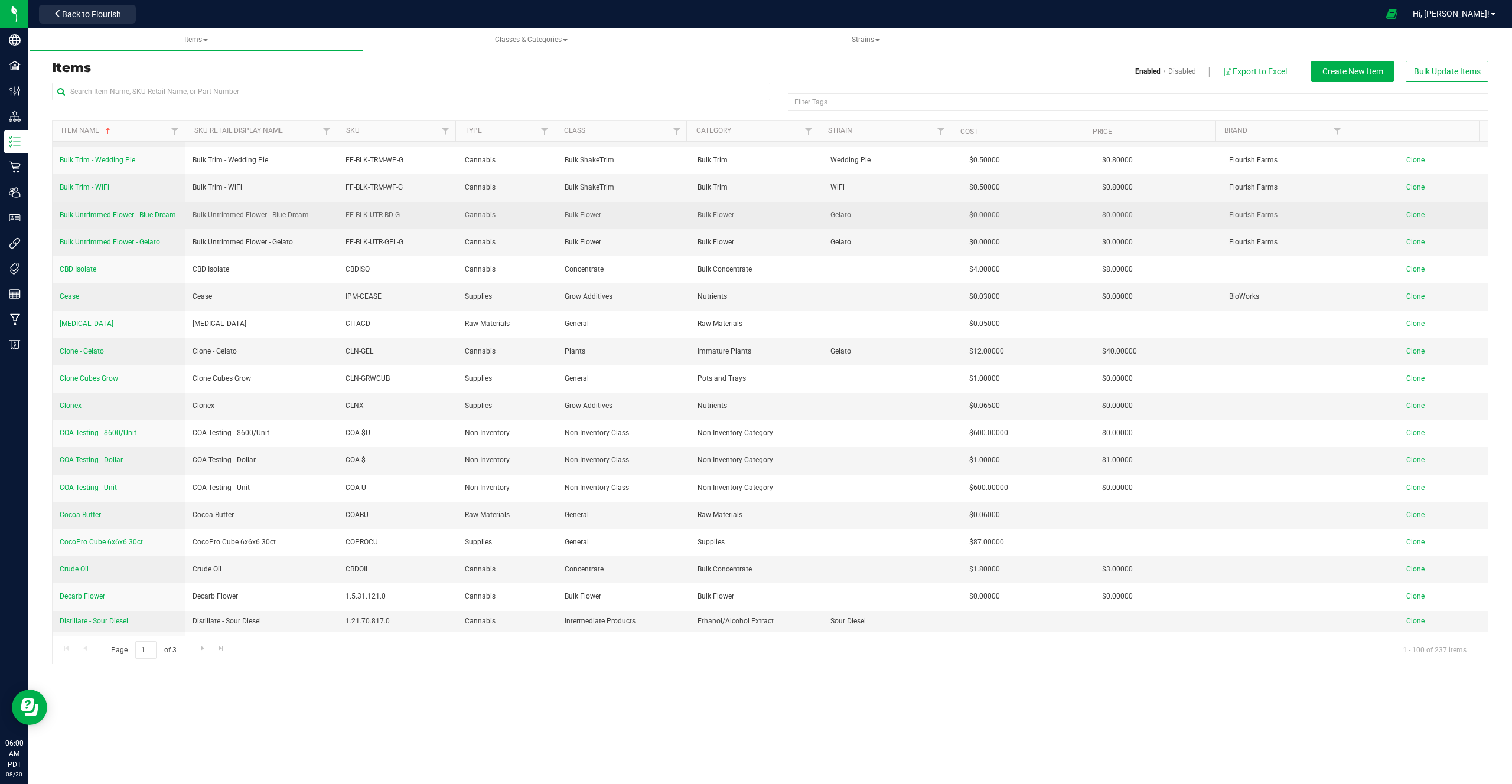
scroll to position [2259, 0]
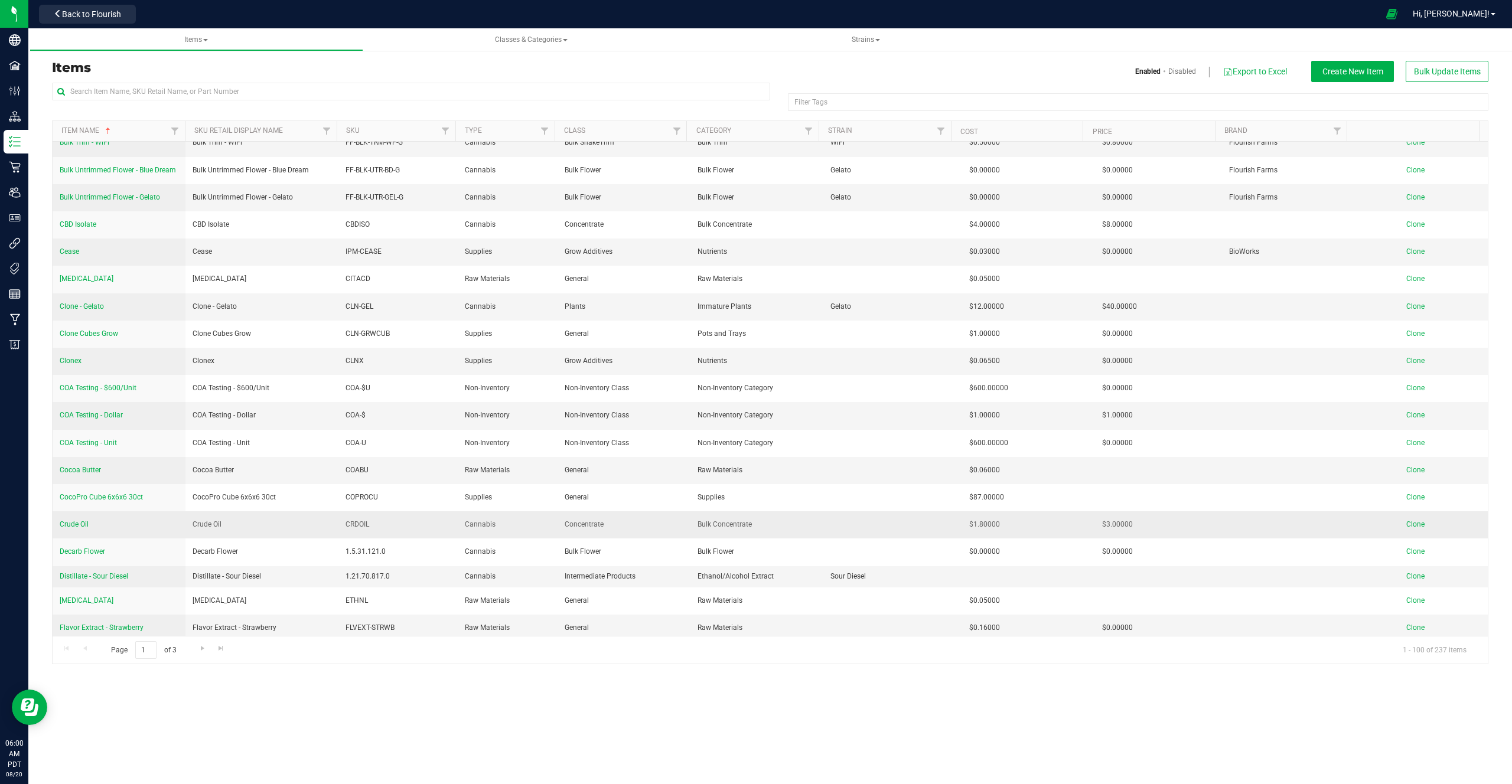
click at [72, 505] on span "Crude Oil" at bounding box center [74, 525] width 29 height 9
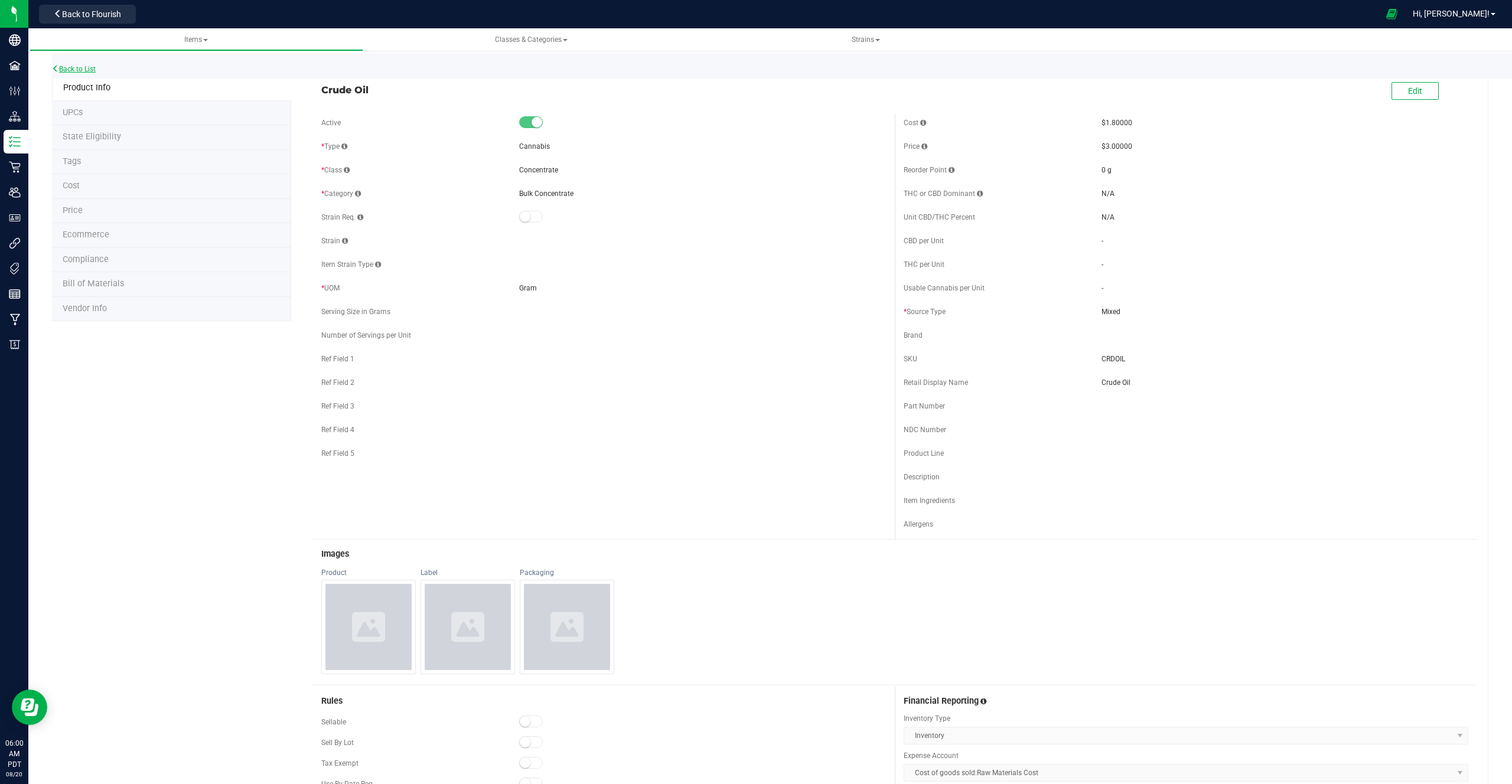
click at [87, 70] on link "Back to List" at bounding box center [74, 69] width 44 height 9
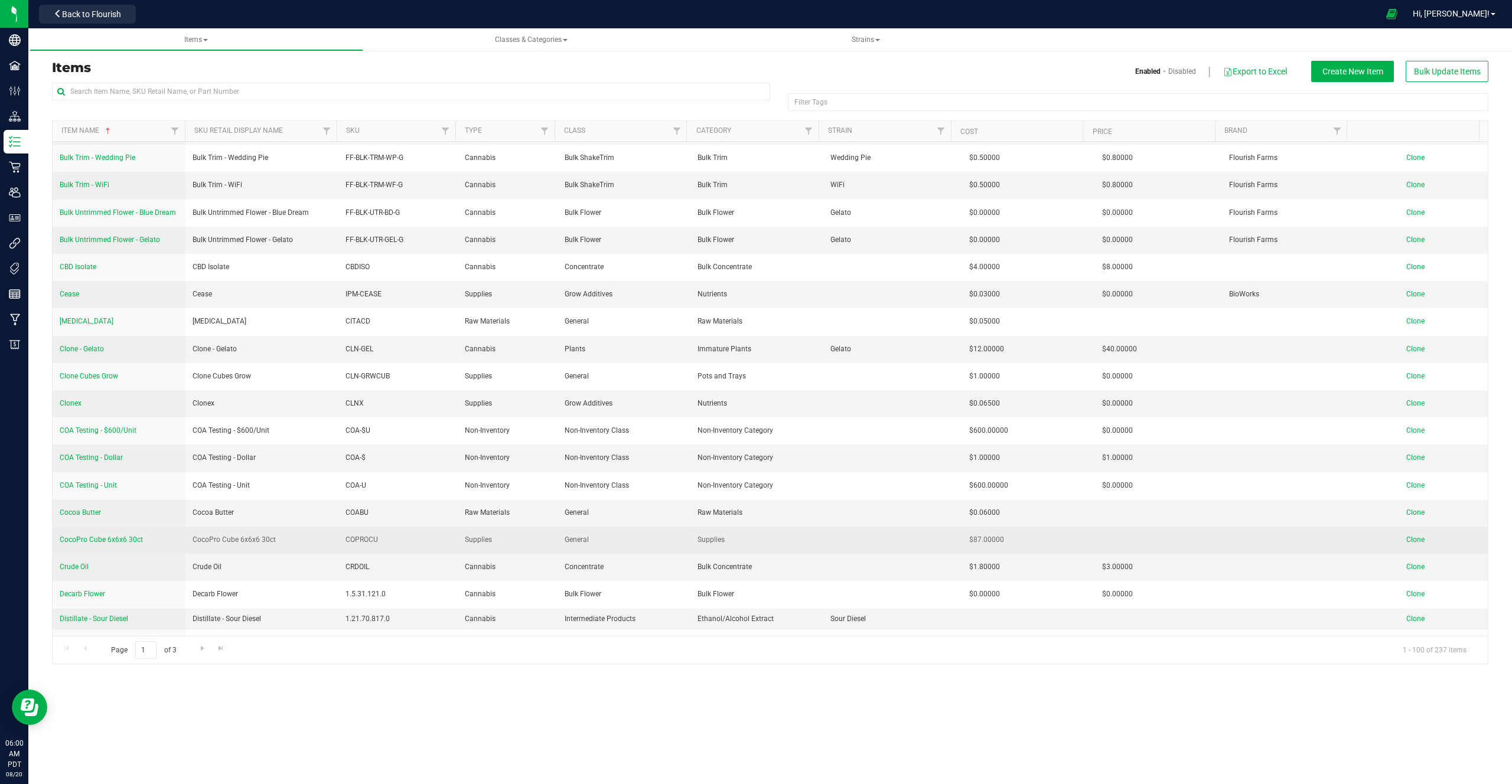
scroll to position [2259, 0]
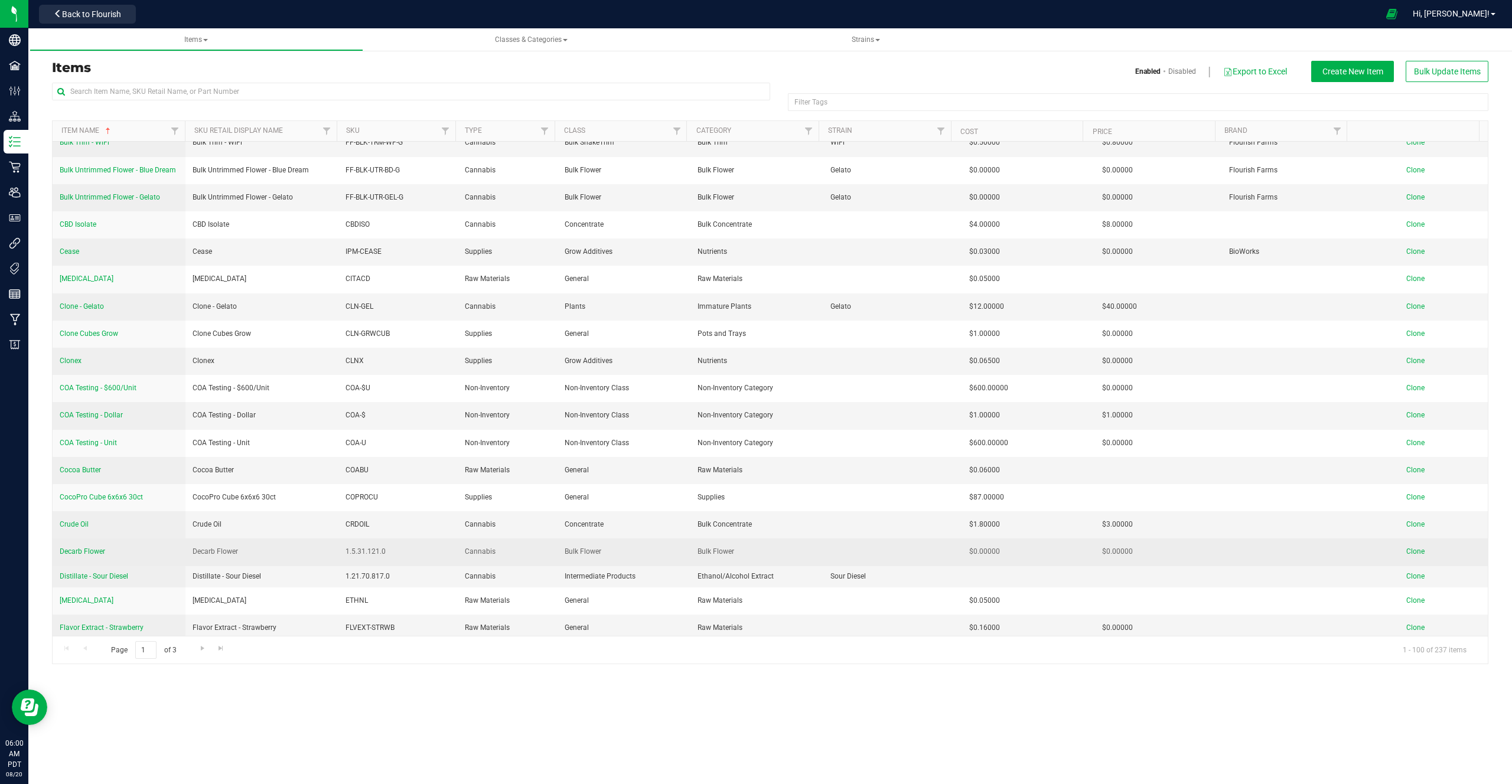
click at [79, 505] on span "Decarb Flower" at bounding box center [82, 552] width 46 height 9
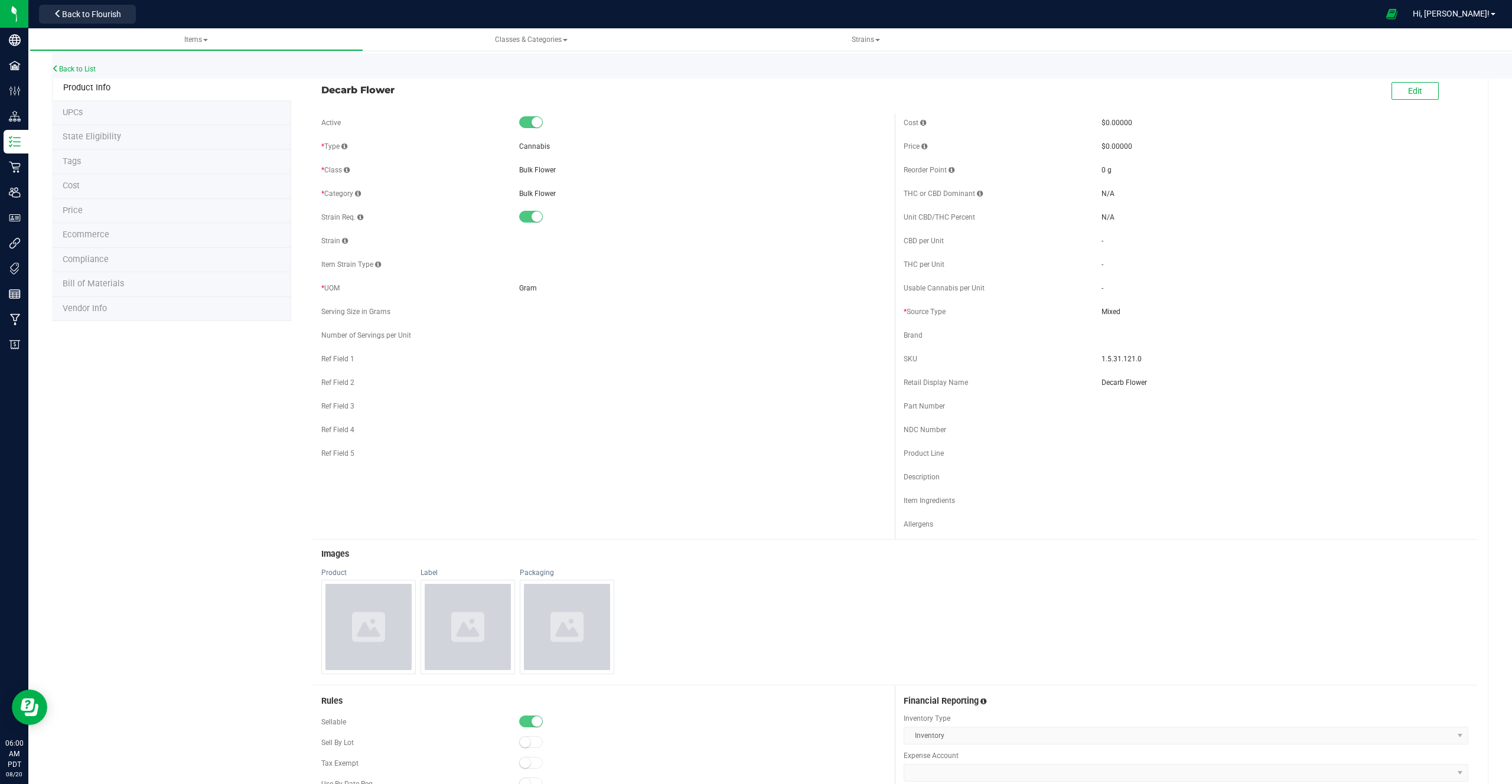
drag, startPoint x: 320, startPoint y: 217, endPoint x: 394, endPoint y: 218, distance: 74.0
click at [394, 218] on div "Strain Req." at bounding box center [420, 217] width 198 height 11
click at [337, 241] on span "Strain" at bounding box center [335, 241] width 26 height 9
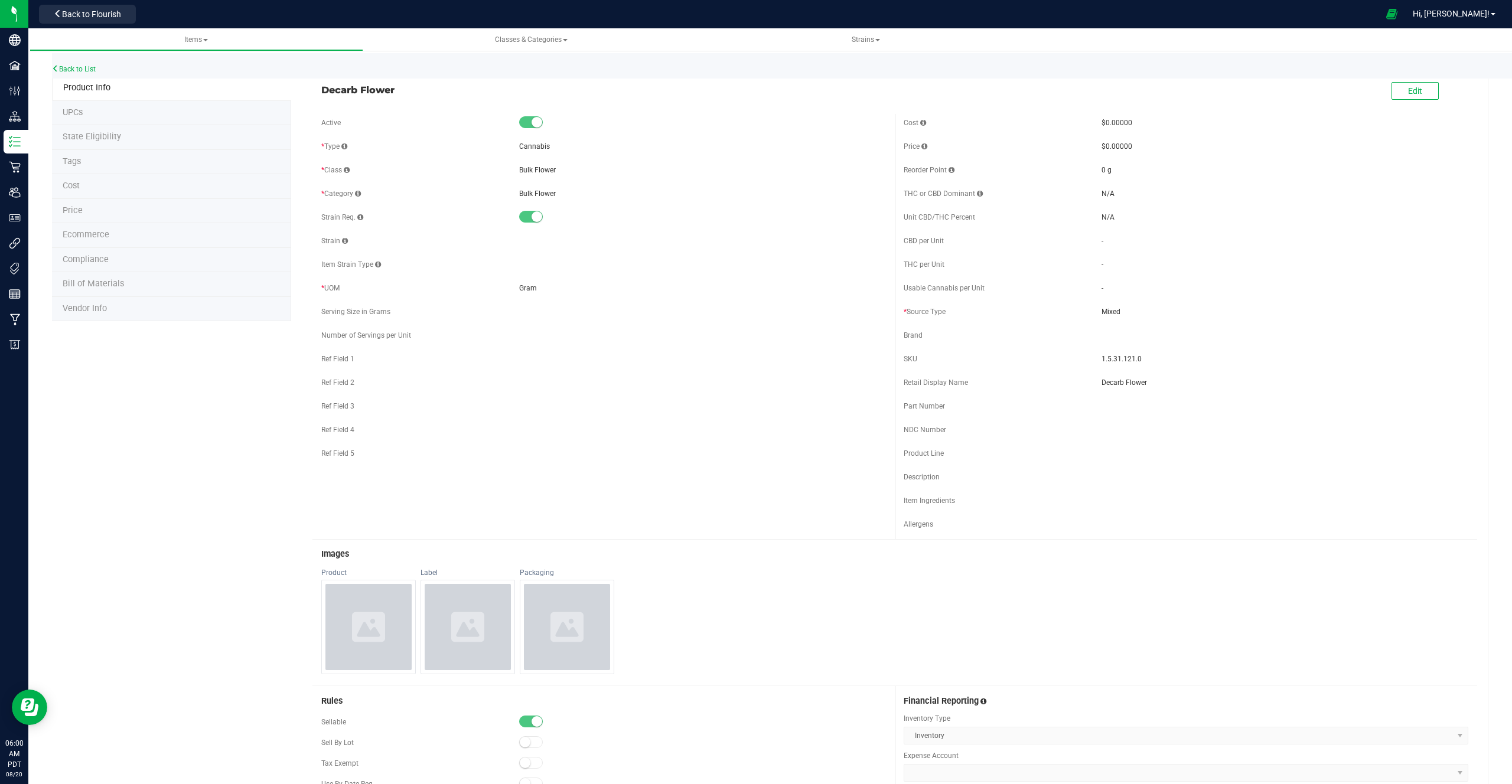
click at [325, 244] on span "Strain" at bounding box center [335, 241] width 26 height 9
click at [325, 86] on span "Decarb Flower" at bounding box center [604, 90] width 565 height 14
drag, startPoint x: 325, startPoint y: 86, endPoint x: 405, endPoint y: 84, distance: 80.0
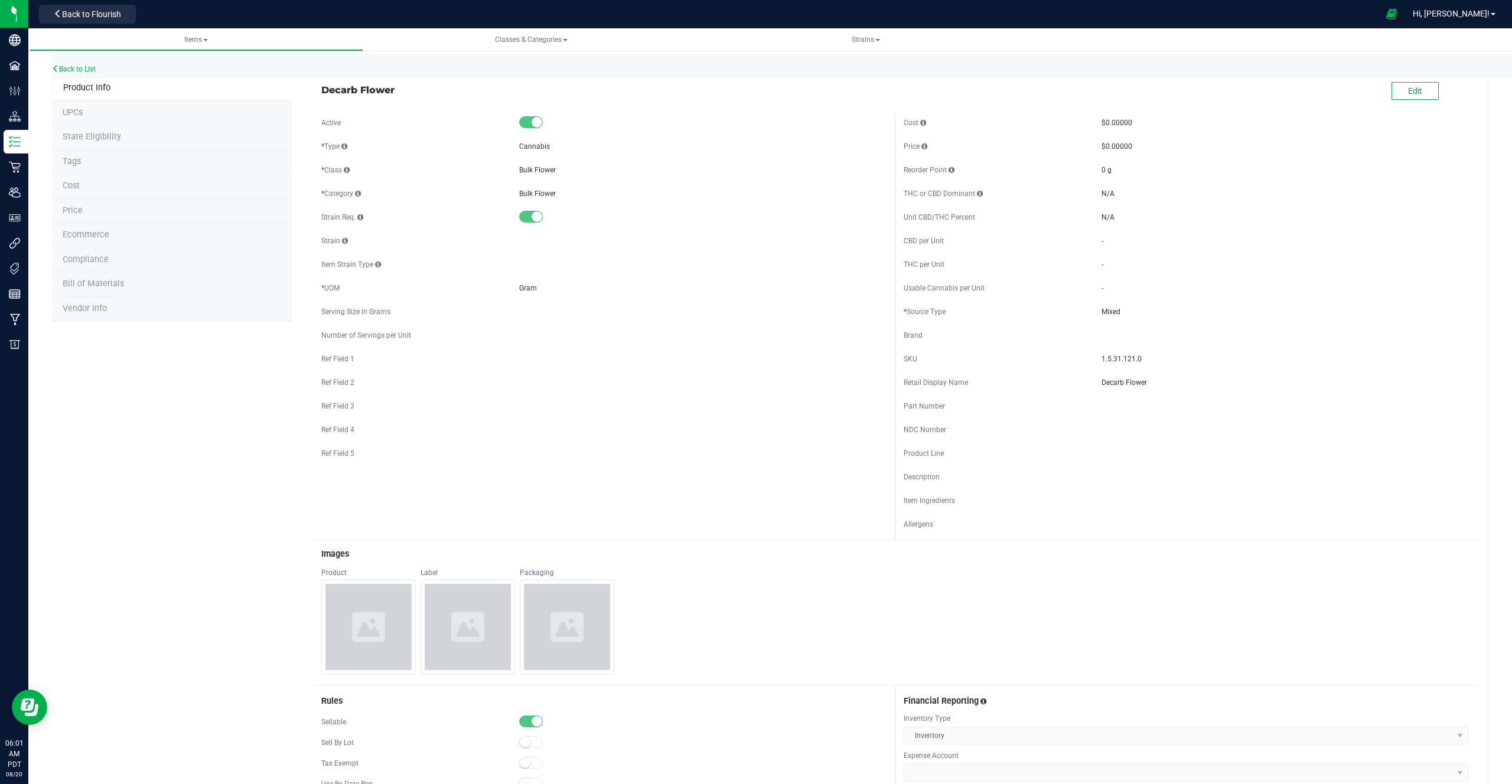
click at [405, 84] on span "Decarb Flower" at bounding box center [604, 90] width 565 height 14
click at [325, 215] on span "Strain Req." at bounding box center [342, 217] width 42 height 9
drag, startPoint x: 325, startPoint y: 215, endPoint x: 360, endPoint y: 210, distance: 35.4
click at [361, 212] on div "Strain Req." at bounding box center [420, 217] width 198 height 11
click at [332, 243] on span "Strain" at bounding box center [335, 241] width 26 height 9
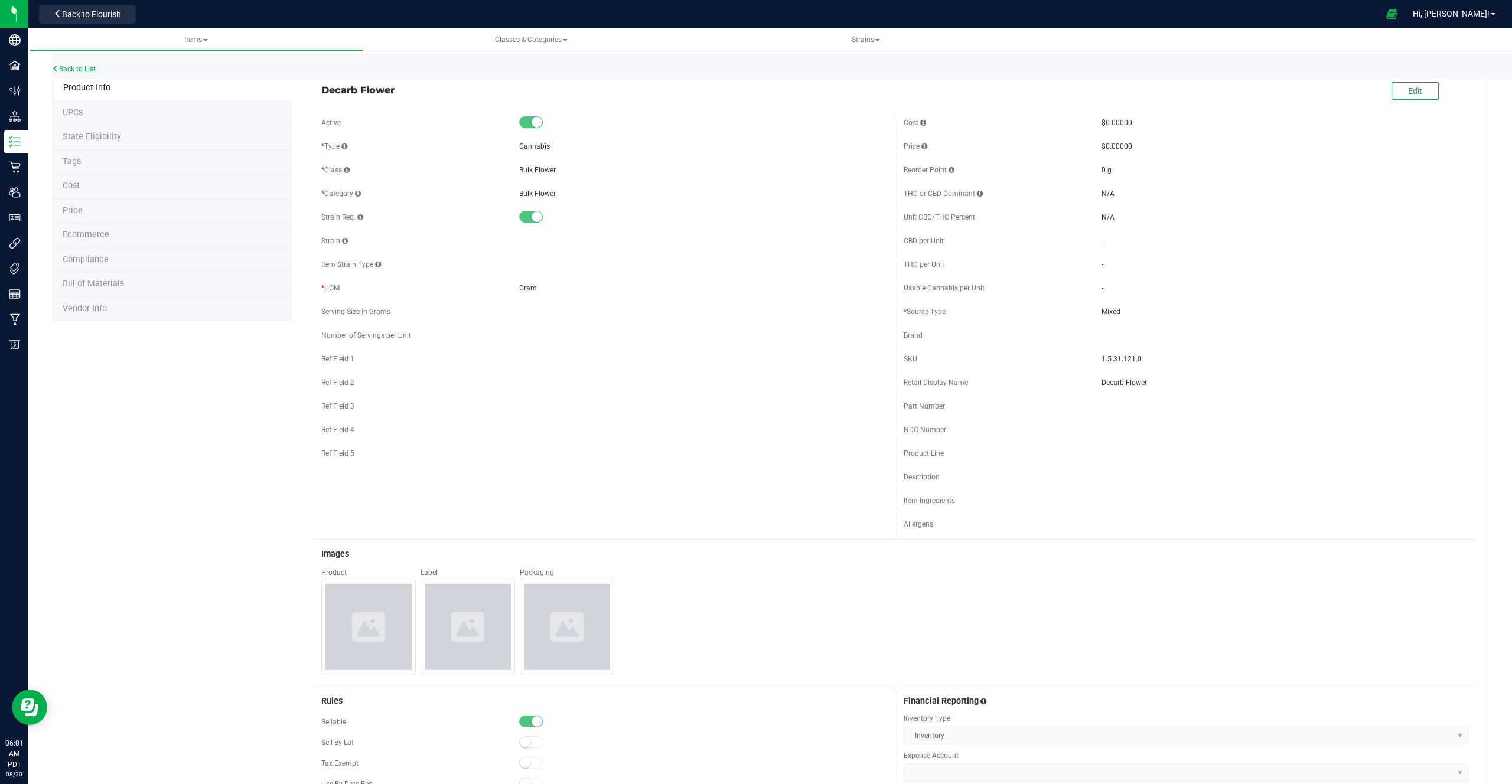
click at [332, 243] on span "Strain" at bounding box center [335, 241] width 26 height 9
click at [490, 227] on div "Active * Type Cannabis * Class Bulk Flower * Category" at bounding box center [603, 291] width 583 height 354
drag, startPoint x: 317, startPoint y: 242, endPoint x: 335, endPoint y: 234, distance: 19.7
click at [335, 234] on div "Active * Type Cannabis * Class Bulk Flower * Category" at bounding box center [603, 291] width 583 height 354
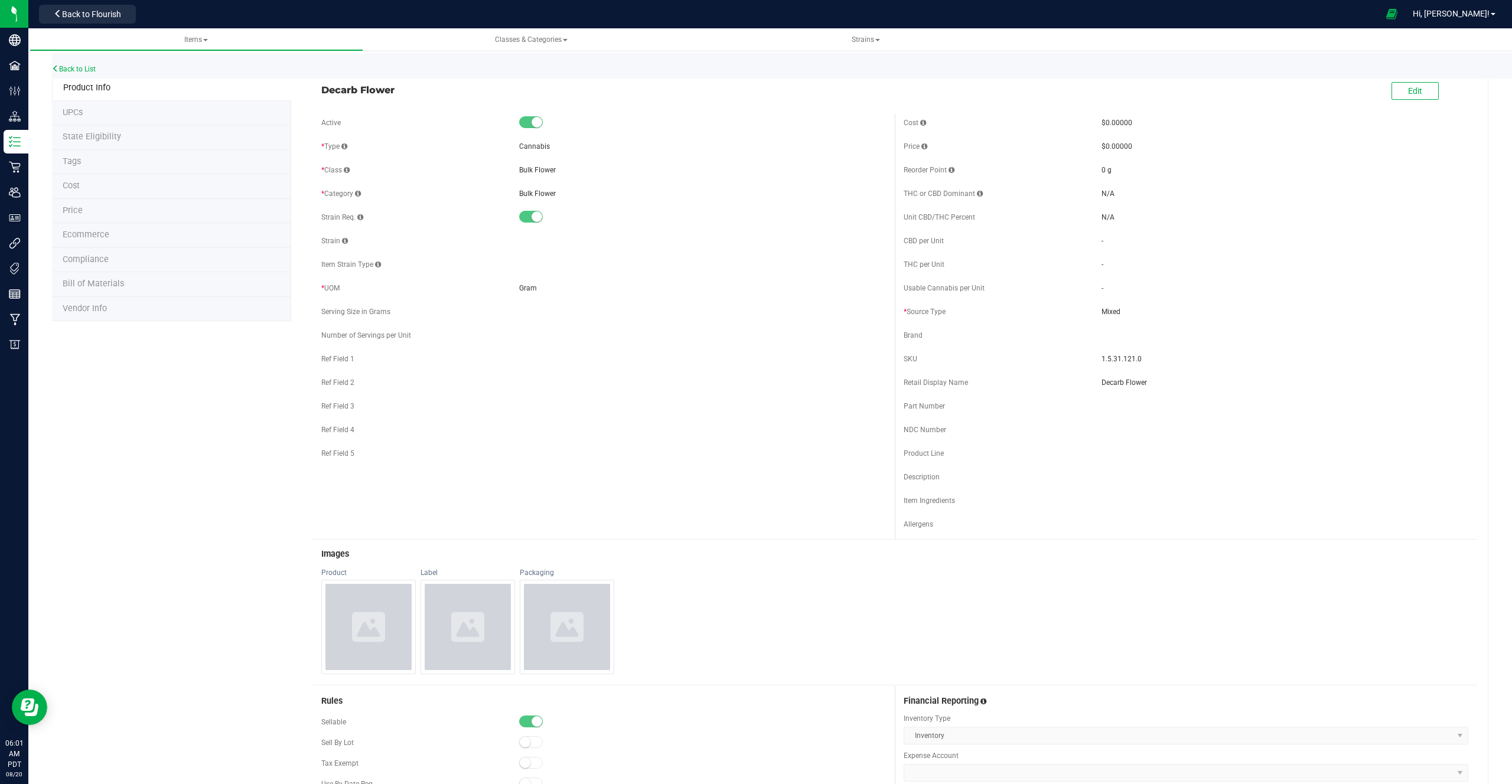
click at [327, 243] on span "Strain" at bounding box center [335, 241] width 26 height 9
click at [85, 9] on span "Back to Flourish" at bounding box center [92, 14] width 59 height 9
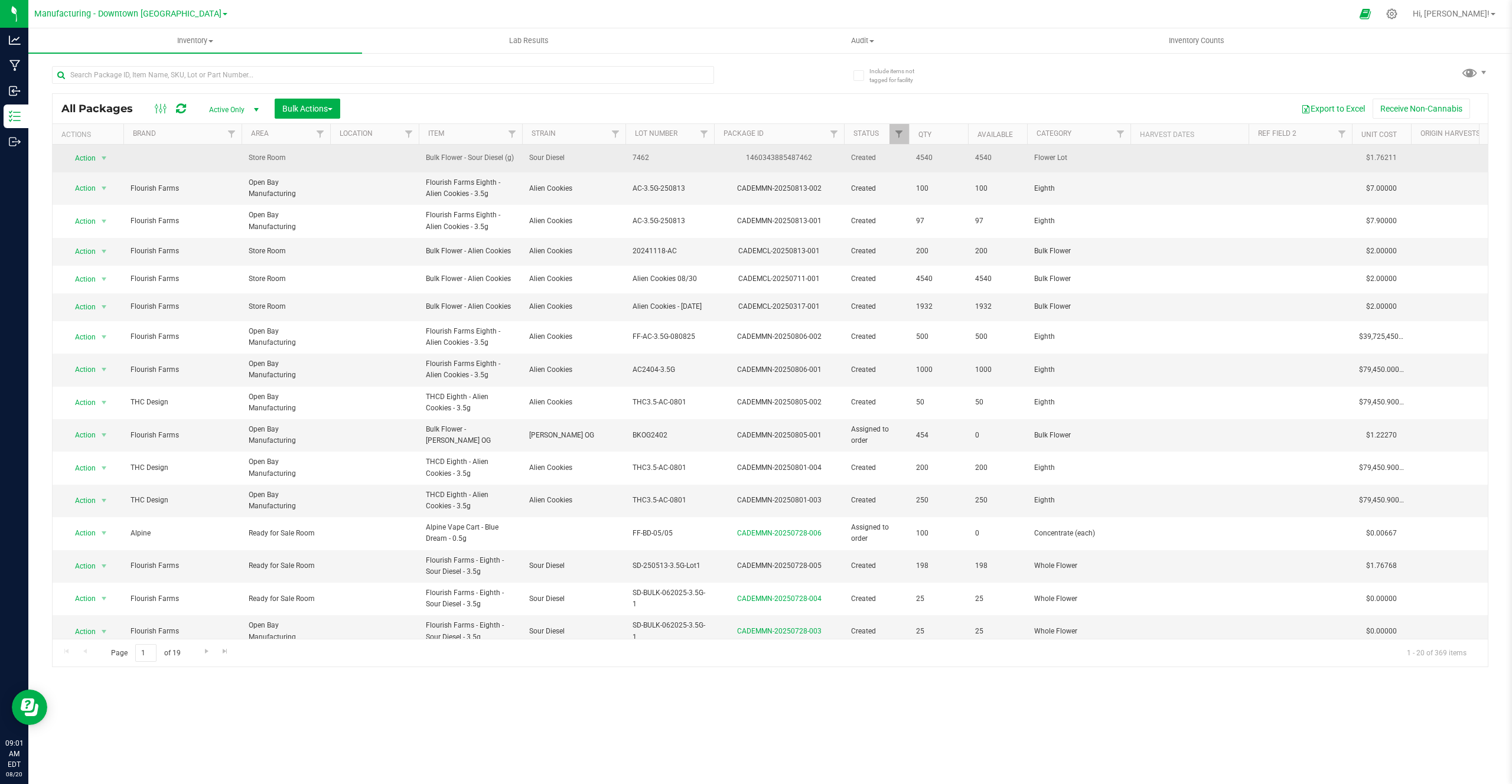
click at [774, 162] on div "1460343885487462" at bounding box center [779, 158] width 134 height 11
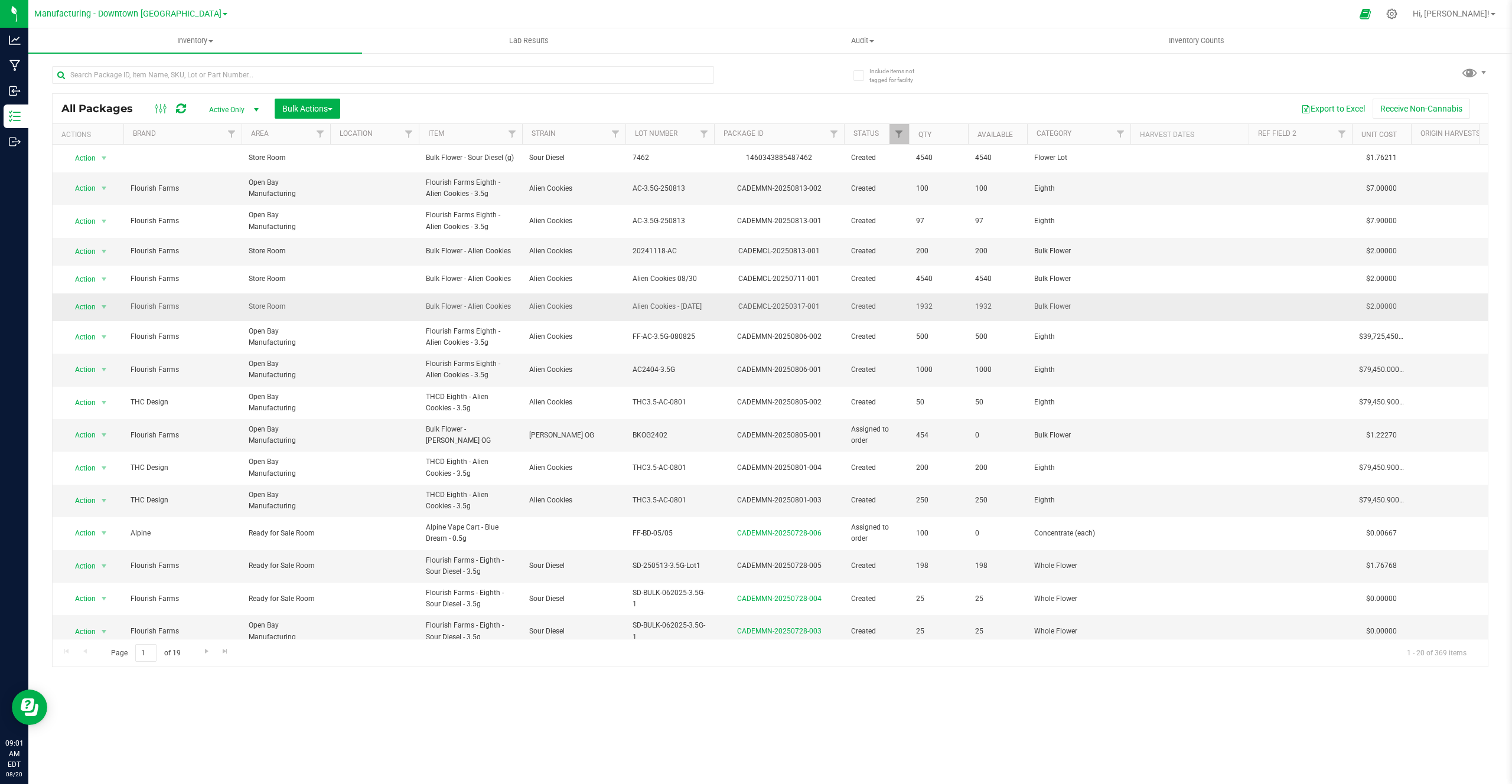
drag, startPoint x: 540, startPoint y: 154, endPoint x: 555, endPoint y: 299, distance: 145.8
click at [555, 300] on tbody "Action Action Adjust qty Create package Edit attributes Global inventory Locate…" at bounding box center [1180, 459] width 2253 height 629
click at [555, 505] on td "Alien Cookies" at bounding box center [573, 500] width 104 height 32
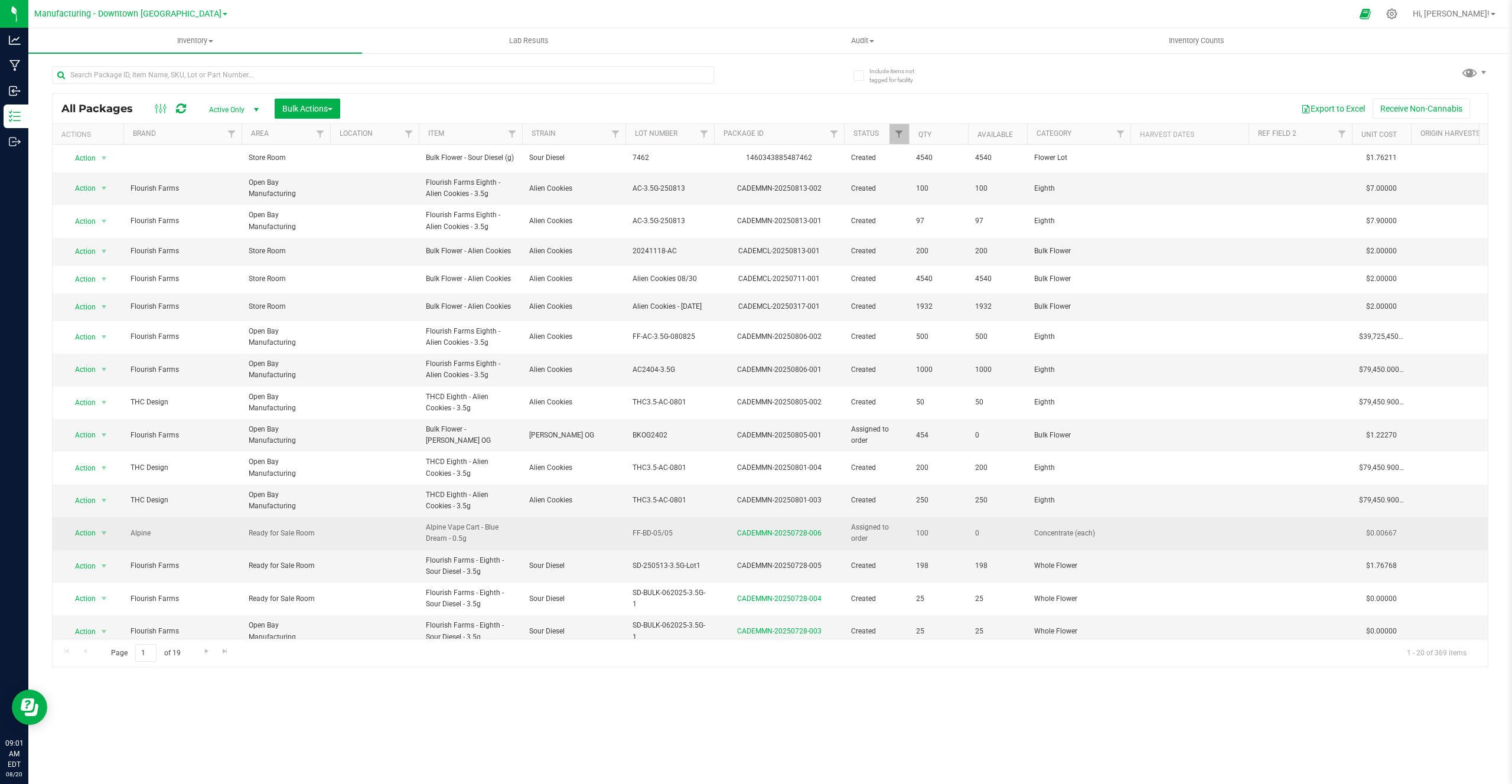
click at [539, 505] on td at bounding box center [573, 533] width 104 height 32
click at [469, 505] on span "Alpine Vape Cart - Blue Dream - 0.5g" at bounding box center [470, 532] width 89 height 22
click at [549, 505] on td at bounding box center [573, 533] width 104 height 32
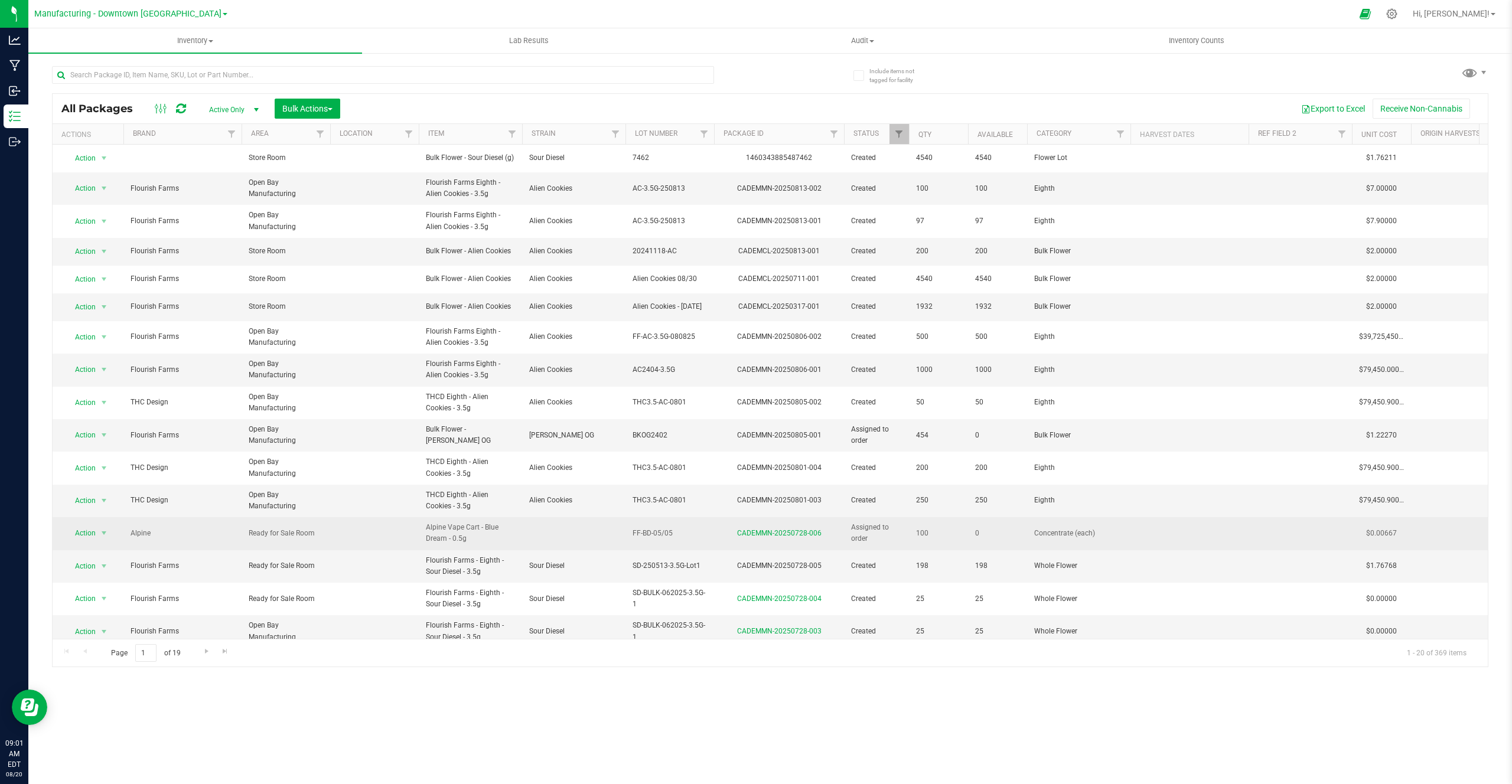
click at [459, 505] on span "Alpine Vape Cart - Blue Dream - 0.5g" at bounding box center [470, 532] width 89 height 22
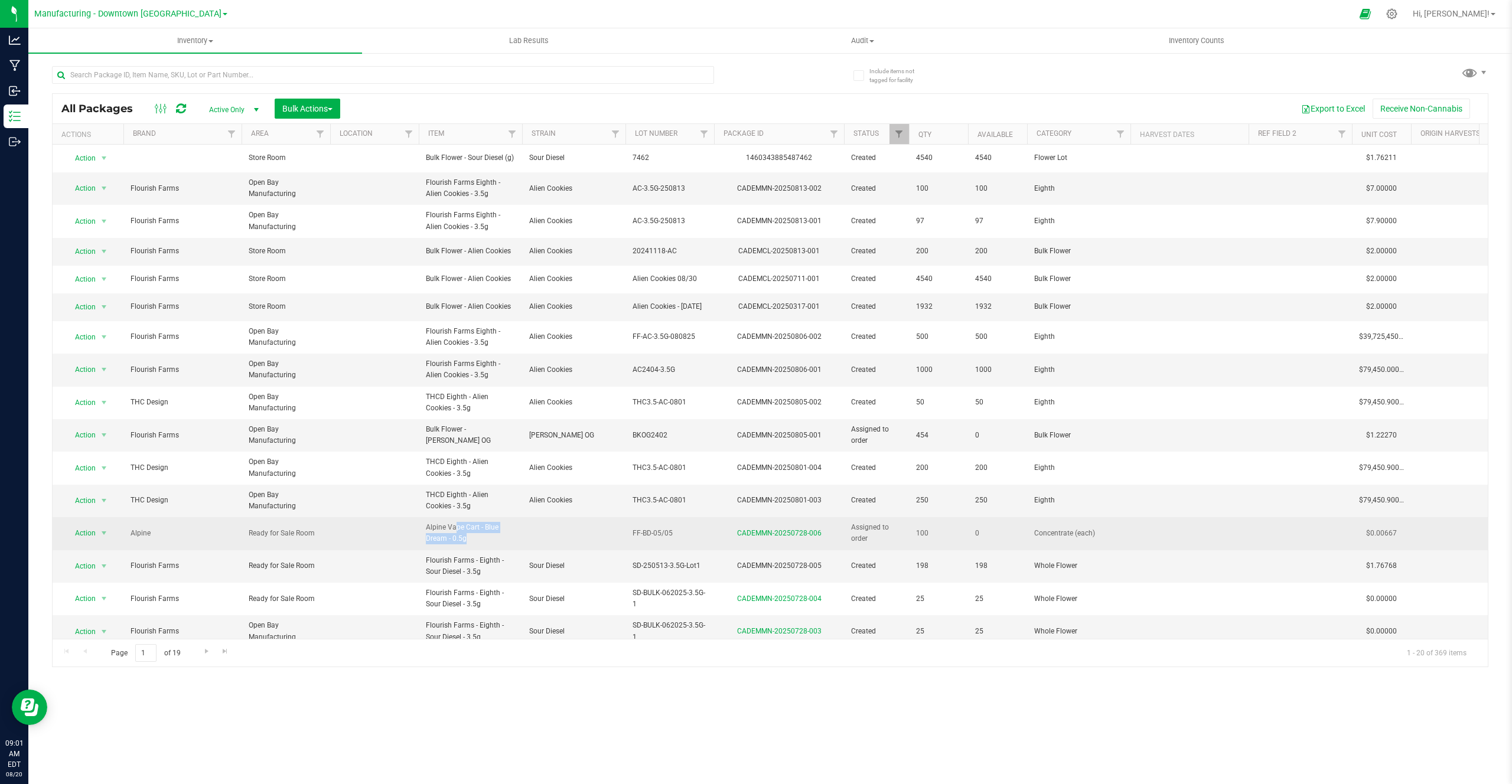
click at [561, 505] on td at bounding box center [573, 533] width 104 height 32
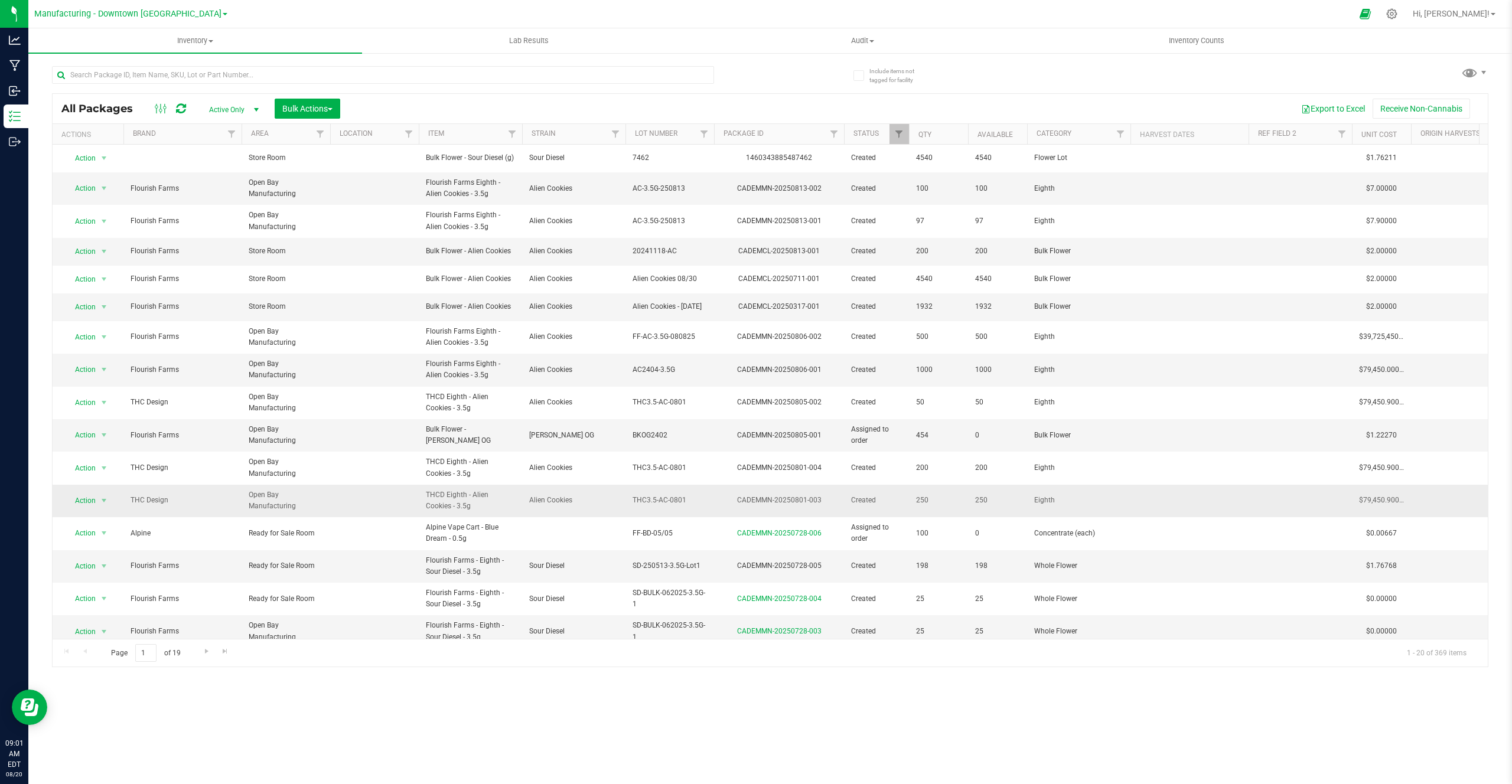
drag, startPoint x: 430, startPoint y: 495, endPoint x: 579, endPoint y: 499, distance: 149.1
click at [580, 500] on tr "Action Action Adjust qty Create package Edit attributes Global inventory Locate…" at bounding box center [1180, 500] width 2253 height 32
drag, startPoint x: 526, startPoint y: 502, endPoint x: 458, endPoint y: 495, distance: 68.4
click at [458, 495] on tr "Action Action Adjust qty Create package Edit attributes Global inventory Locate…" at bounding box center [1180, 500] width 2253 height 32
click at [458, 495] on span "THCD Eighth - Alien Cookies - 3.5g" at bounding box center [470, 500] width 89 height 22
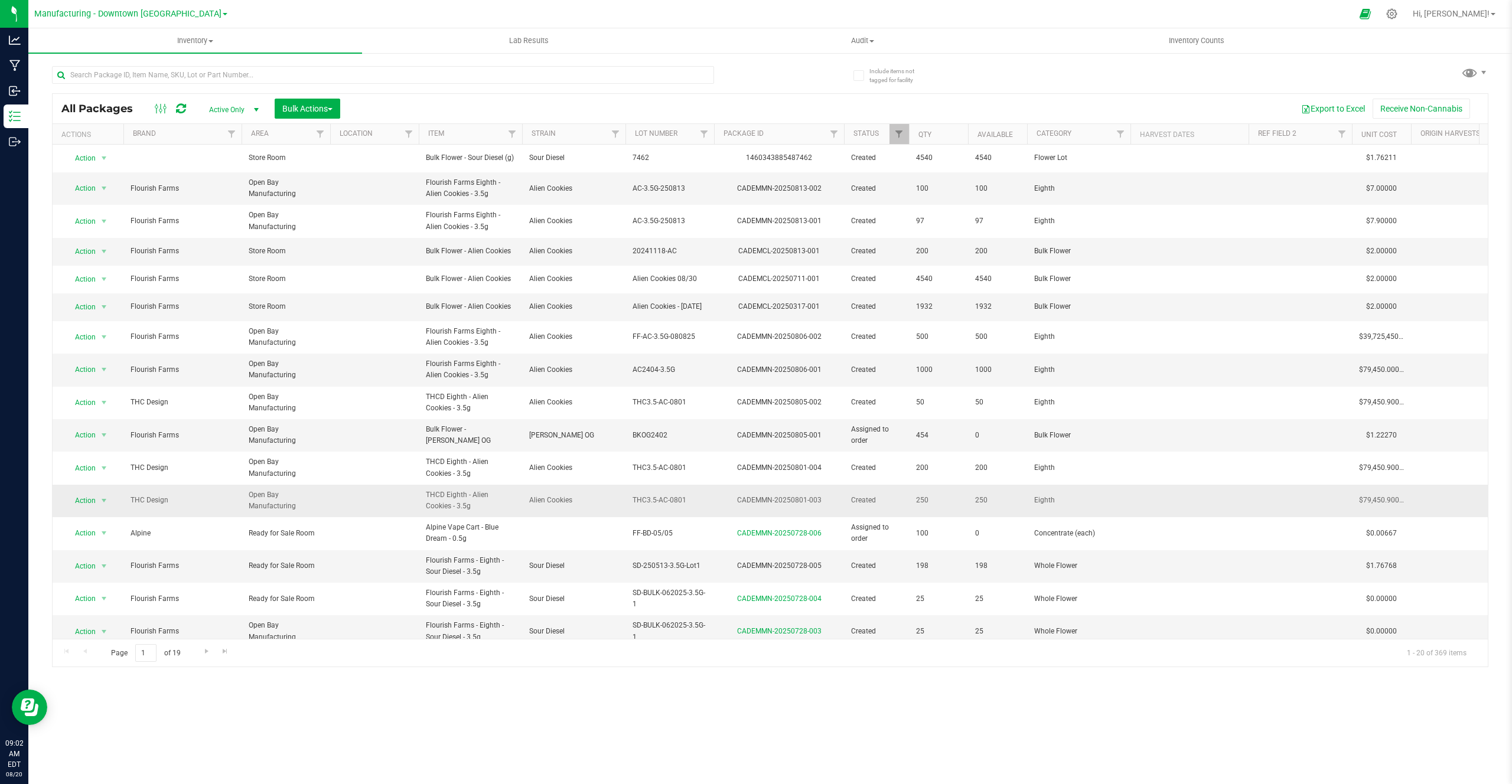
drag, startPoint x: 458, startPoint y: 495, endPoint x: 556, endPoint y: 495, distance: 98.0
click at [556, 495] on tr "Action Action Adjust qty Create package Edit attributes Global inventory Locate…" at bounding box center [1180, 500] width 2253 height 32
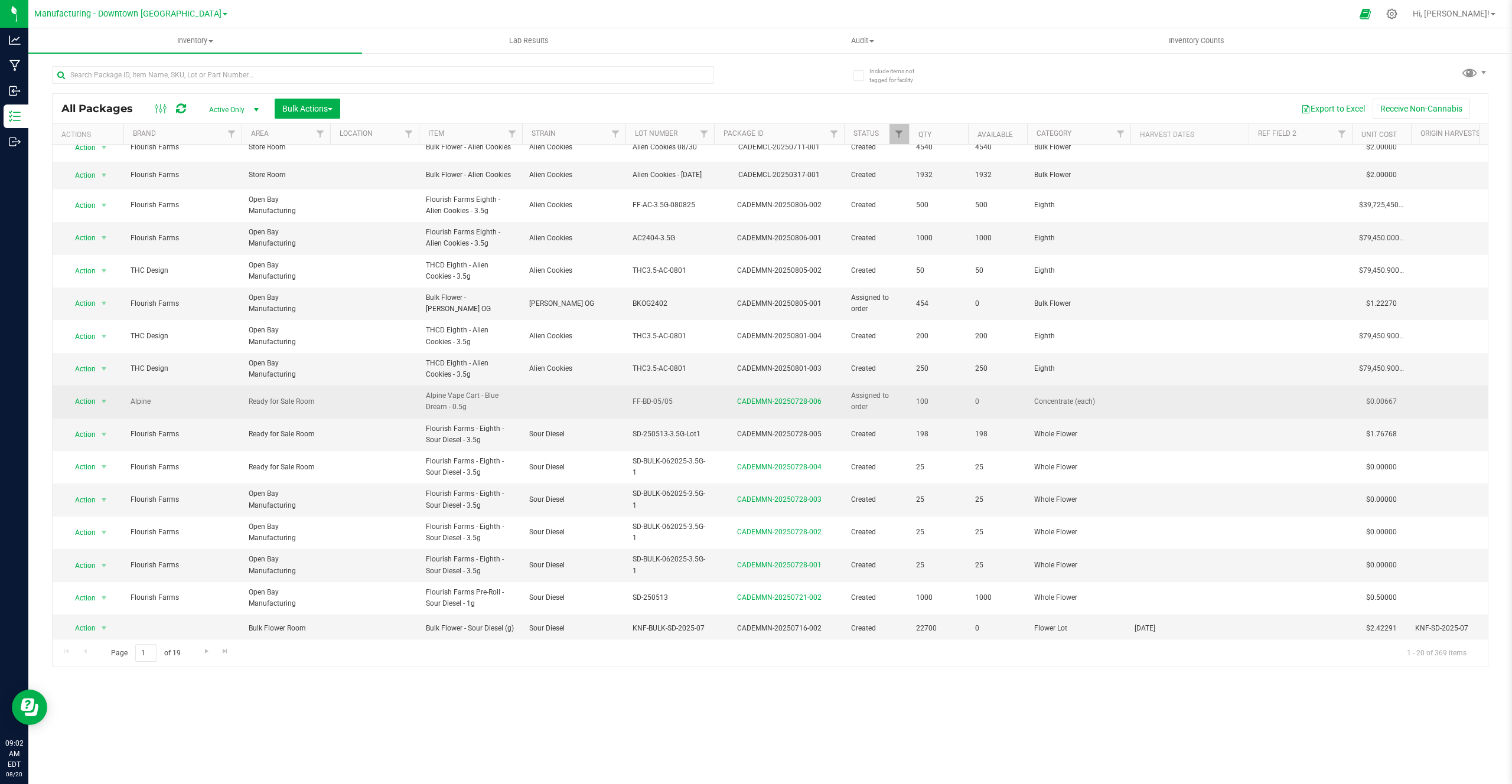
scroll to position [149, 0]
click at [505, 387] on span "Alpine Vape Cart - Blue Dream - 0.5g" at bounding box center [470, 398] width 89 height 22
click at [448, 387] on span "Alpine Vape Cart - Blue Dream - 0.5g" at bounding box center [470, 398] width 89 height 22
drag, startPoint x: 448, startPoint y: 382, endPoint x: 475, endPoint y: 395, distance: 30.0
click at [475, 395] on span "Alpine Vape Cart - Blue Dream - 0.5g" at bounding box center [470, 398] width 89 height 22
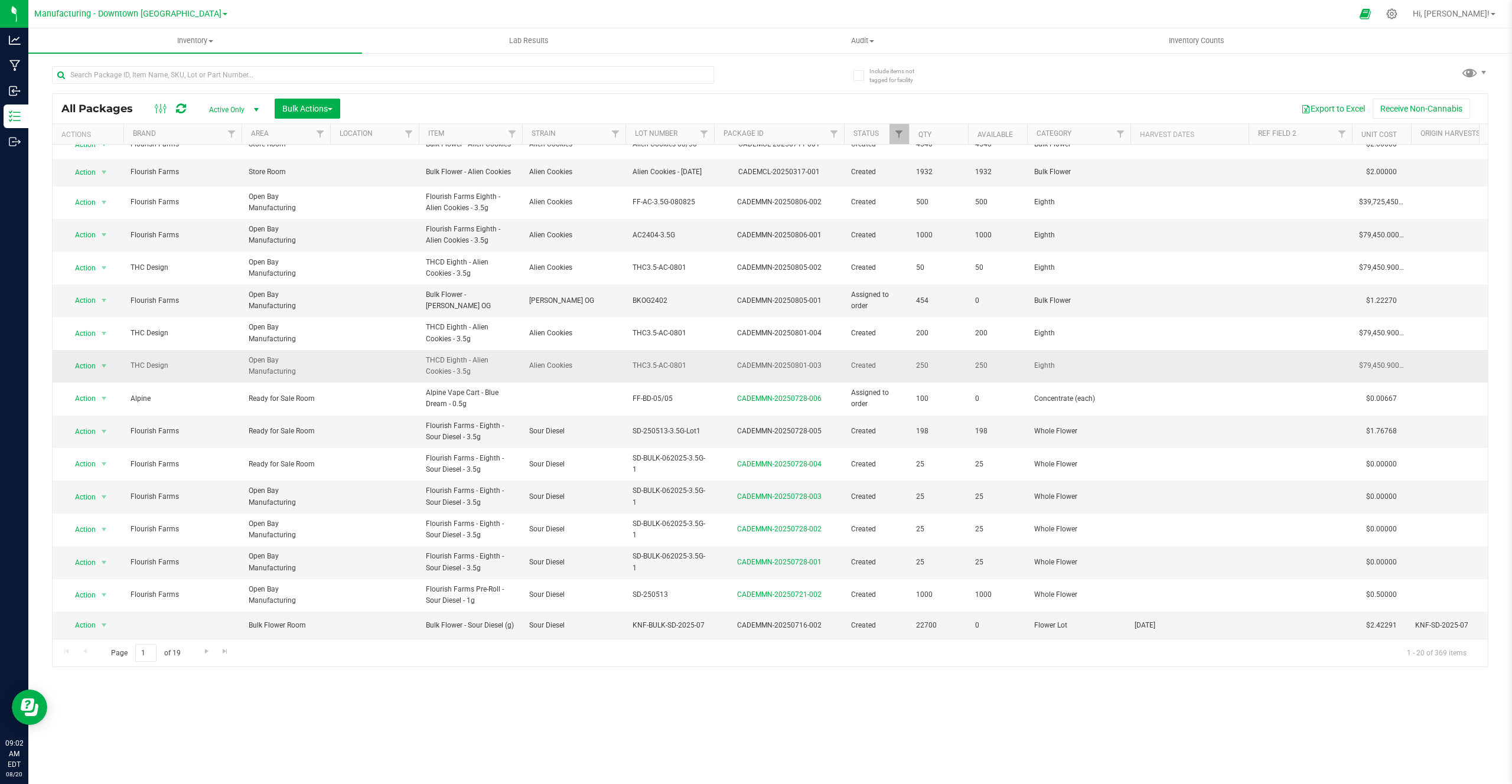
click at [533, 360] on span "Alien Cookies" at bounding box center [573, 366] width 89 height 11
drag, startPoint x: 533, startPoint y: 355, endPoint x: 562, endPoint y: 355, distance: 29.0
click at [563, 360] on span "Alien Cookies" at bounding box center [573, 366] width 89 height 11
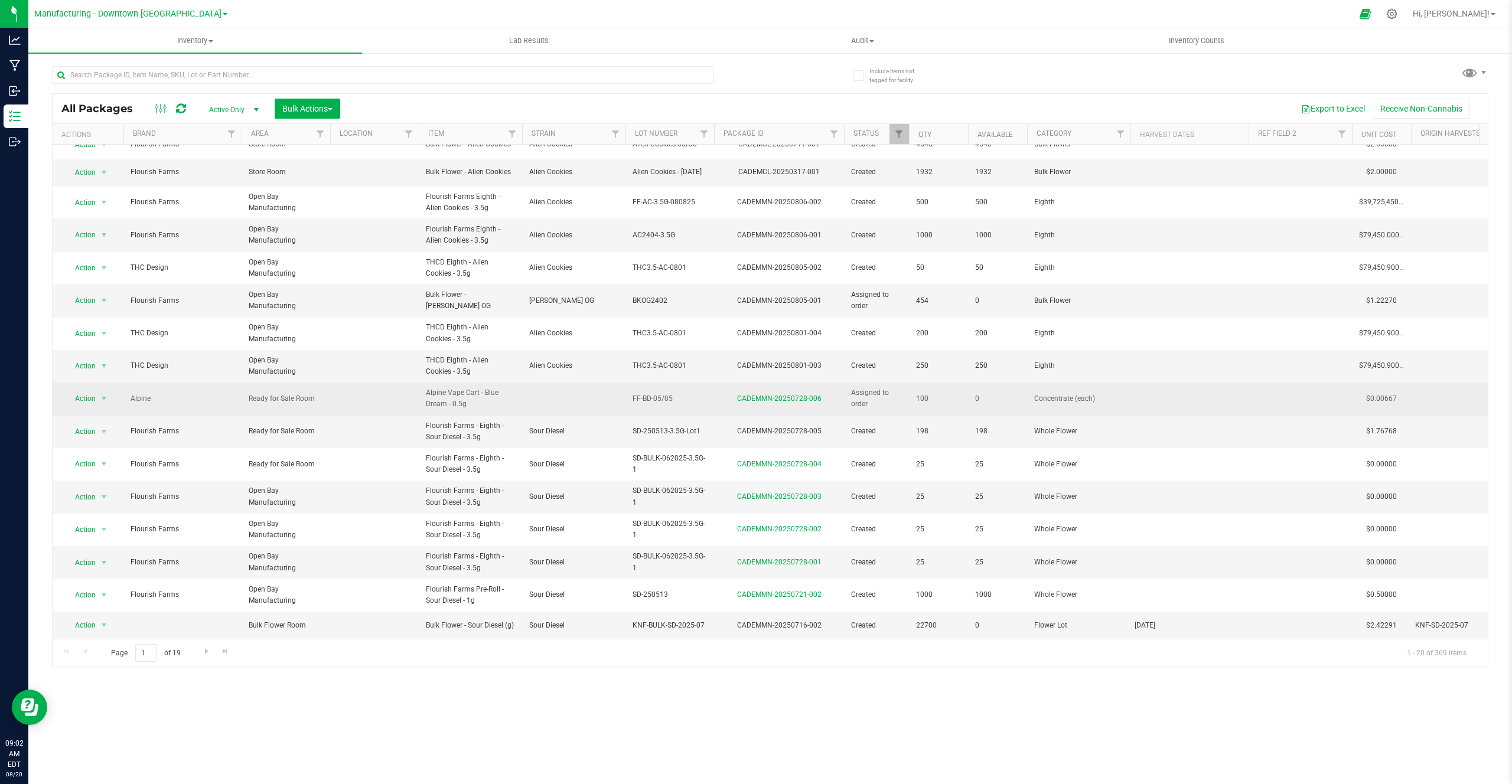
click at [492, 387] on span "Alpine Vape Cart - Blue Dream - 0.5g" at bounding box center [470, 398] width 89 height 22
drag, startPoint x: 492, startPoint y: 381, endPoint x: 445, endPoint y: 389, distance: 47.7
click at [445, 389] on span "Alpine Vape Cart - Blue Dream - 0.5g" at bounding box center [470, 398] width 89 height 22
click at [455, 387] on span "Alpine Vape Cart - Blue Dream - 0.5g" at bounding box center [470, 398] width 89 height 22
click at [444, 387] on span "Alpine Vape Cart - Blue Dream - 0.5g" at bounding box center [470, 398] width 89 height 22
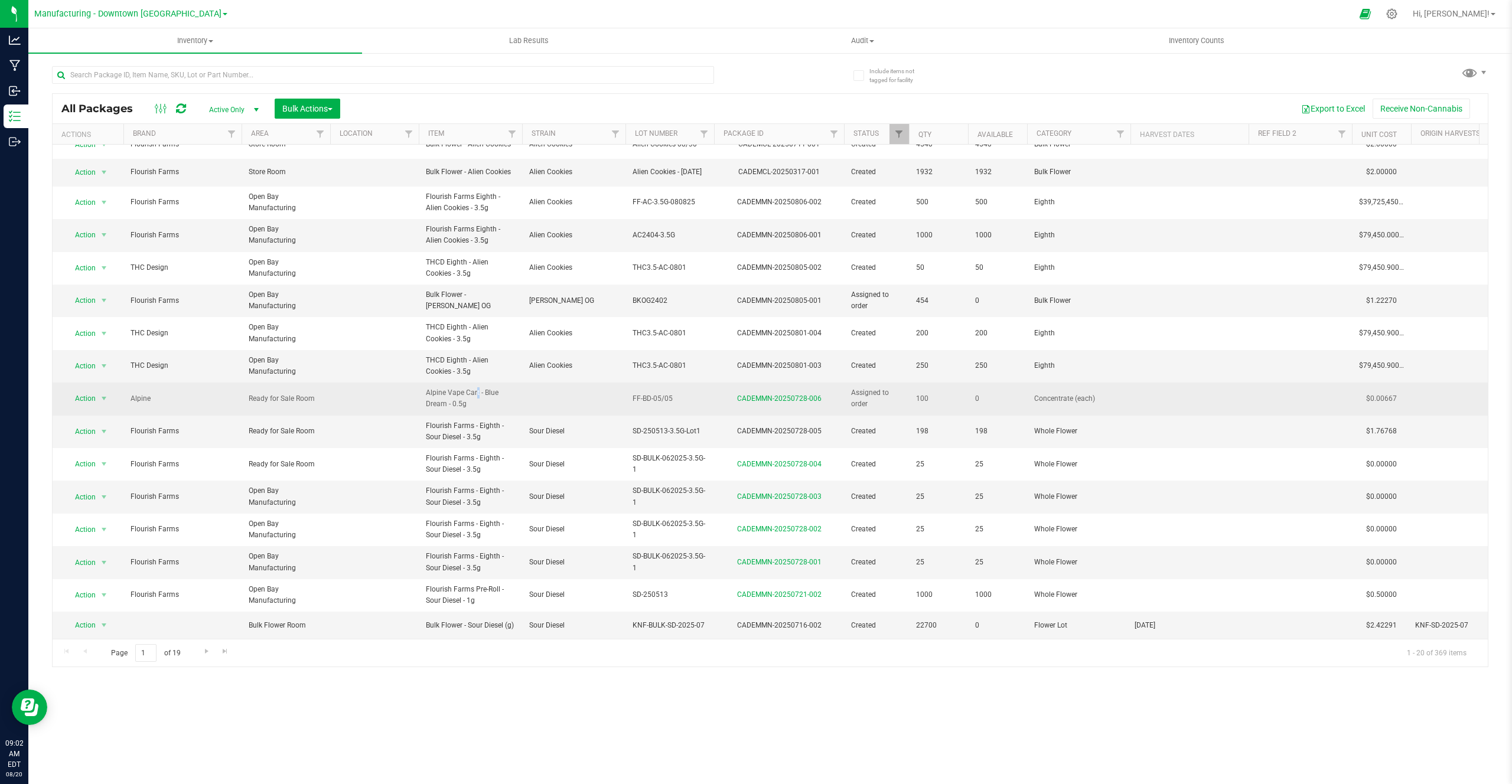
click at [444, 387] on span "Alpine Vape Cart - Blue Dream - 0.5g" at bounding box center [470, 398] width 89 height 22
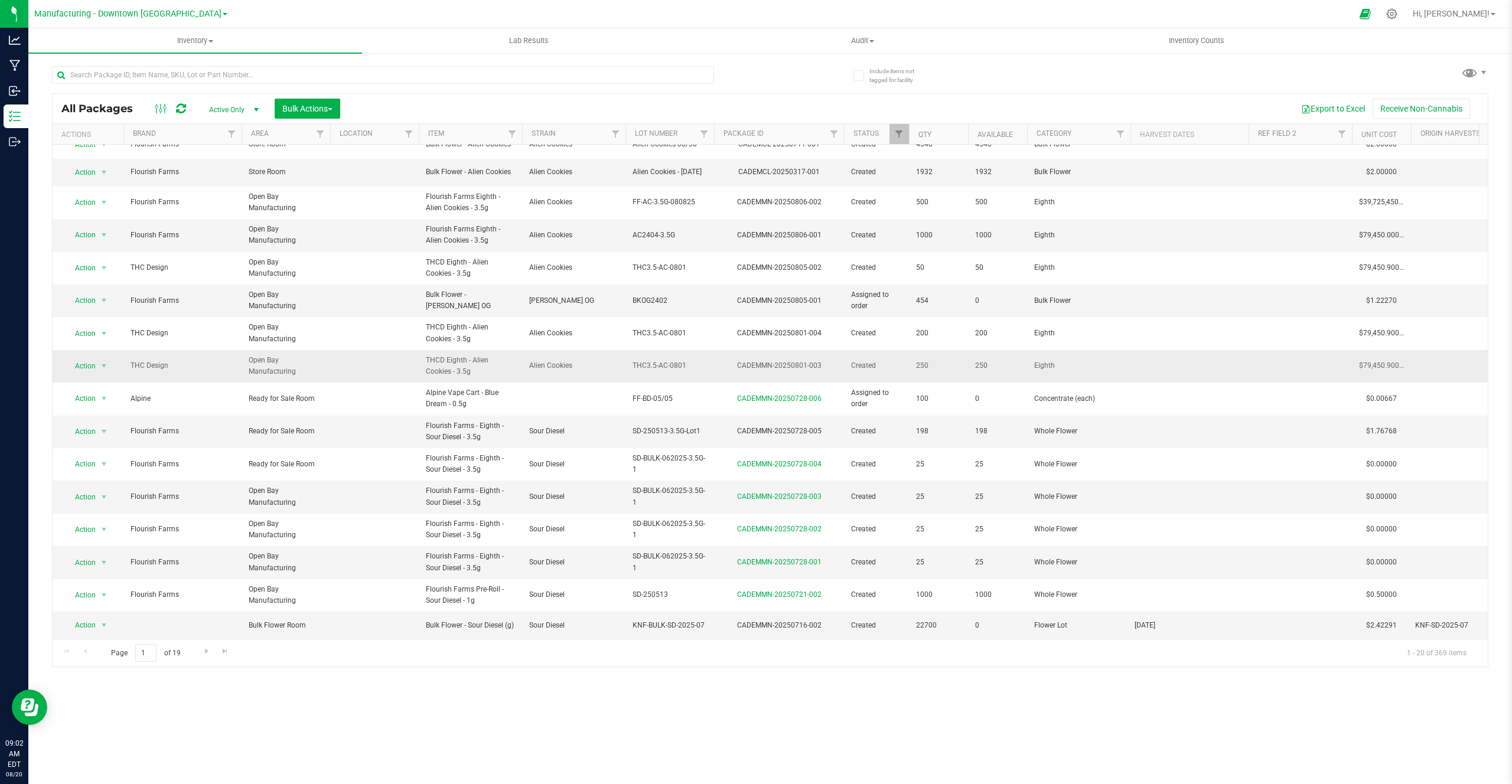
click at [532, 360] on span "Alien Cookies" at bounding box center [573, 366] width 89 height 11
click at [538, 360] on span "Alien Cookies" at bounding box center [573, 366] width 89 height 11
drag, startPoint x: 538, startPoint y: 351, endPoint x: 547, endPoint y: 351, distance: 9.0
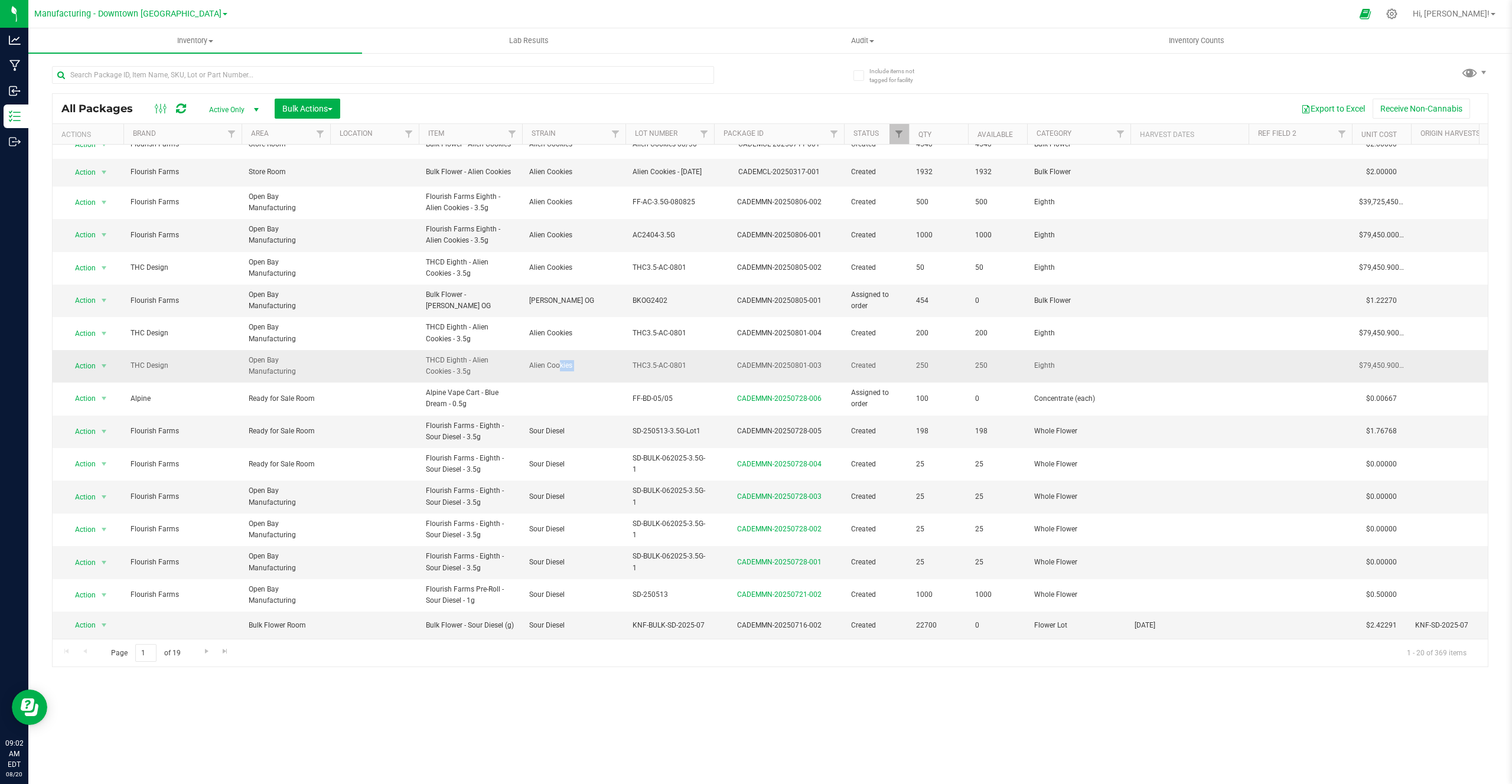
click at [548, 360] on span "Alien Cookies" at bounding box center [573, 366] width 89 height 11
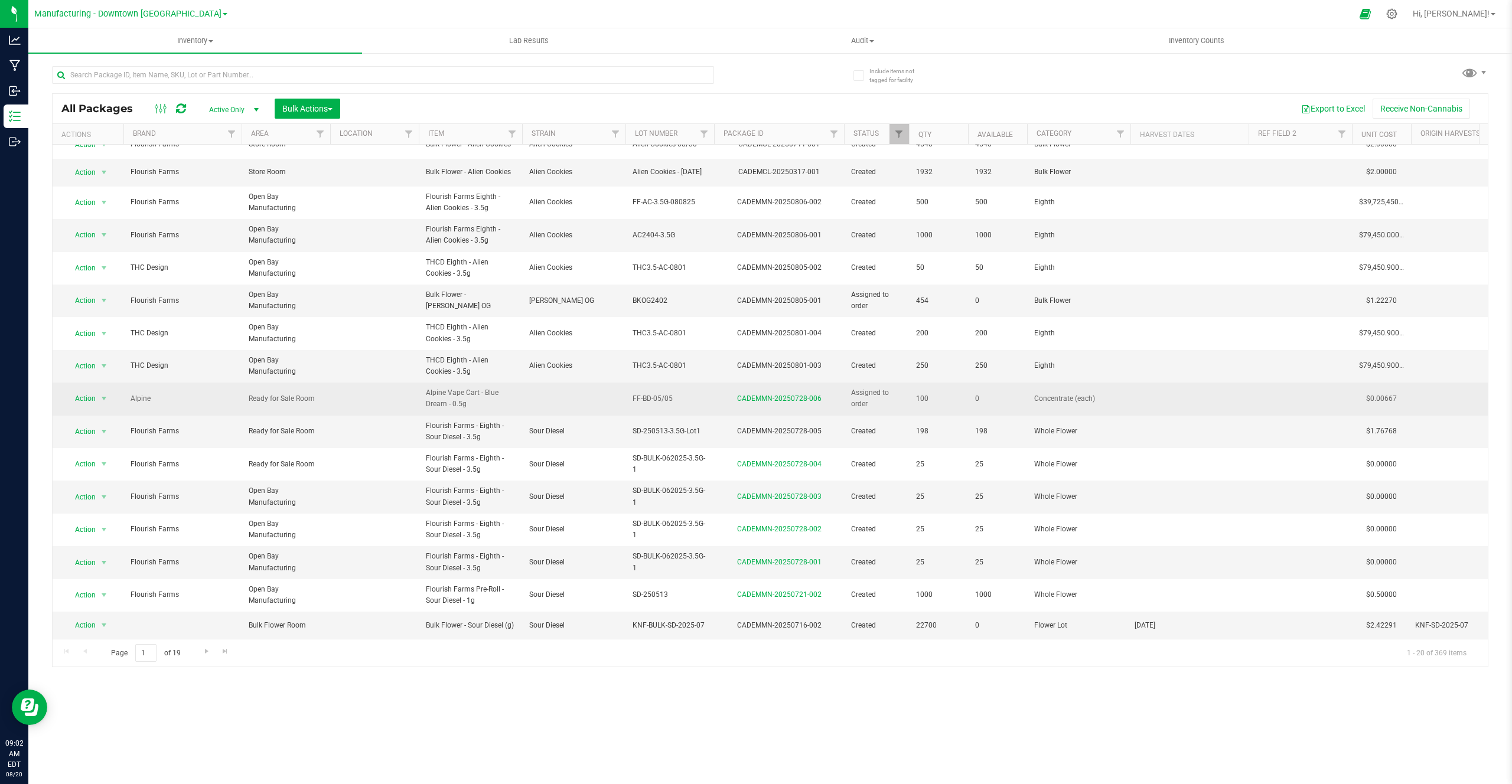
click at [544, 386] on td at bounding box center [573, 398] width 104 height 32
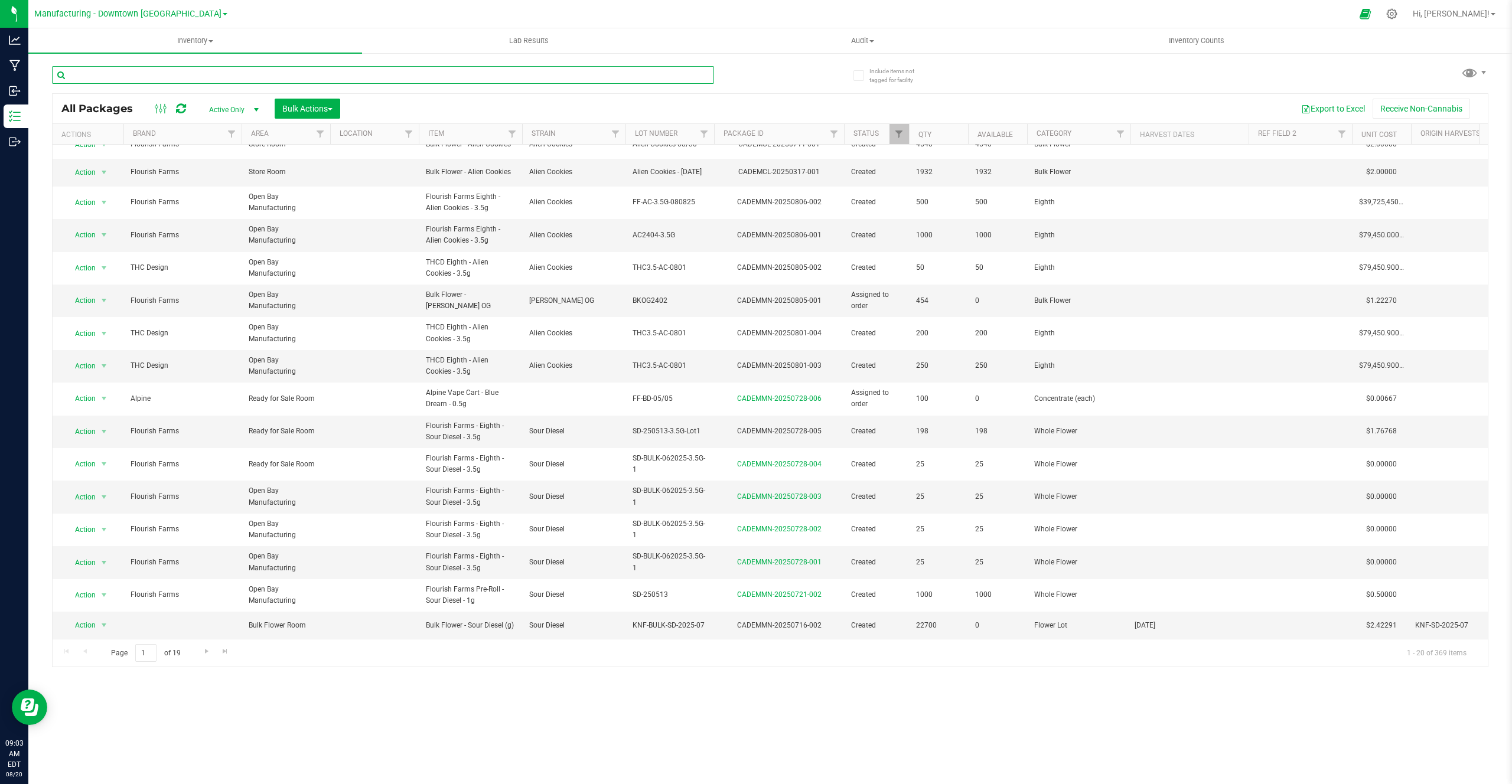
click at [406, 76] on input "text" at bounding box center [383, 75] width 662 height 18
type input "decarb"
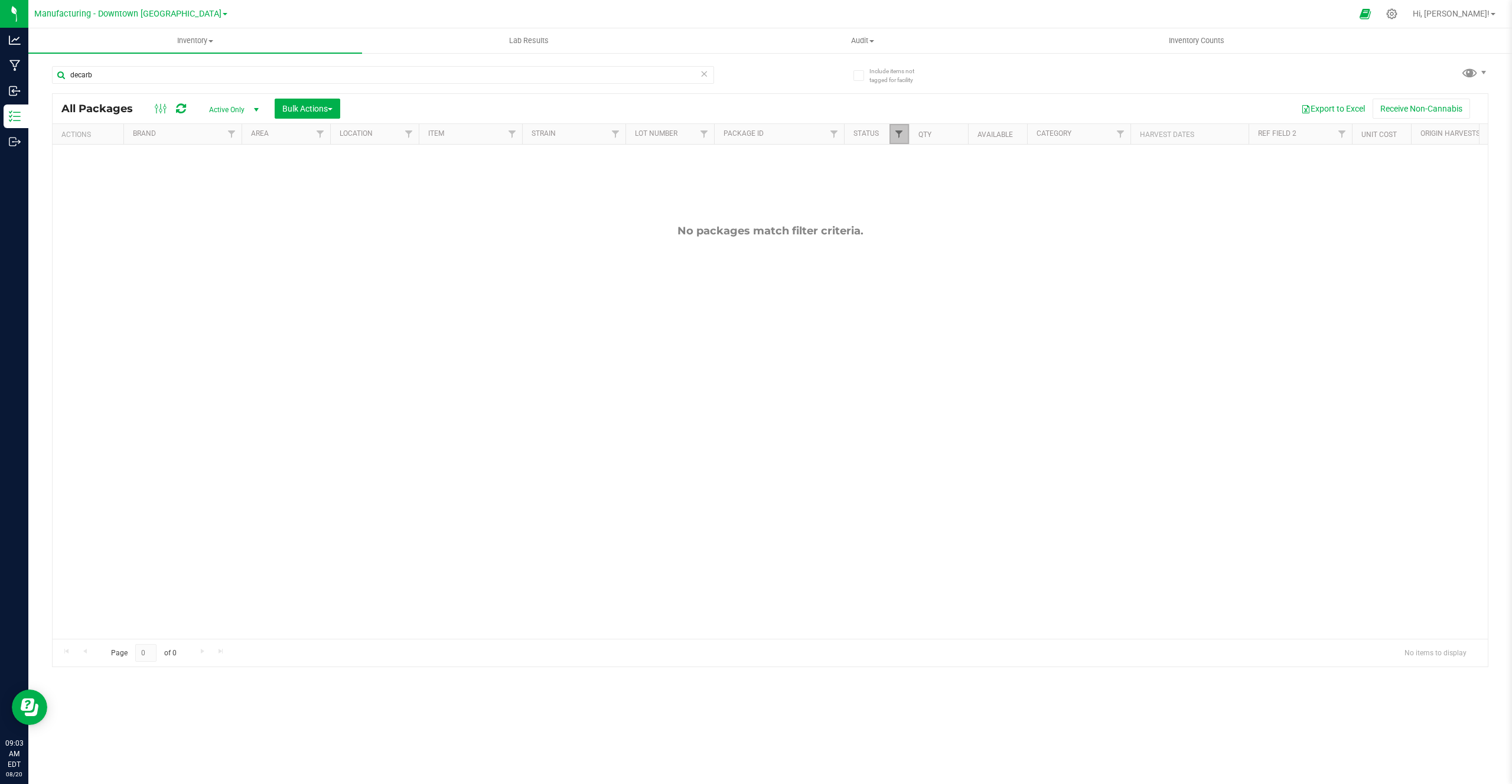
click at [893, 129] on span "Filter" at bounding box center [899, 134] width 9 height 9
click at [249, 104] on span "select" at bounding box center [256, 109] width 15 height 16
click at [226, 177] on li "All" at bounding box center [230, 182] width 64 height 18
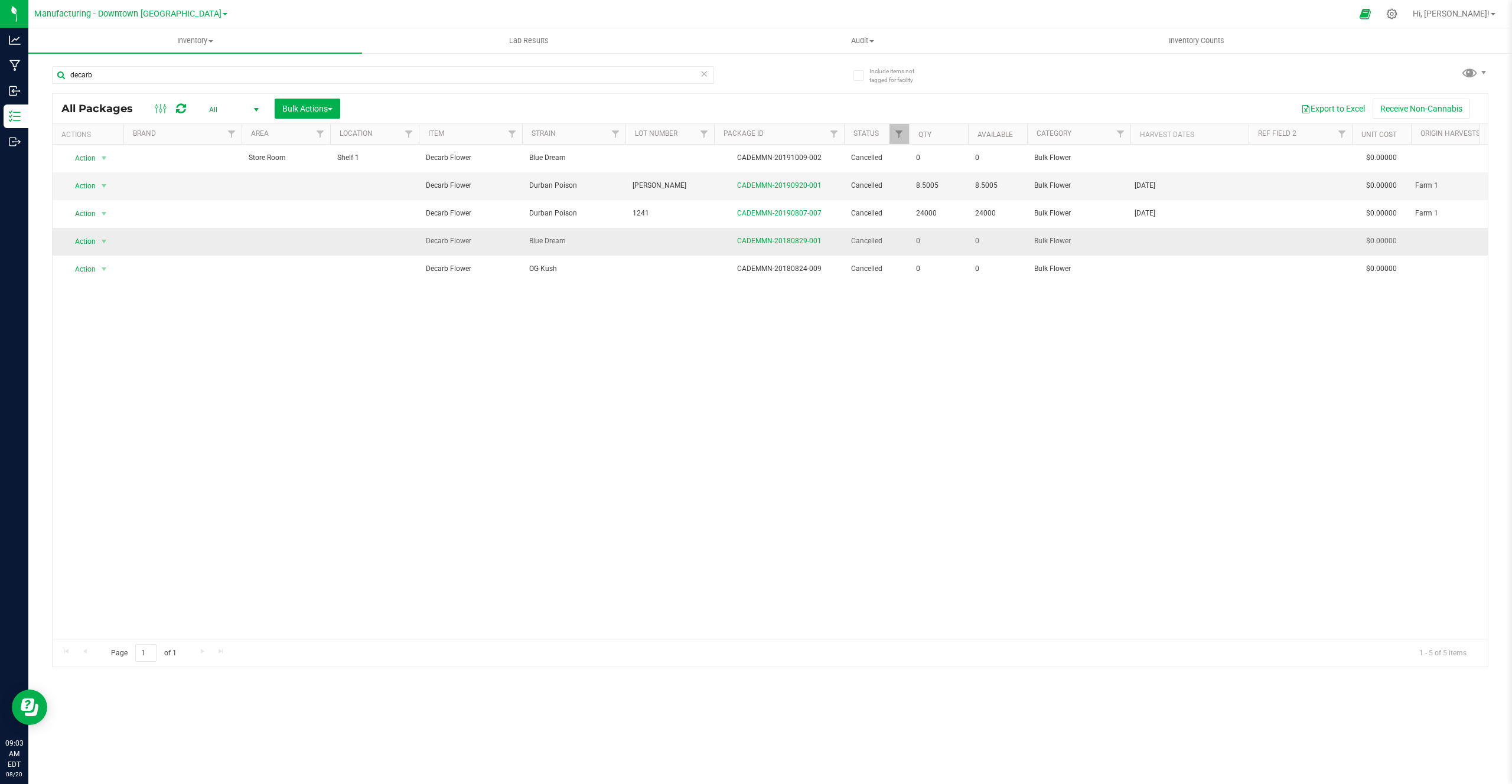
click at [434, 238] on span "Decarb Flower" at bounding box center [470, 242] width 89 height 11
drag, startPoint x: 434, startPoint y: 238, endPoint x: 472, endPoint y: 238, distance: 38.0
click at [472, 238] on span "Decarb Flower" at bounding box center [470, 242] width 89 height 11
click at [530, 238] on span "Blue Dream" at bounding box center [573, 242] width 89 height 11
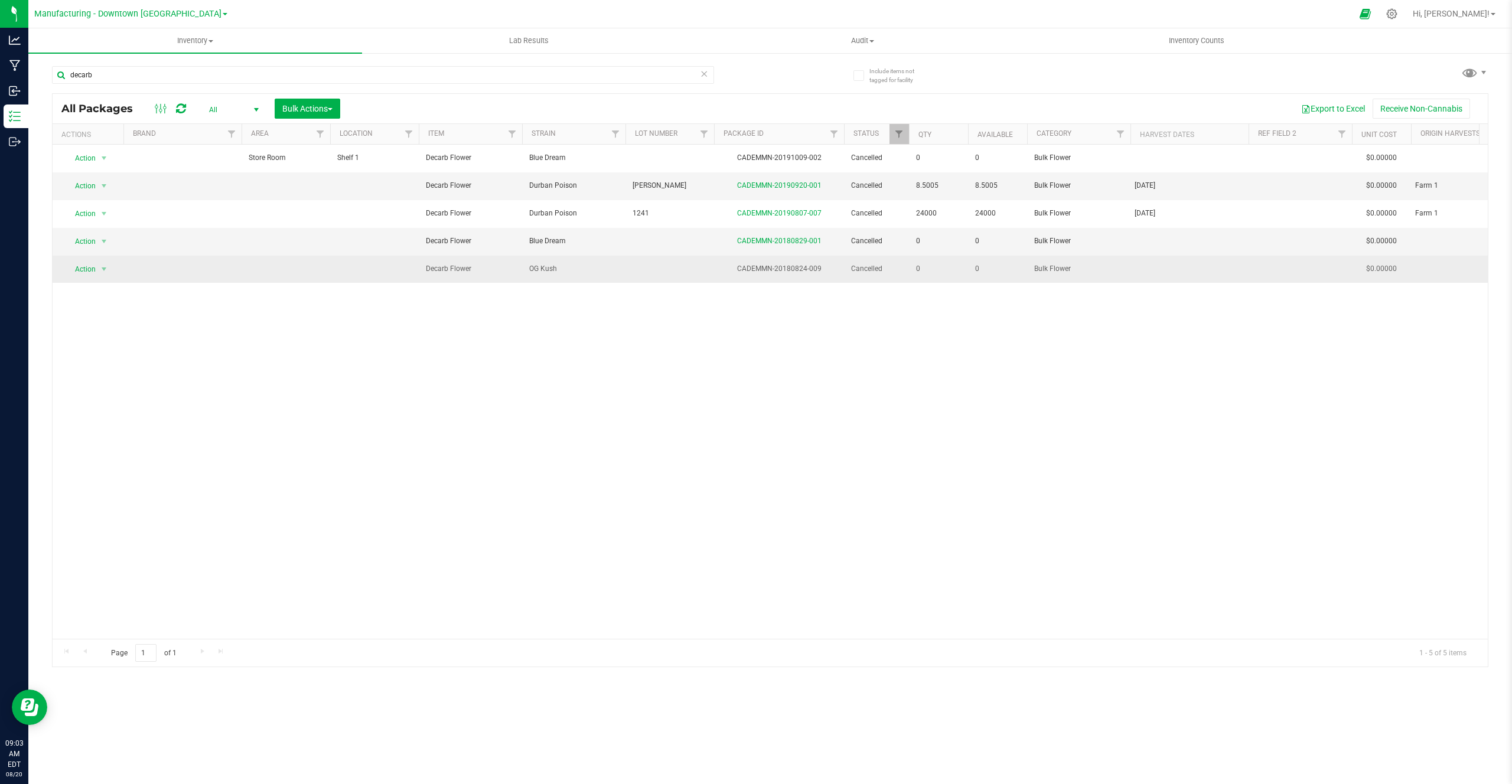
click at [563, 257] on td "OG Kush" at bounding box center [573, 269] width 104 height 27
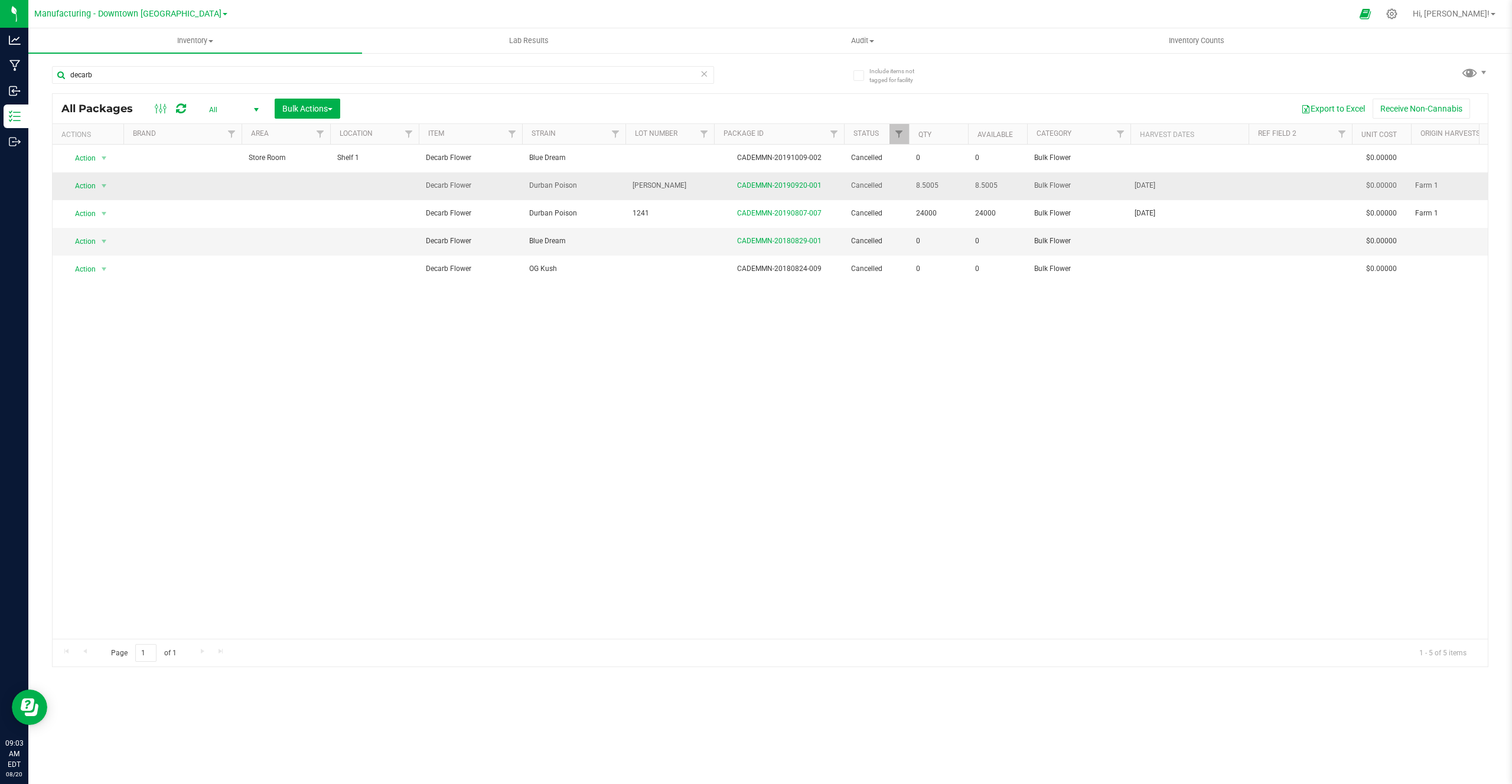
drag, startPoint x: 426, startPoint y: 185, endPoint x: 480, endPoint y: 185, distance: 54.0
click at [480, 185] on span "Decarb Flower" at bounding box center [470, 186] width 89 height 11
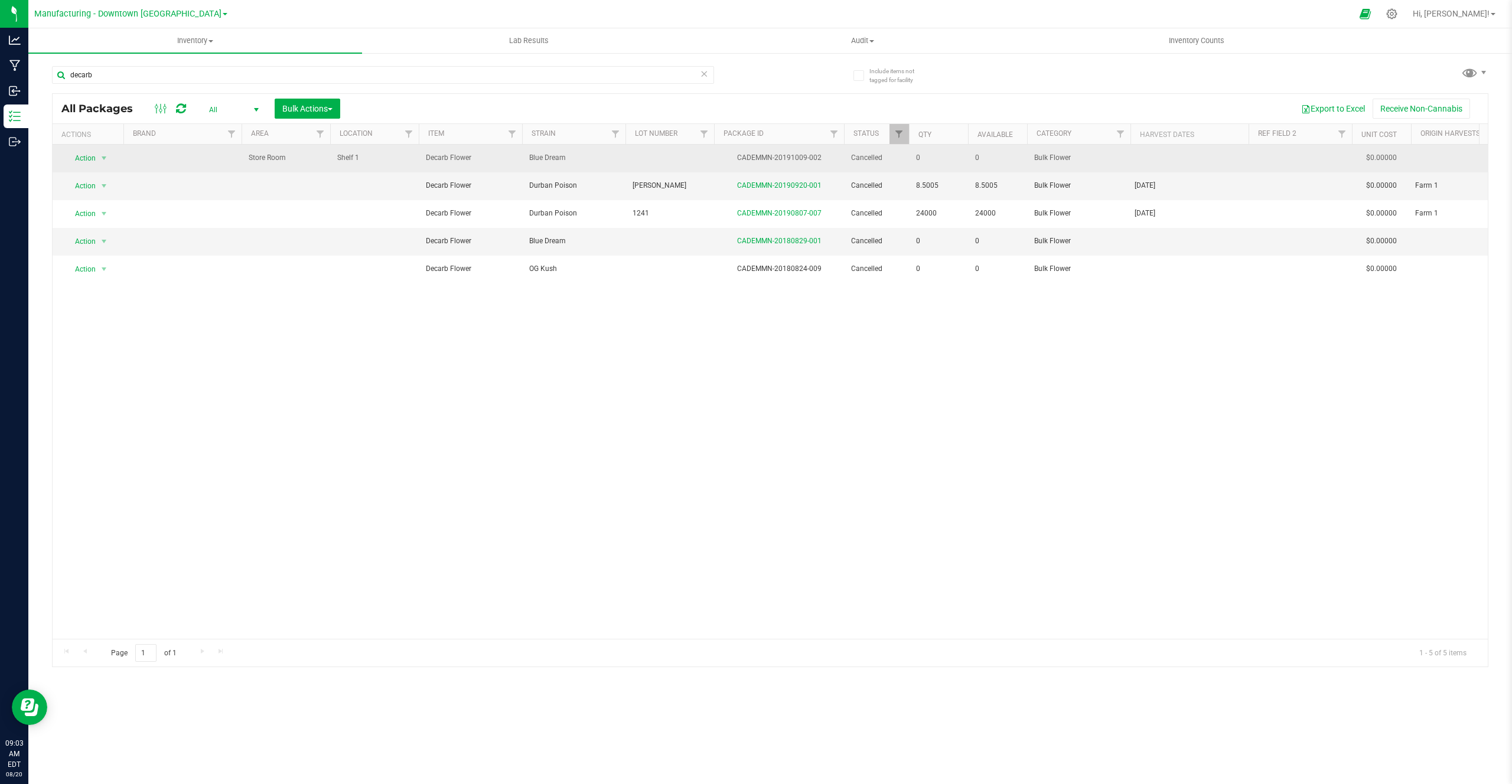
click at [541, 152] on span "Blue Dream" at bounding box center [573, 158] width 89 height 11
click at [564, 152] on span "Blue Dream" at bounding box center [573, 158] width 89 height 11
click at [433, 154] on span "Decarb Flower" at bounding box center [470, 158] width 89 height 11
drag, startPoint x: 433, startPoint y: 154, endPoint x: 448, endPoint y: 153, distance: 15.0
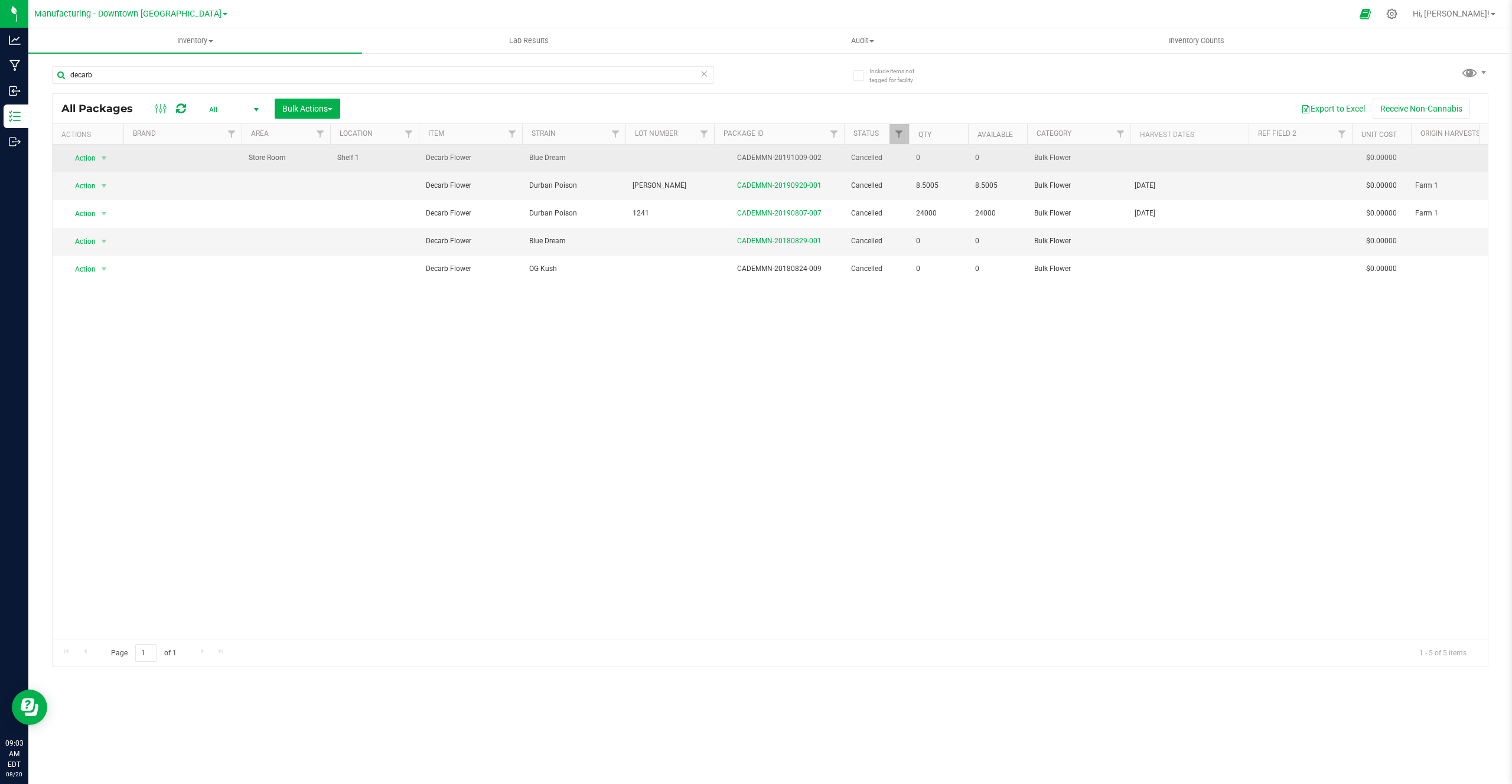
click at [448, 153] on span "Decarb Flower" at bounding box center [470, 158] width 89 height 11
click at [539, 162] on span "Blue Dream" at bounding box center [573, 158] width 89 height 11
drag, startPoint x: 423, startPoint y: 156, endPoint x: 438, endPoint y: 157, distance: 15.0
click at [438, 157] on td "Decarb Flower" at bounding box center [470, 158] width 104 height 28
drag, startPoint x: 726, startPoint y: 167, endPoint x: 778, endPoint y: 167, distance: 52.0
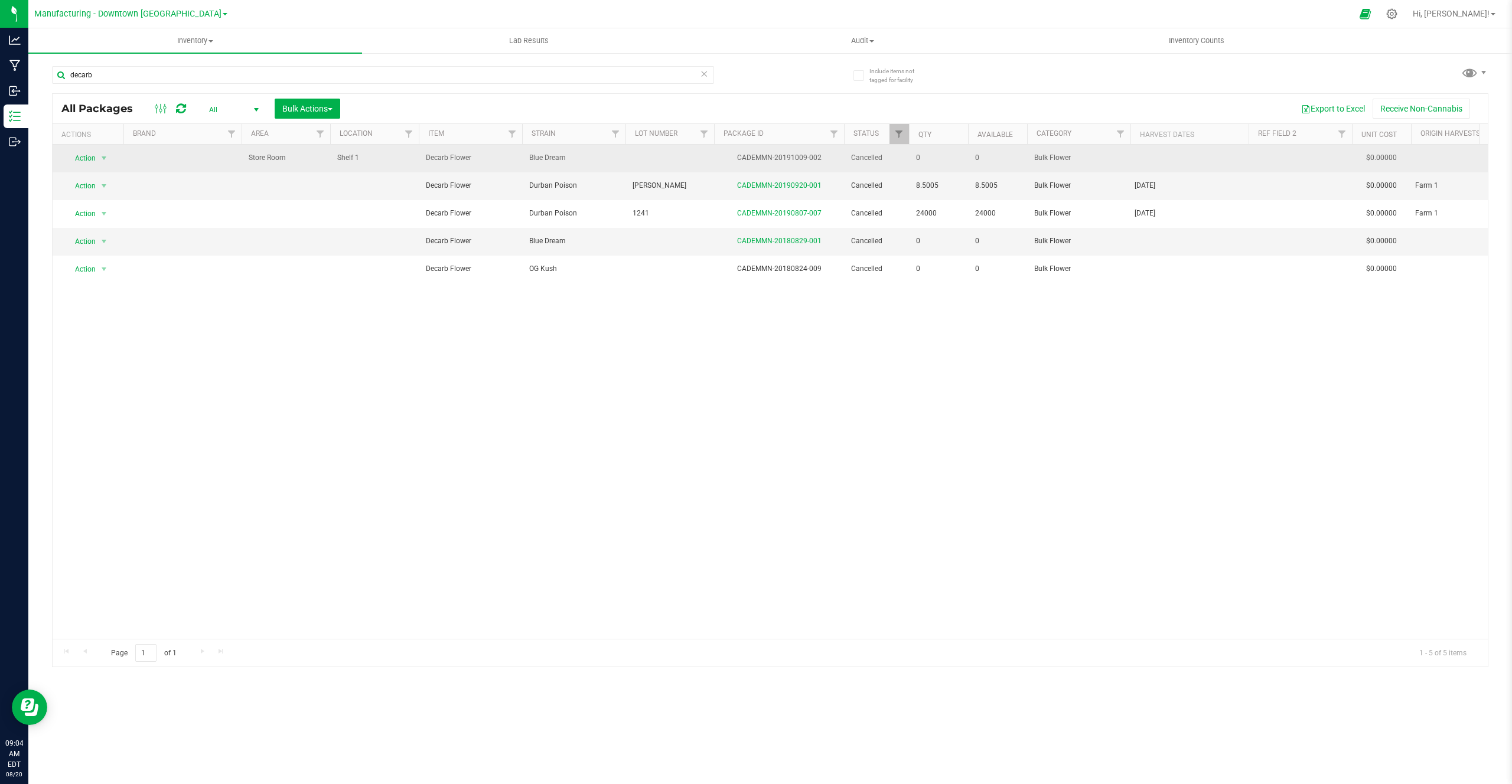
click at [778, 167] on td "CADEMMN-20191009-002" at bounding box center [779, 158] width 130 height 28
drag, startPoint x: 523, startPoint y: 159, endPoint x: 588, endPoint y: 158, distance: 65.0
click at [588, 158] on td "Blue Dream" at bounding box center [573, 158] width 104 height 28
click at [443, 161] on span "Decarb Flower" at bounding box center [470, 158] width 89 height 11
drag, startPoint x: 443, startPoint y: 161, endPoint x: 458, endPoint y: 161, distance: 15.0
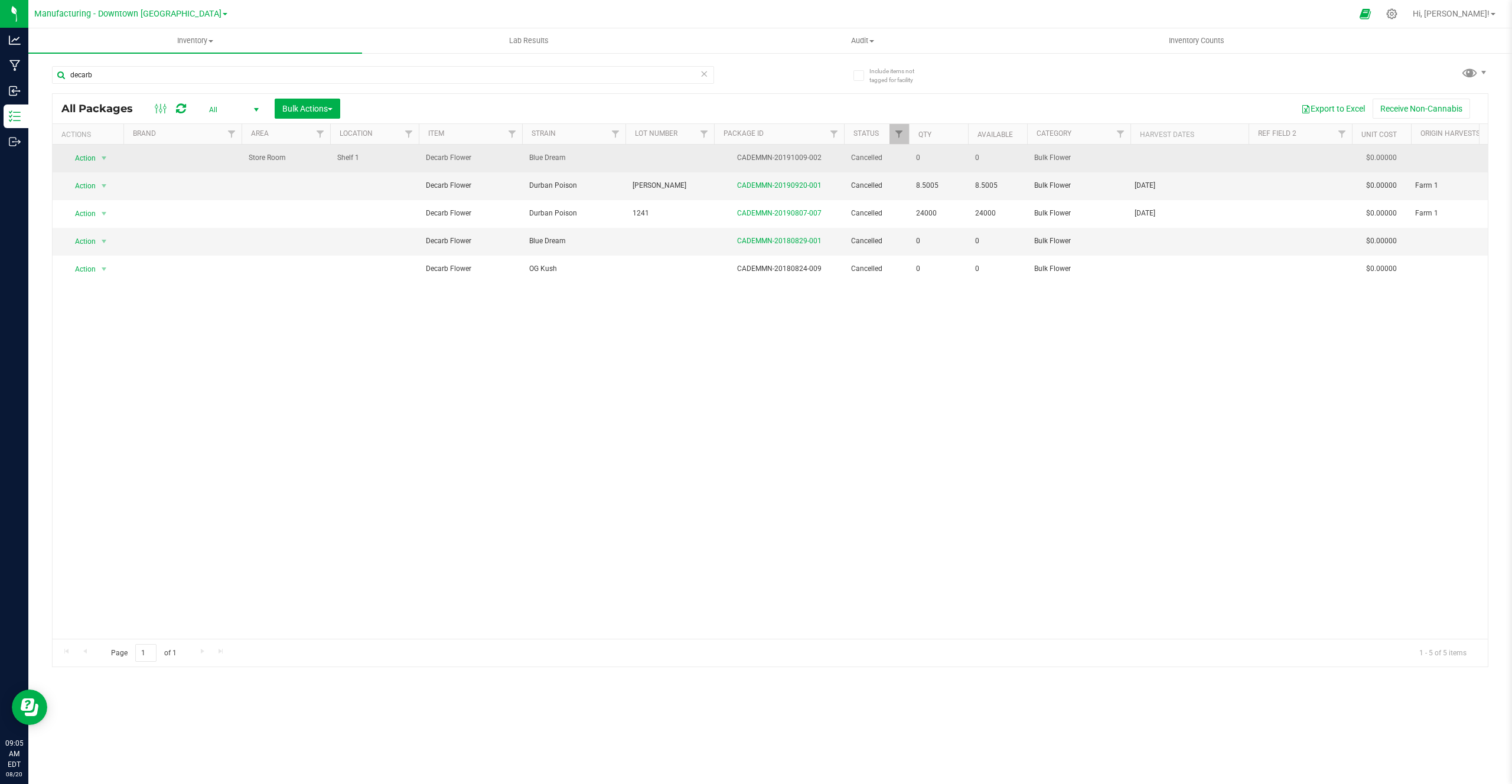
click at [458, 161] on span "Decarb Flower" at bounding box center [470, 158] width 89 height 11
click at [443, 161] on span "Decarb Flower" at bounding box center [470, 158] width 89 height 11
click at [435, 159] on span "Decarb Flower" at bounding box center [470, 158] width 89 height 11
drag, startPoint x: 435, startPoint y: 159, endPoint x: 455, endPoint y: 159, distance: 20.0
click at [444, 159] on span "Decarb Flower" at bounding box center [470, 158] width 89 height 11
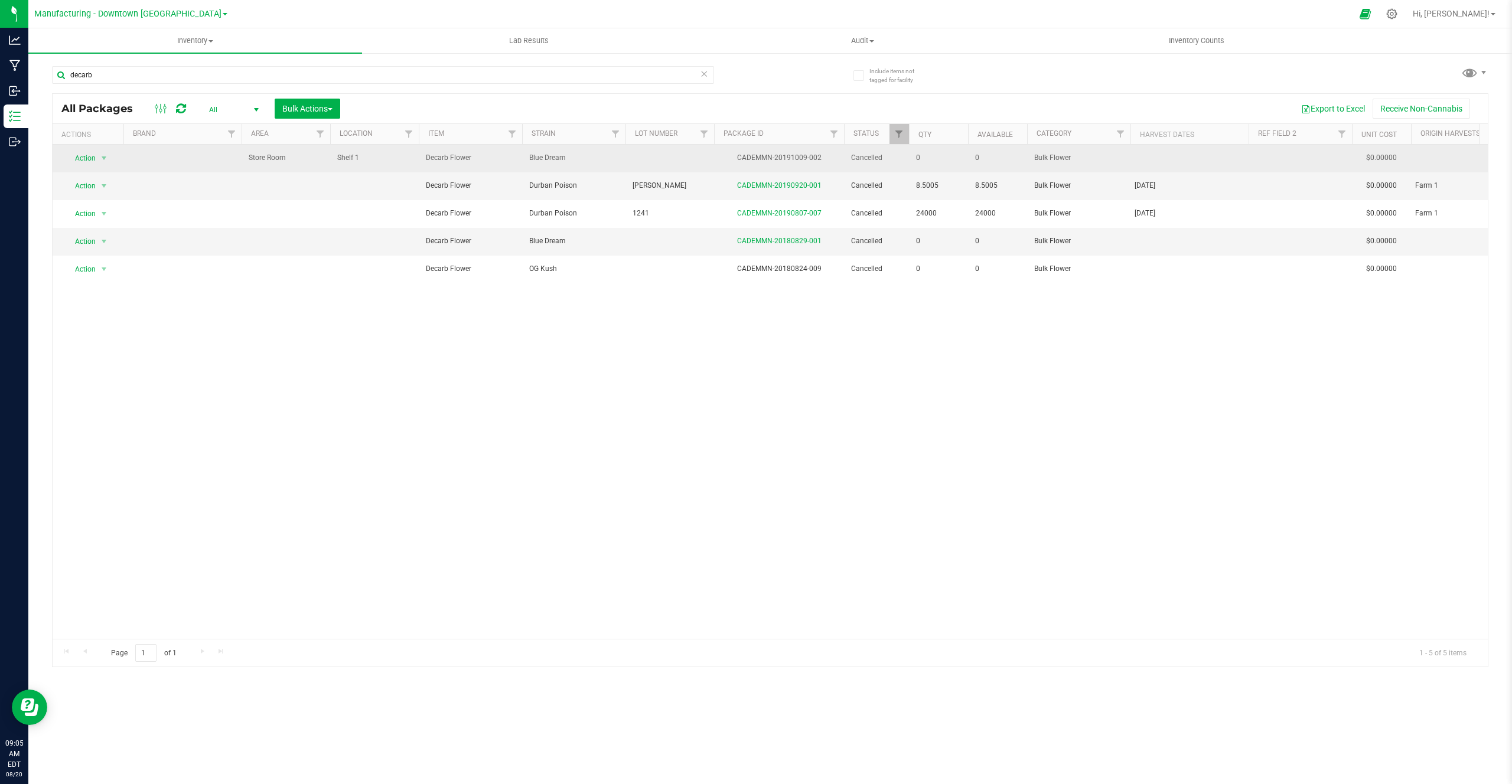
click at [460, 158] on span "Decarb Flower" at bounding box center [470, 158] width 89 height 11
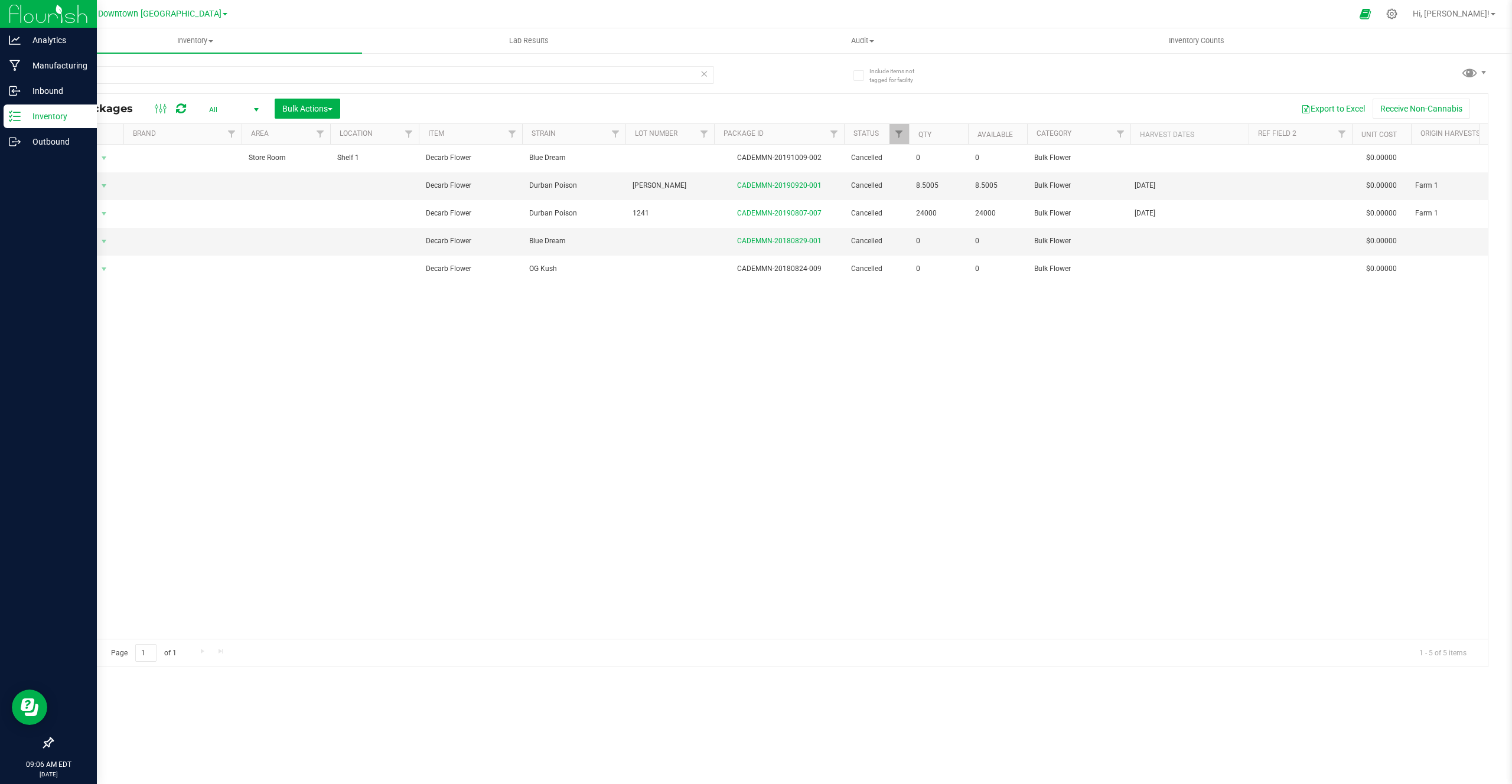
click at [49, 505] on icon at bounding box center [48, 743] width 11 height 11
click at [42, 505] on input "checkbox" at bounding box center [42, 744] width 0 height 0
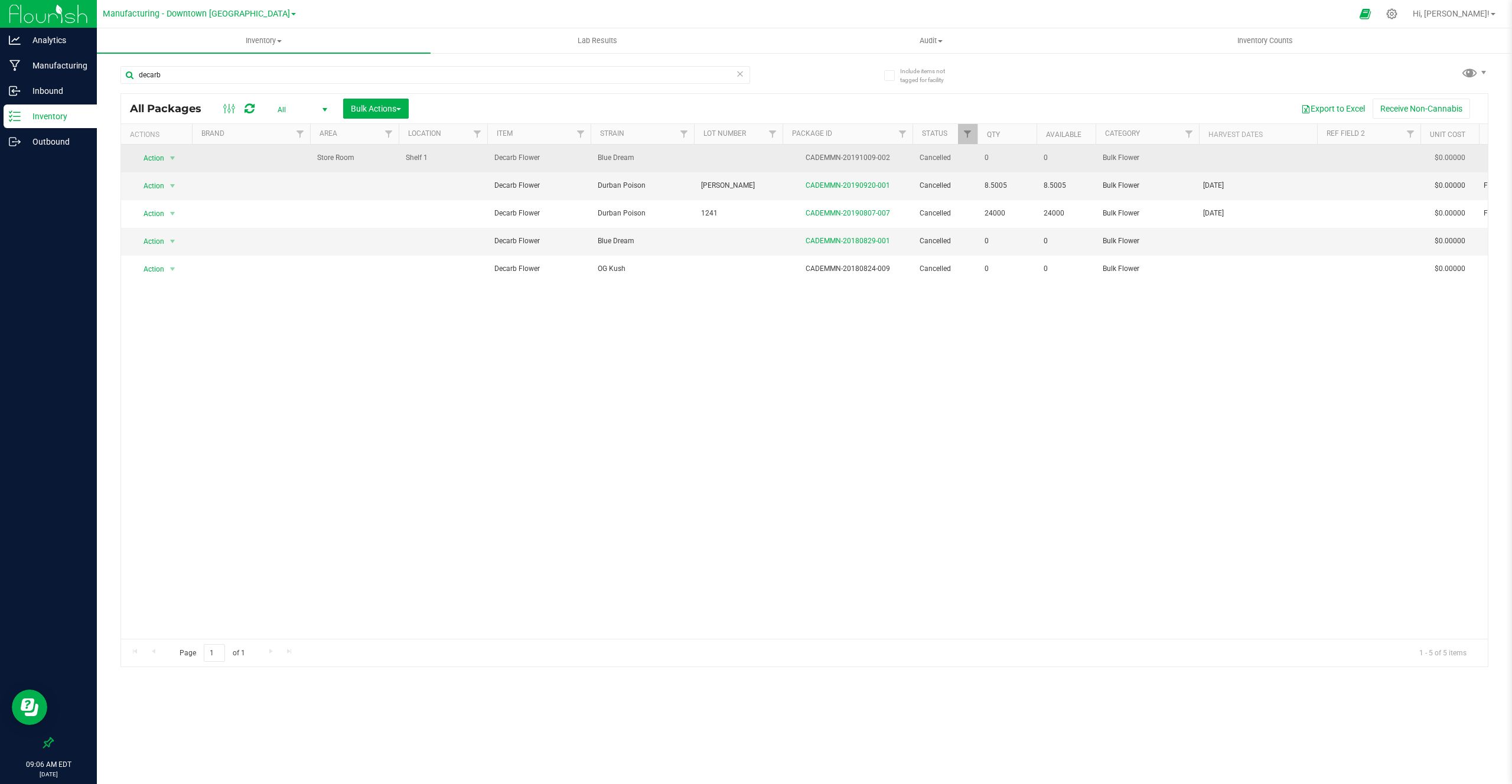
drag, startPoint x: 487, startPoint y: 154, endPoint x: 540, endPoint y: 154, distance: 53.0
click at [540, 154] on td "Decarb Flower" at bounding box center [539, 158] width 104 height 28
click at [603, 156] on span "Blue Dream" at bounding box center [642, 158] width 89 height 11
drag, startPoint x: 603, startPoint y: 156, endPoint x: 614, endPoint y: 156, distance: 11.0
click at [614, 156] on span "Blue Dream" at bounding box center [642, 158] width 89 height 11
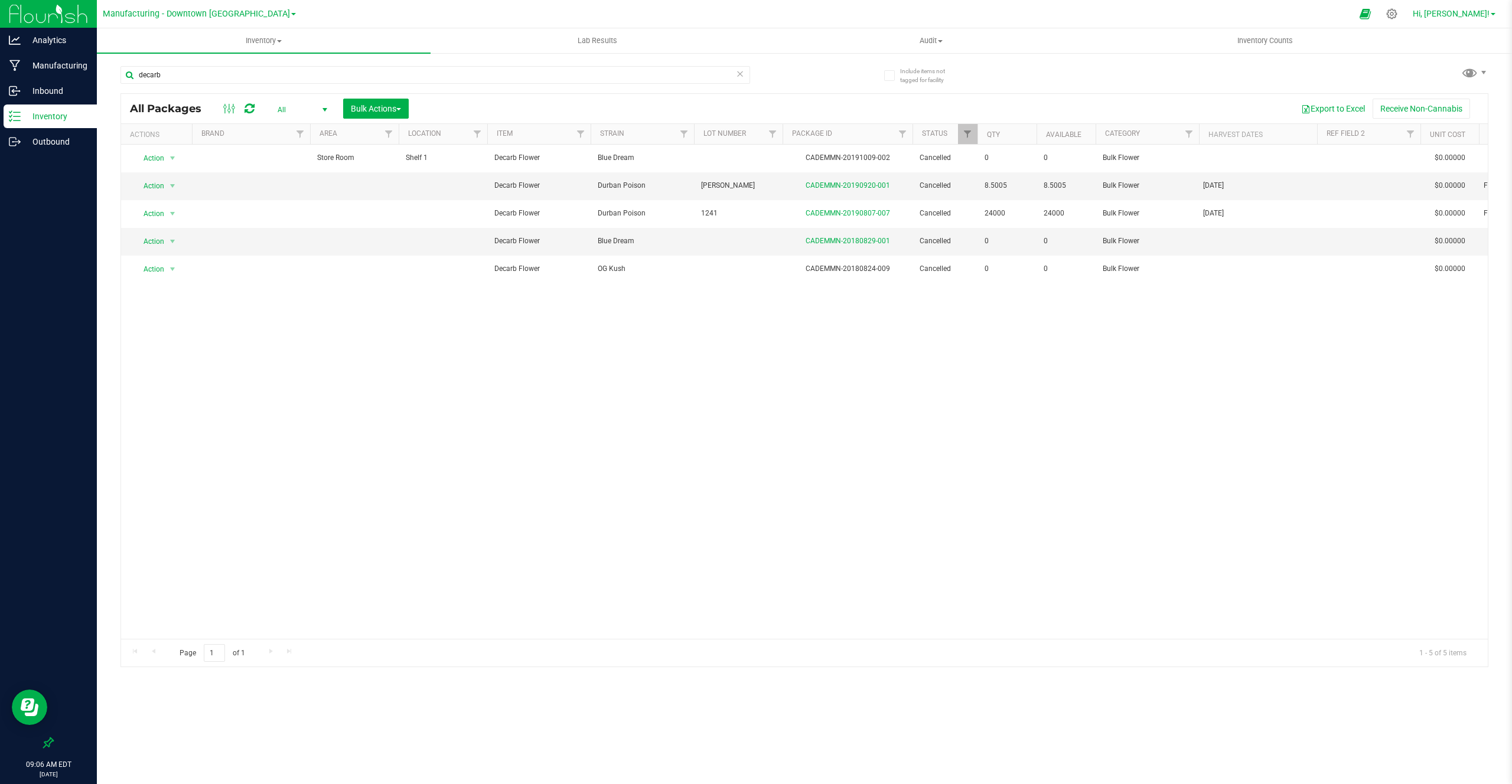
click at [893, 15] on span "Hi, [PERSON_NAME]!" at bounding box center [1451, 13] width 76 height 9
click at [893, 32] on li "Manage Settings" at bounding box center [1459, 41] width 89 height 21
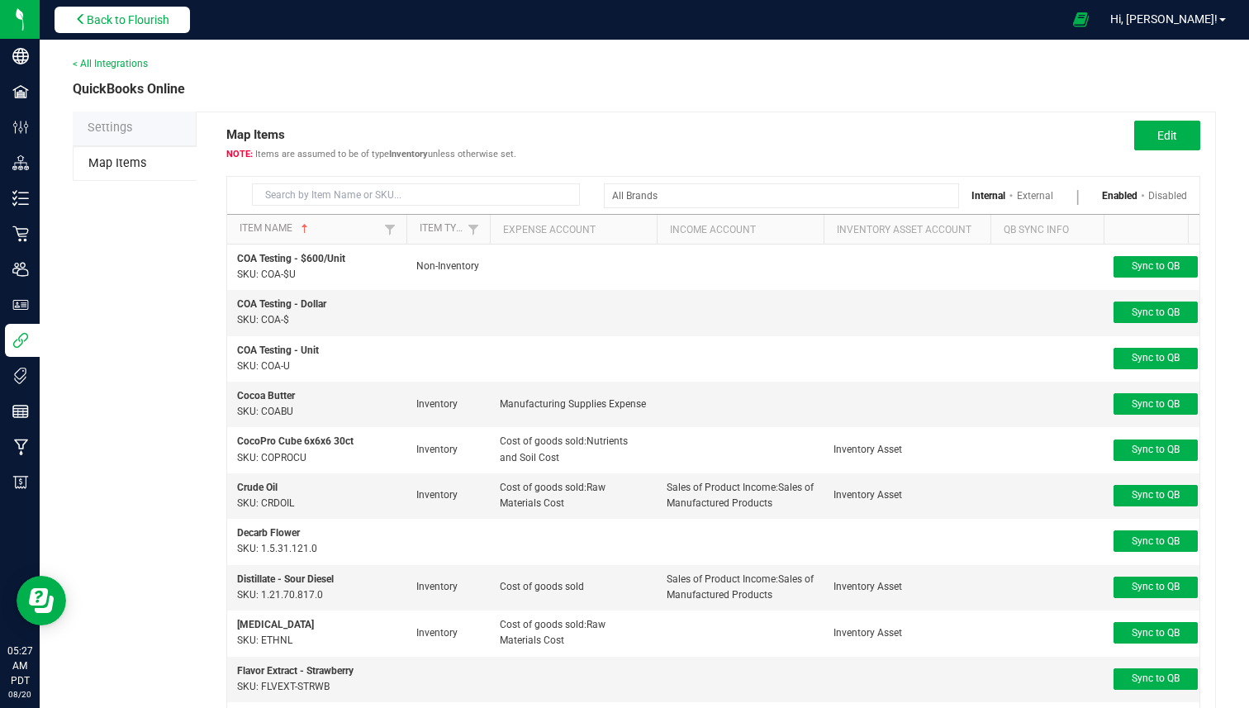
click at [140, 13] on span "Back to Flourish" at bounding box center [128, 19] width 83 height 13
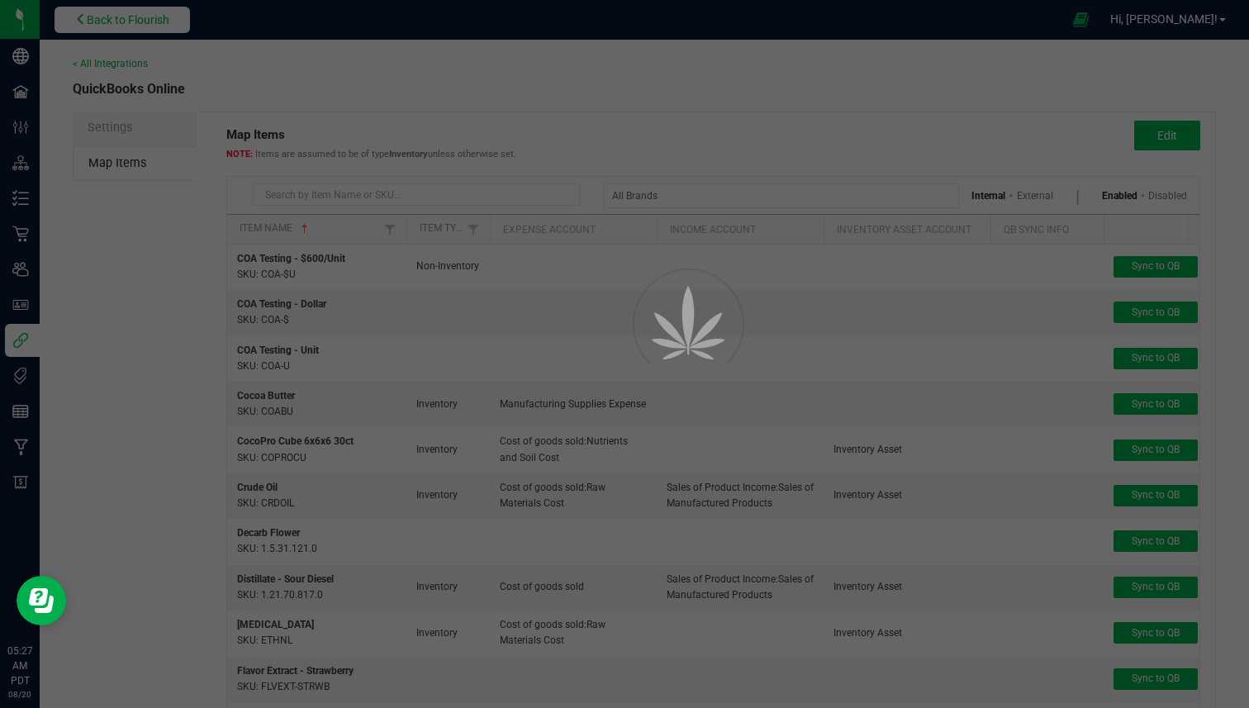
click at [130, 22] on div at bounding box center [624, 354] width 1249 height 708
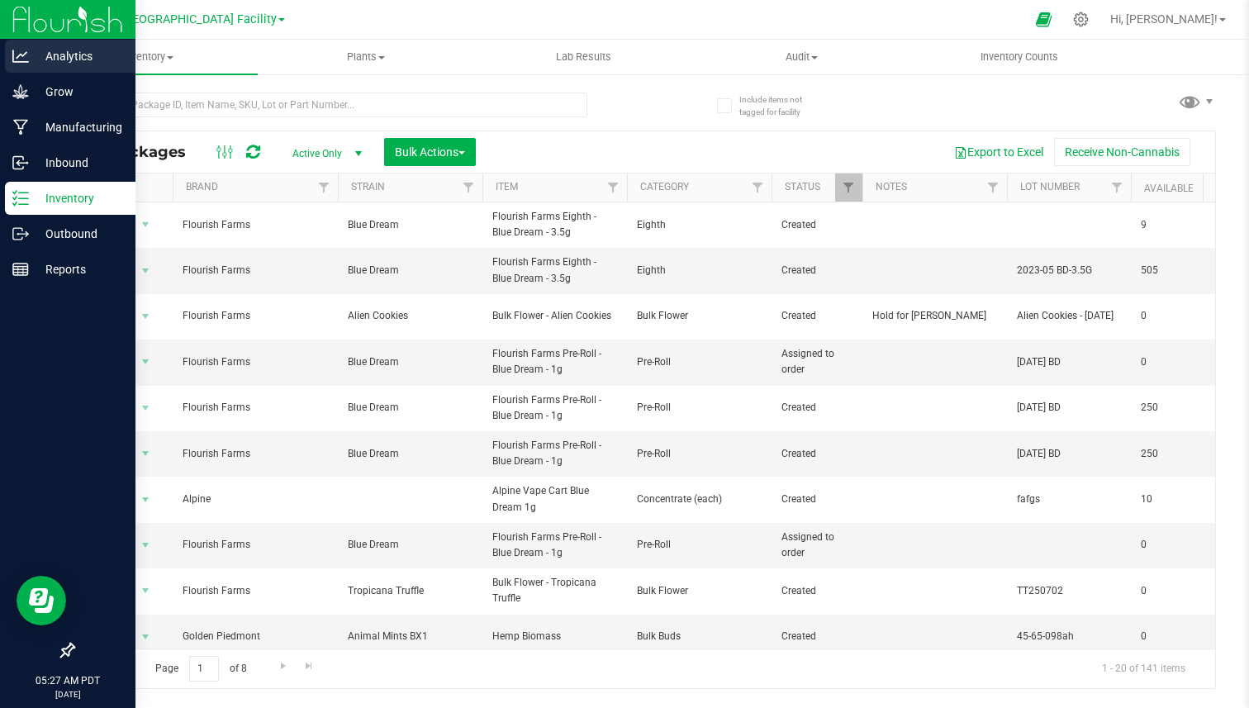
click at [55, 58] on p "Analytics" at bounding box center [78, 56] width 99 height 20
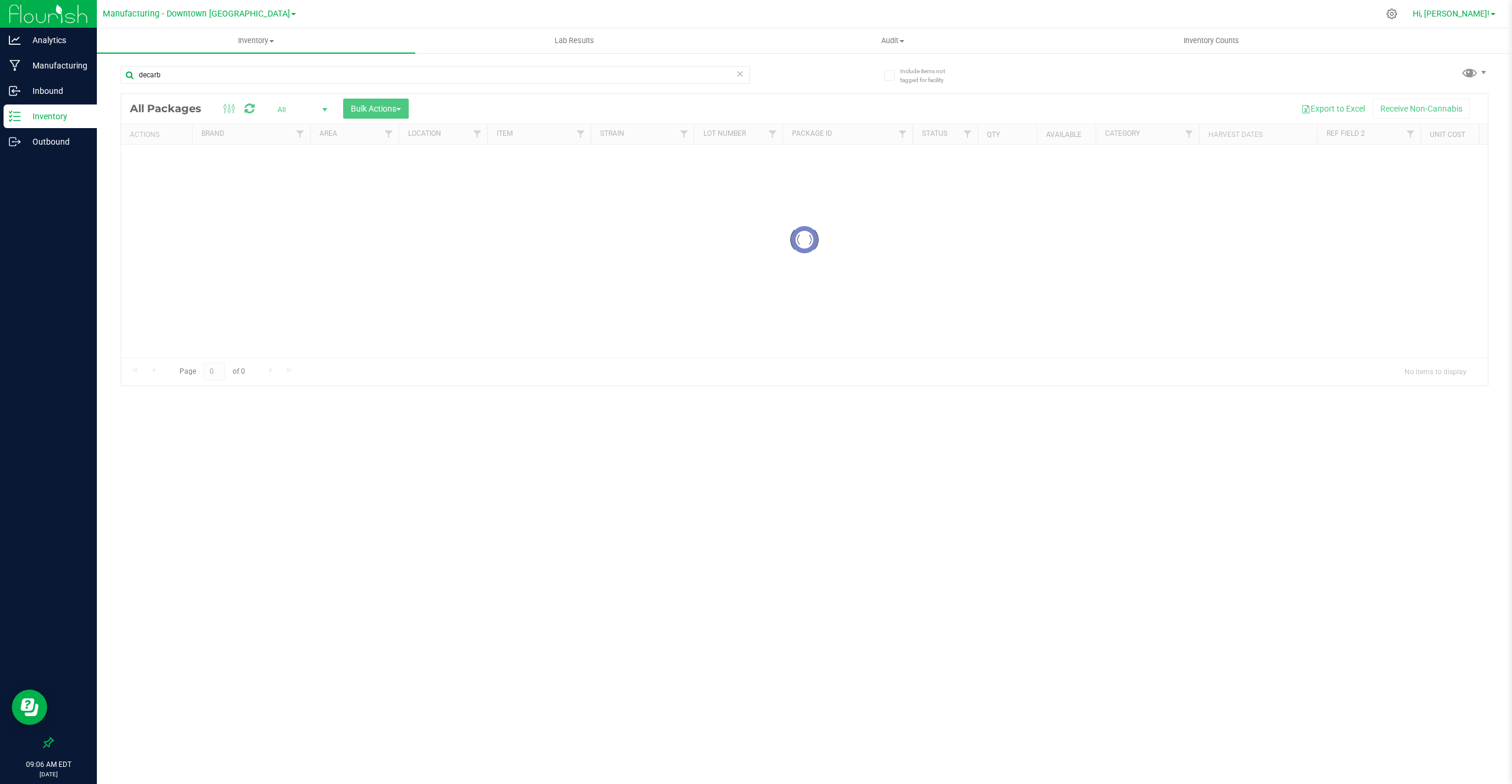
click at [1474, 14] on span "Hi, [PERSON_NAME]!" at bounding box center [1451, 13] width 76 height 9
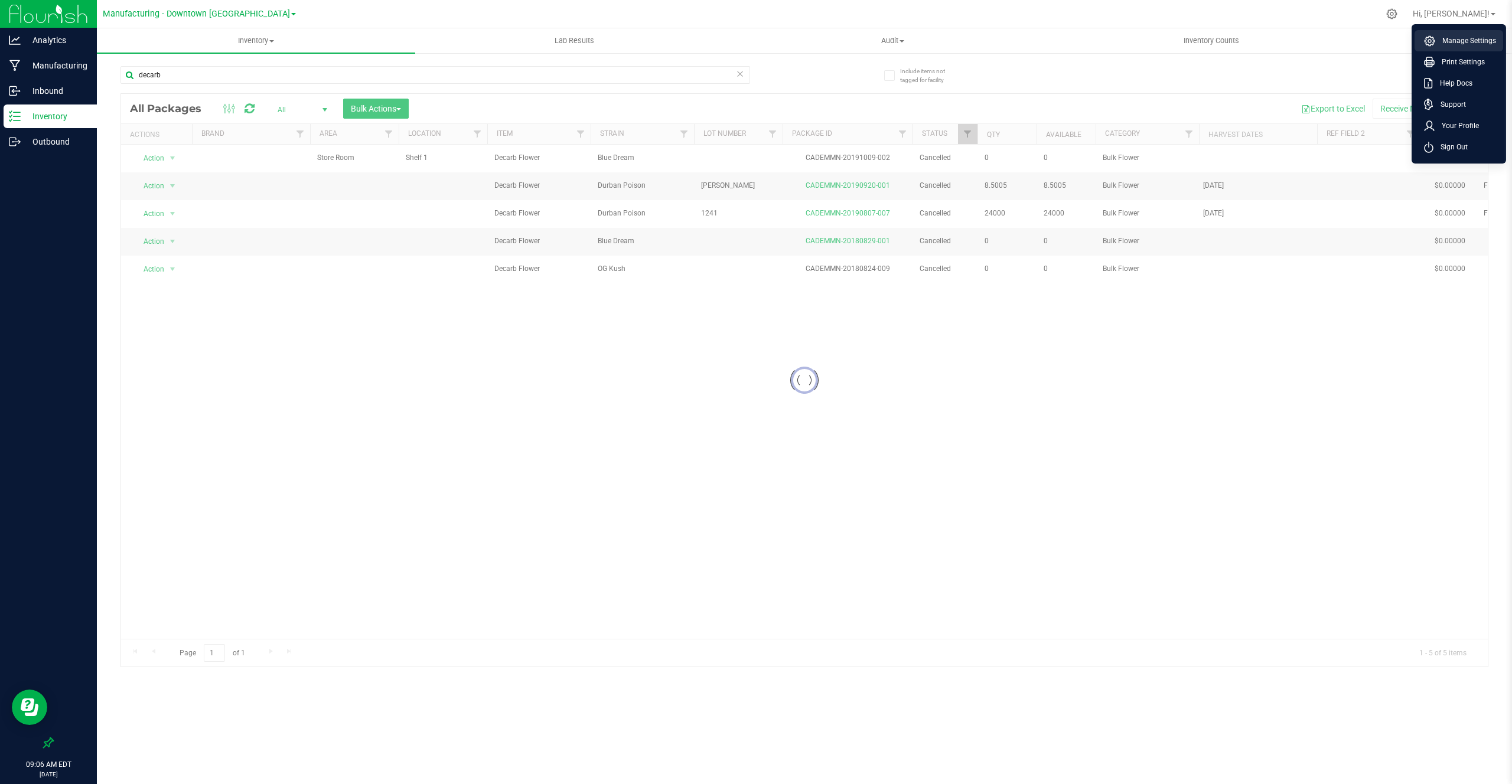
click at [1459, 35] on span "Manage Settings" at bounding box center [1466, 41] width 61 height 12
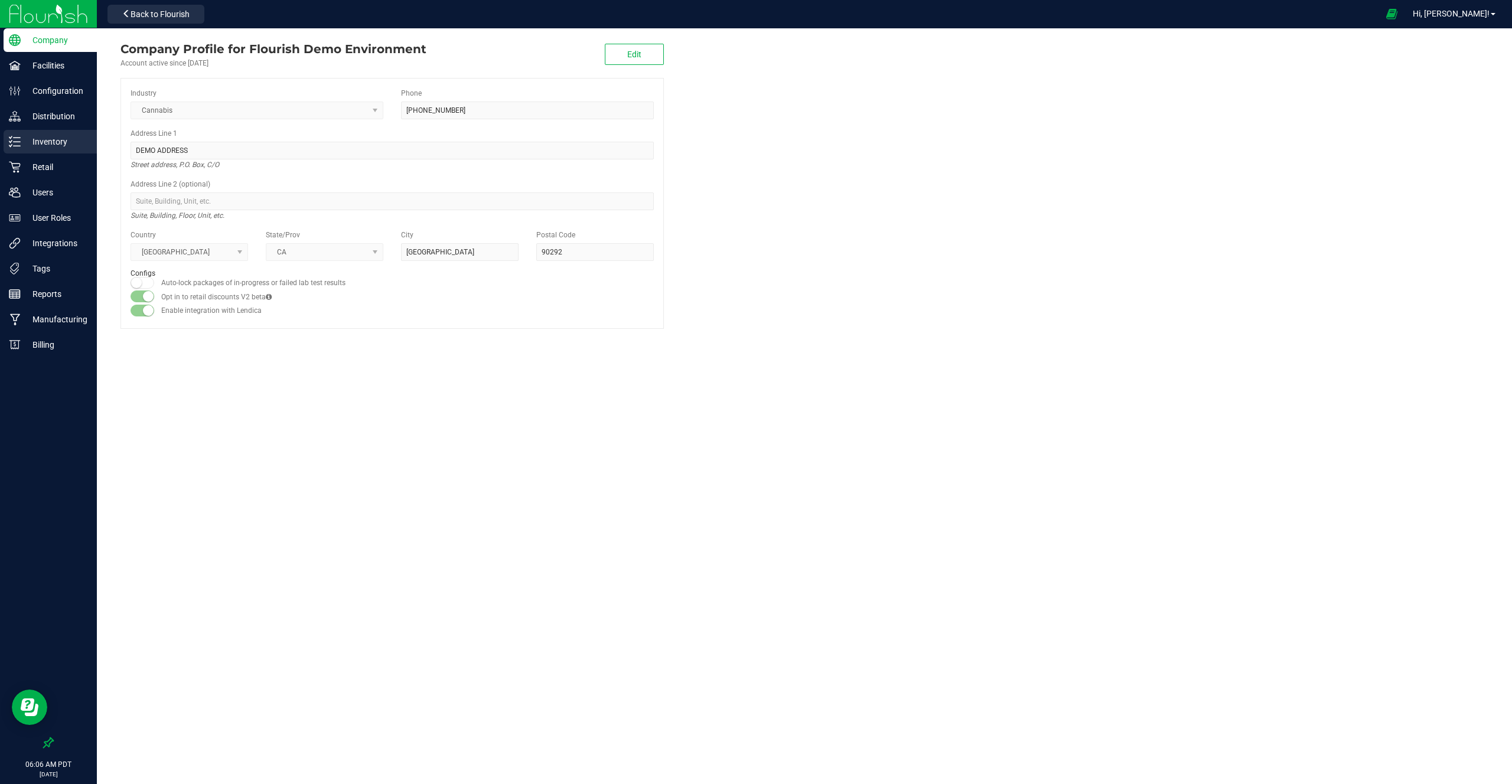
click at [74, 145] on p "Inventory" at bounding box center [56, 142] width 71 height 14
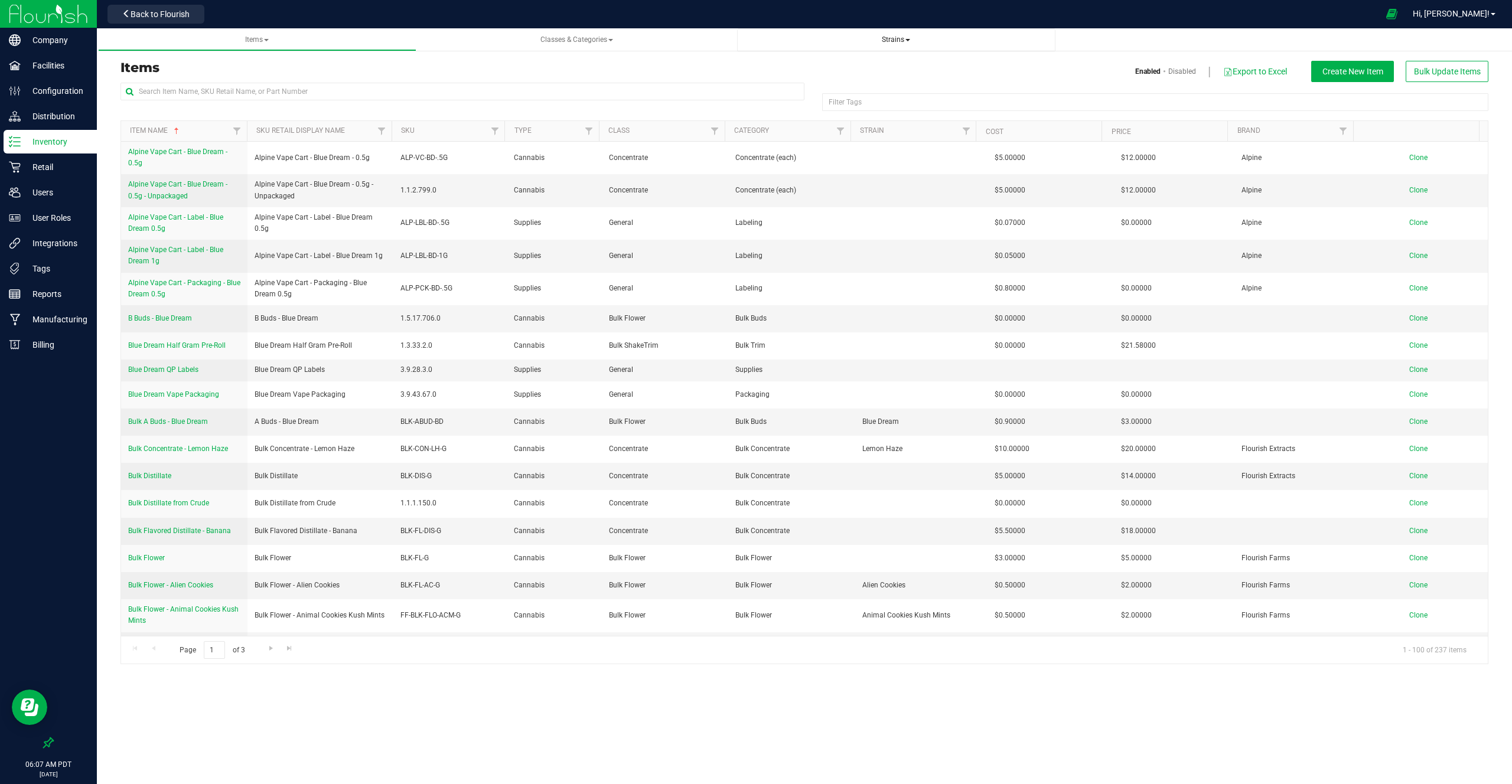
click at [901, 39] on span "Strains" at bounding box center [896, 40] width 29 height 9
click at [831, 66] on li "All strains" at bounding box center [896, 71] width 300 height 17
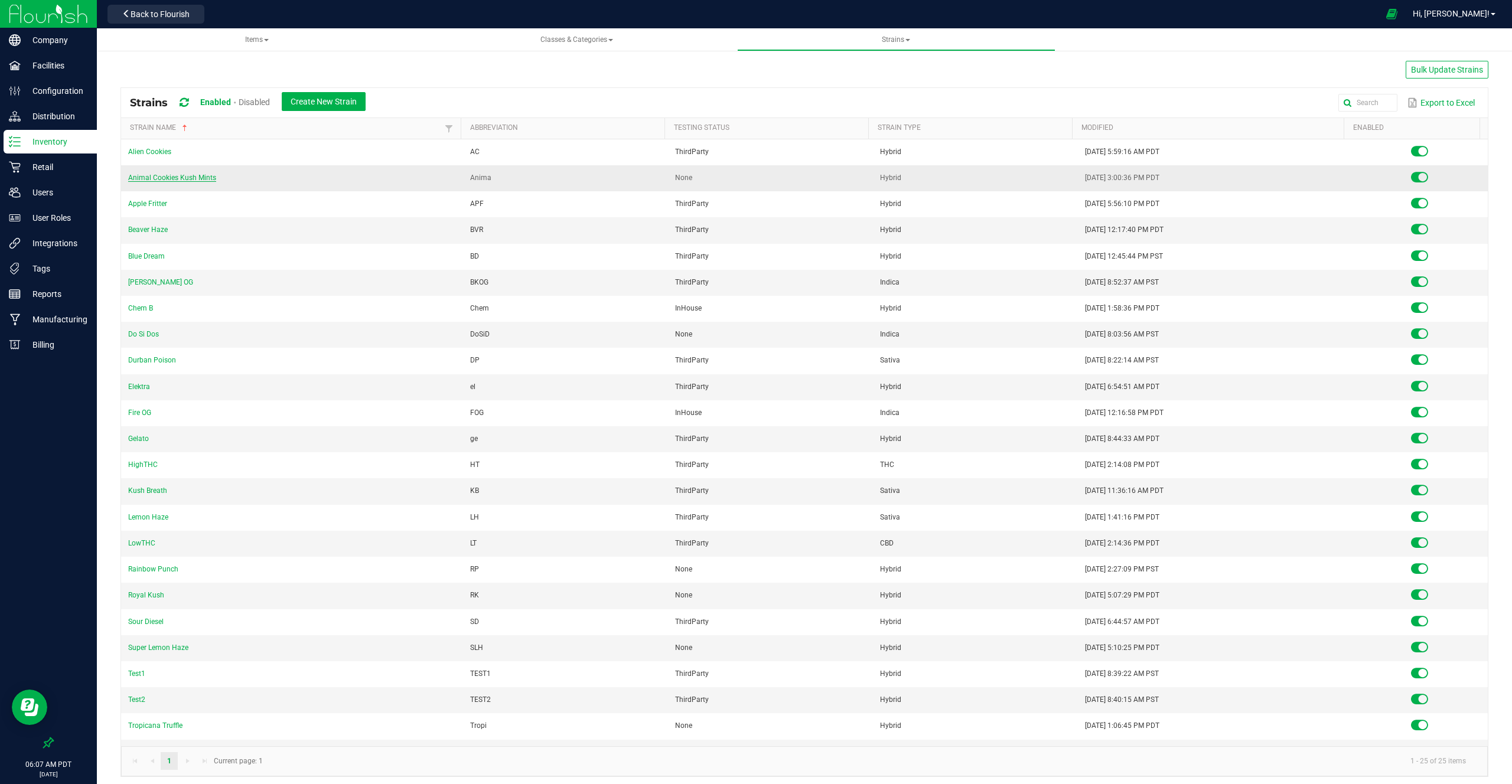
click at [199, 179] on link "Animal Cookies Kush Mints" at bounding box center [172, 178] width 88 height 9
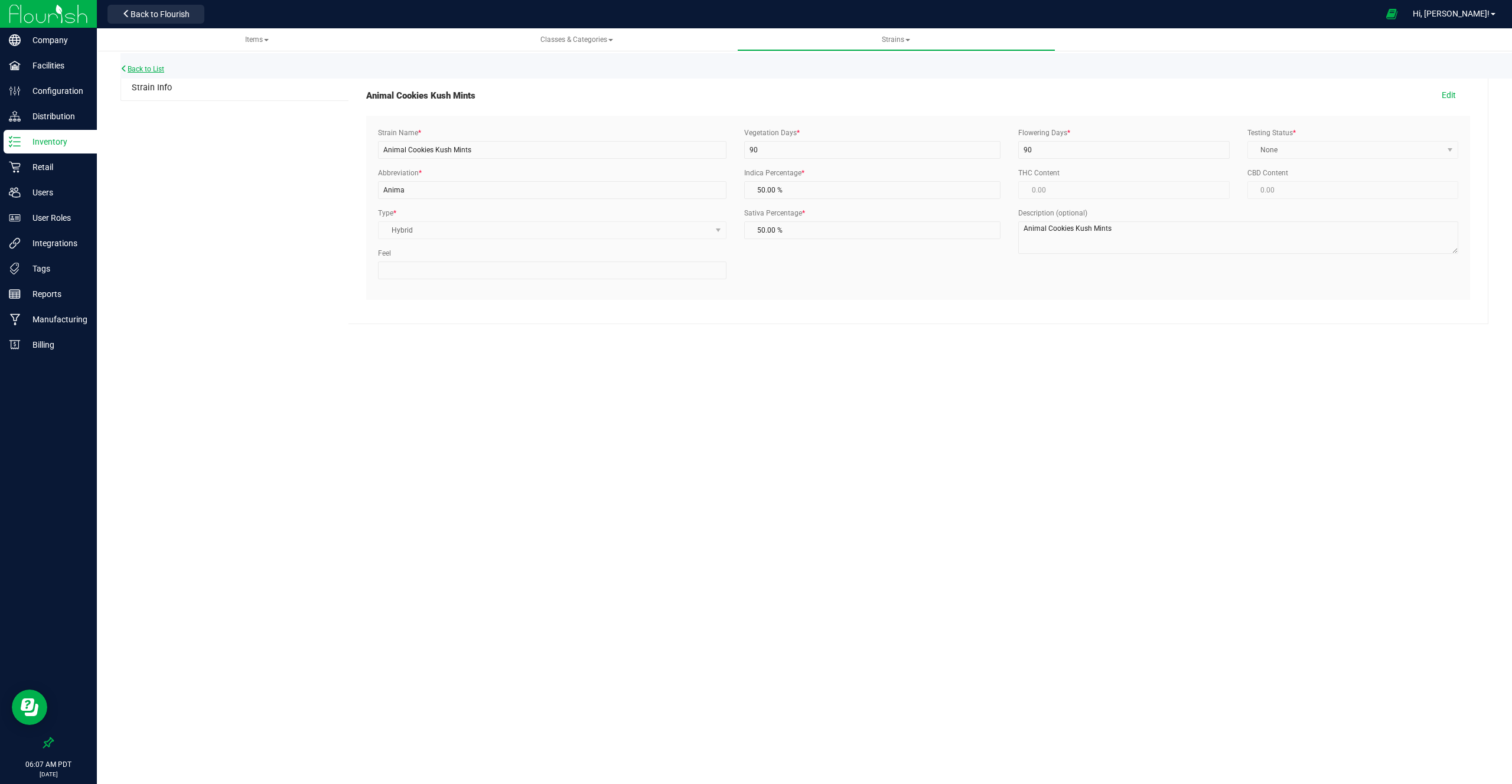
click at [147, 66] on link "Back to List" at bounding box center [142, 69] width 44 height 9
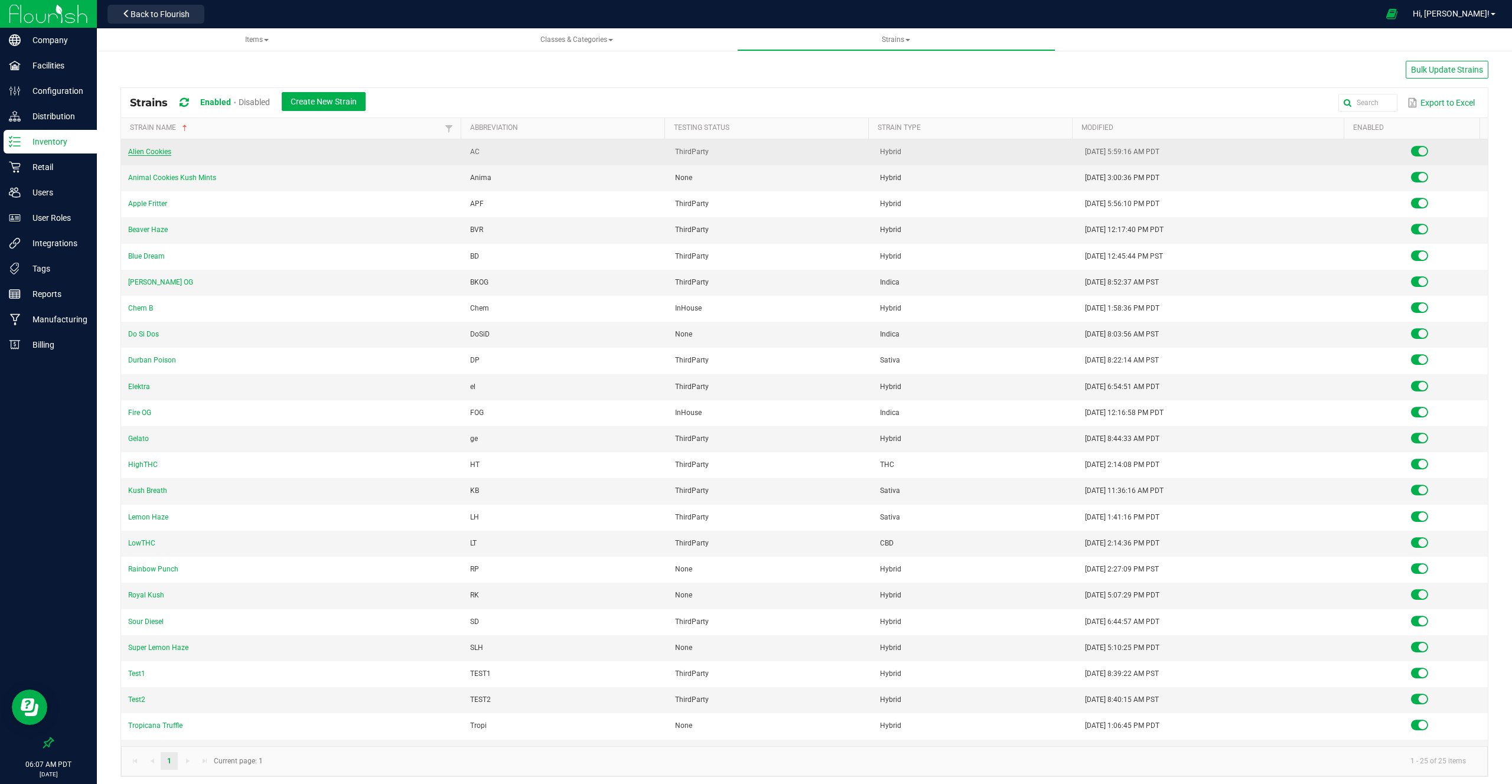
click at [155, 152] on link "Alien Cookies" at bounding box center [149, 152] width 43 height 9
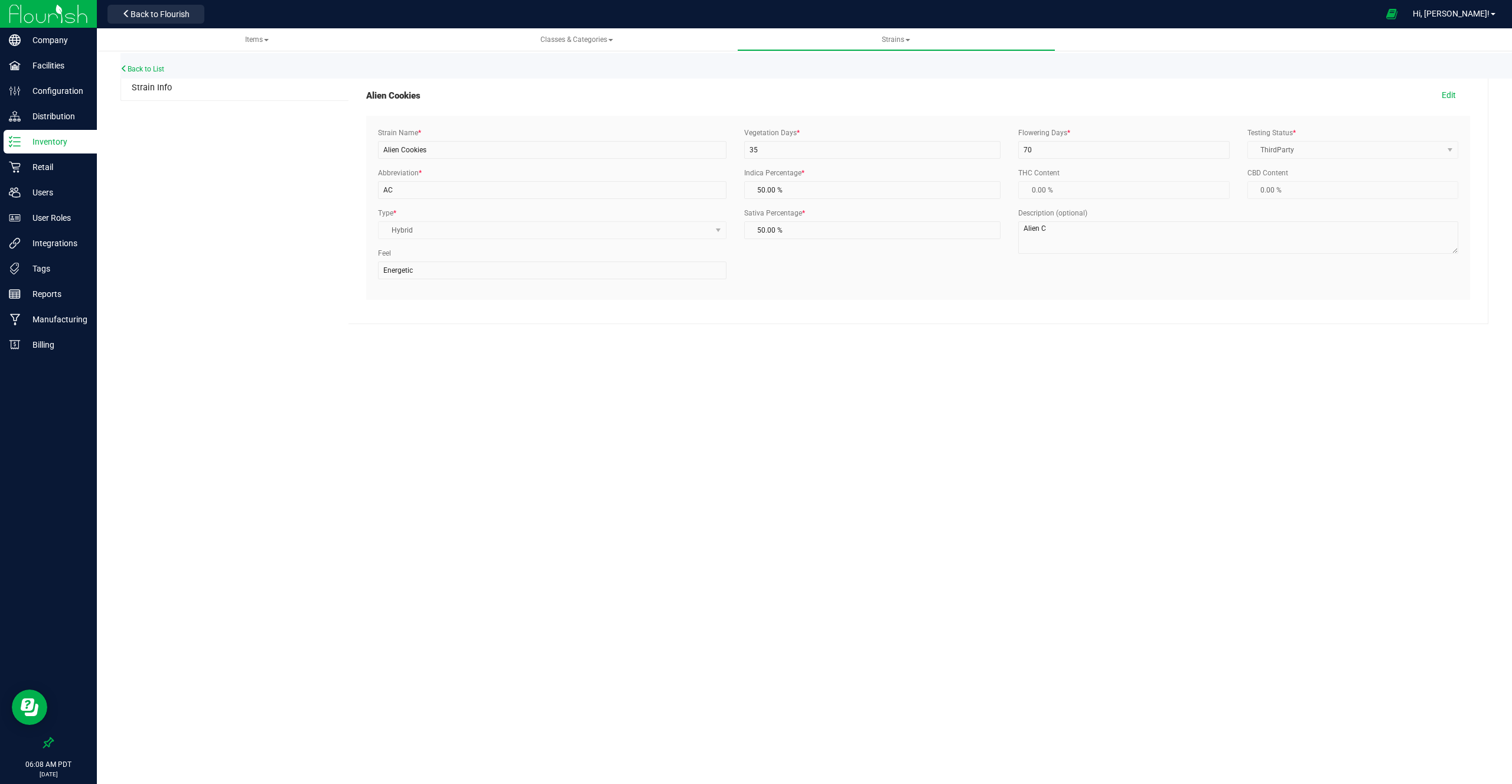
click at [1058, 214] on label "Description (optional)" at bounding box center [1053, 213] width 69 height 11
click at [1037, 217] on label "Description (optional)" at bounding box center [1053, 213] width 69 height 11
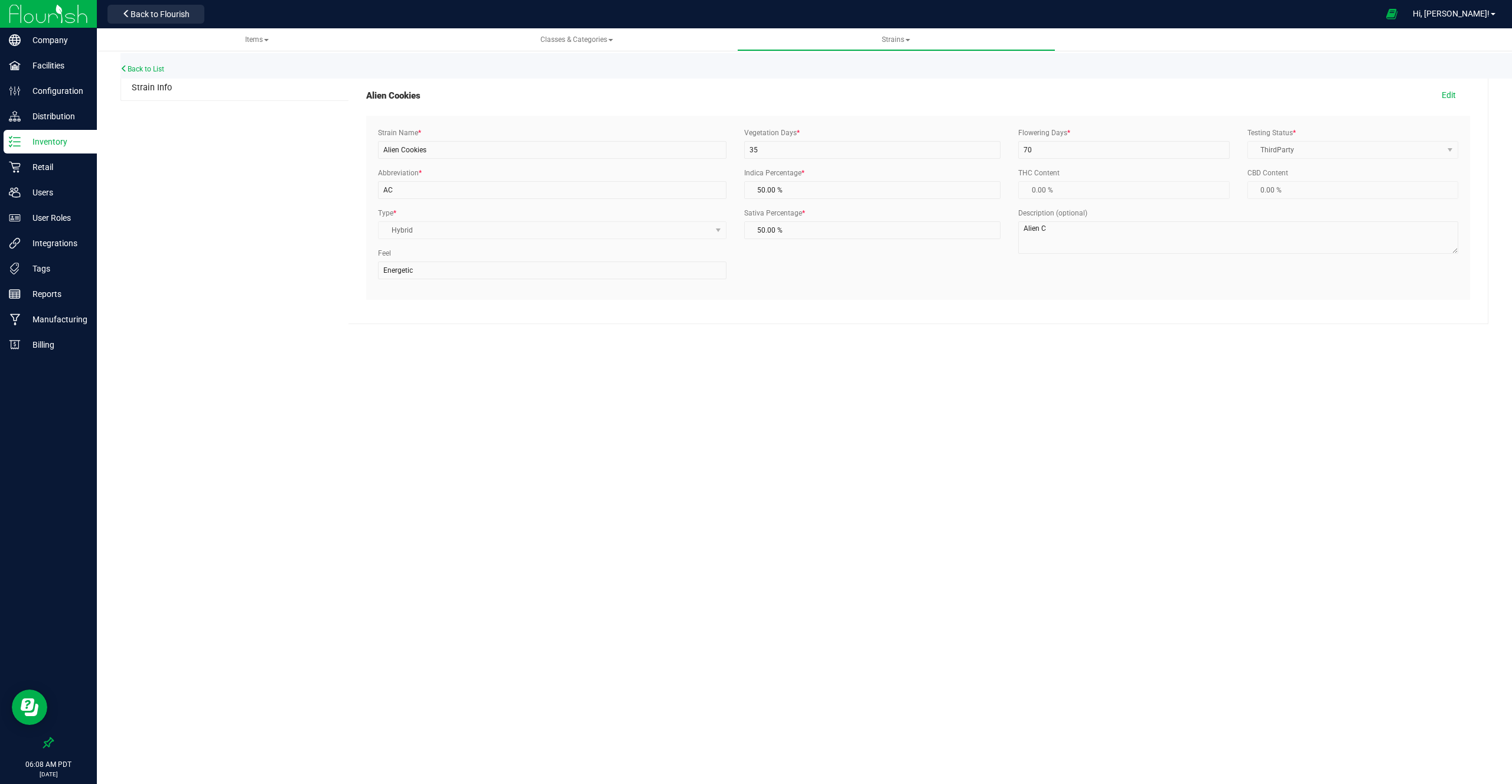
click at [1037, 219] on div "Description (optional) Alien C" at bounding box center [1238, 231] width 458 height 46
click at [1037, 212] on label "Description (optional)" at bounding box center [1053, 213] width 69 height 11
click at [387, 257] on label "Feel" at bounding box center [385, 253] width 13 height 11
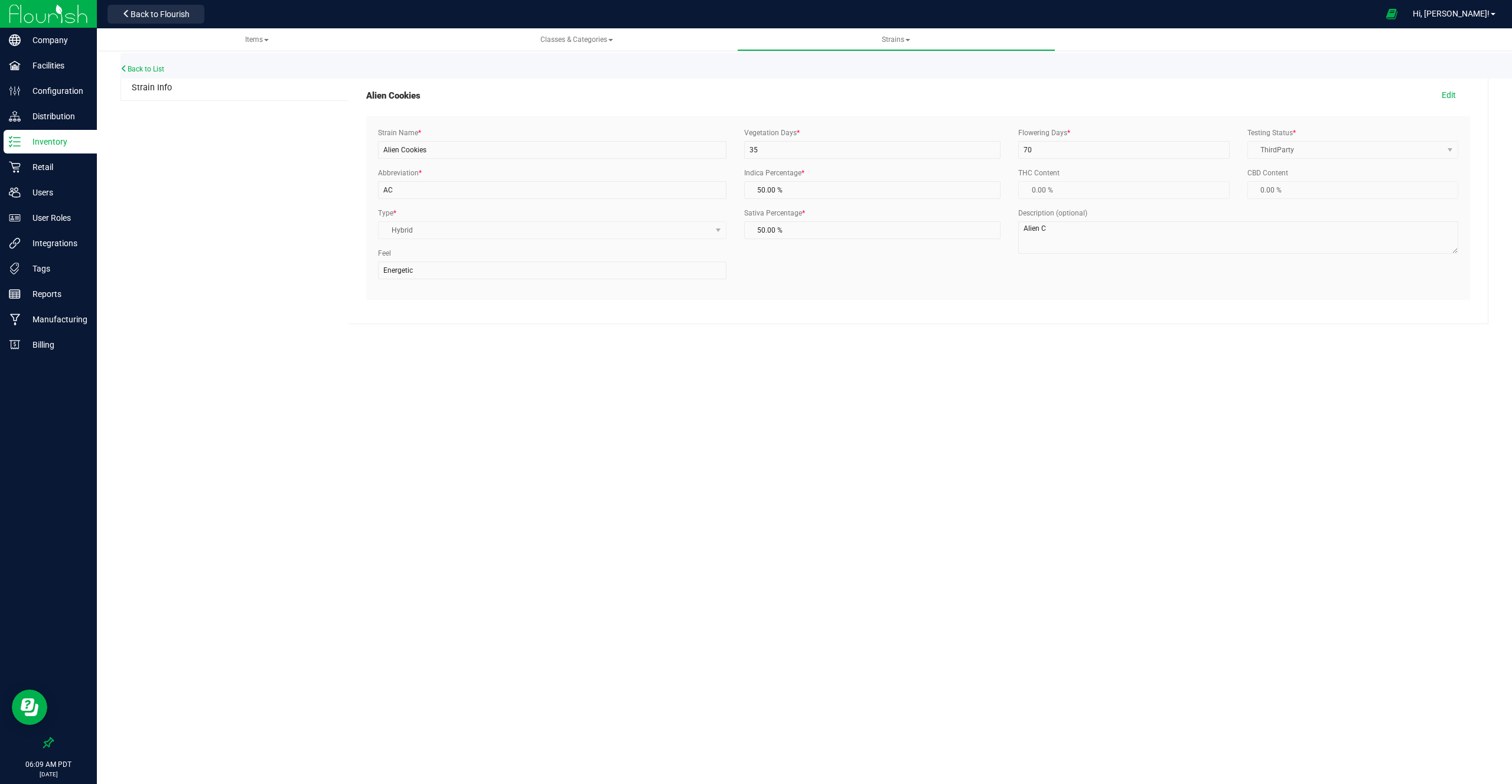
click at [387, 257] on label "Feel" at bounding box center [385, 253] width 13 height 11
click at [143, 69] on link "Back to List" at bounding box center [142, 69] width 44 height 9
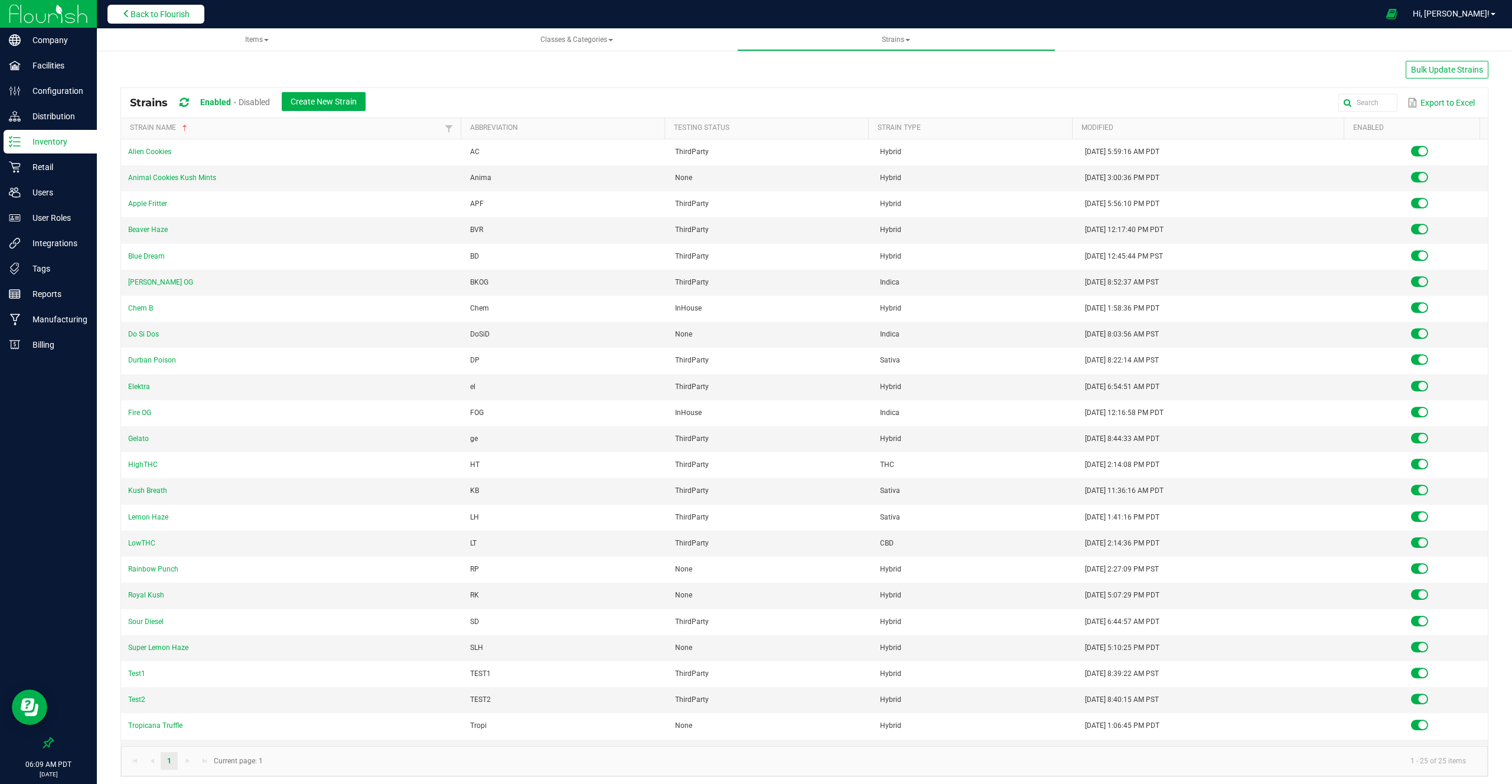
click at [157, 13] on span "Back to Flourish" at bounding box center [160, 14] width 59 height 9
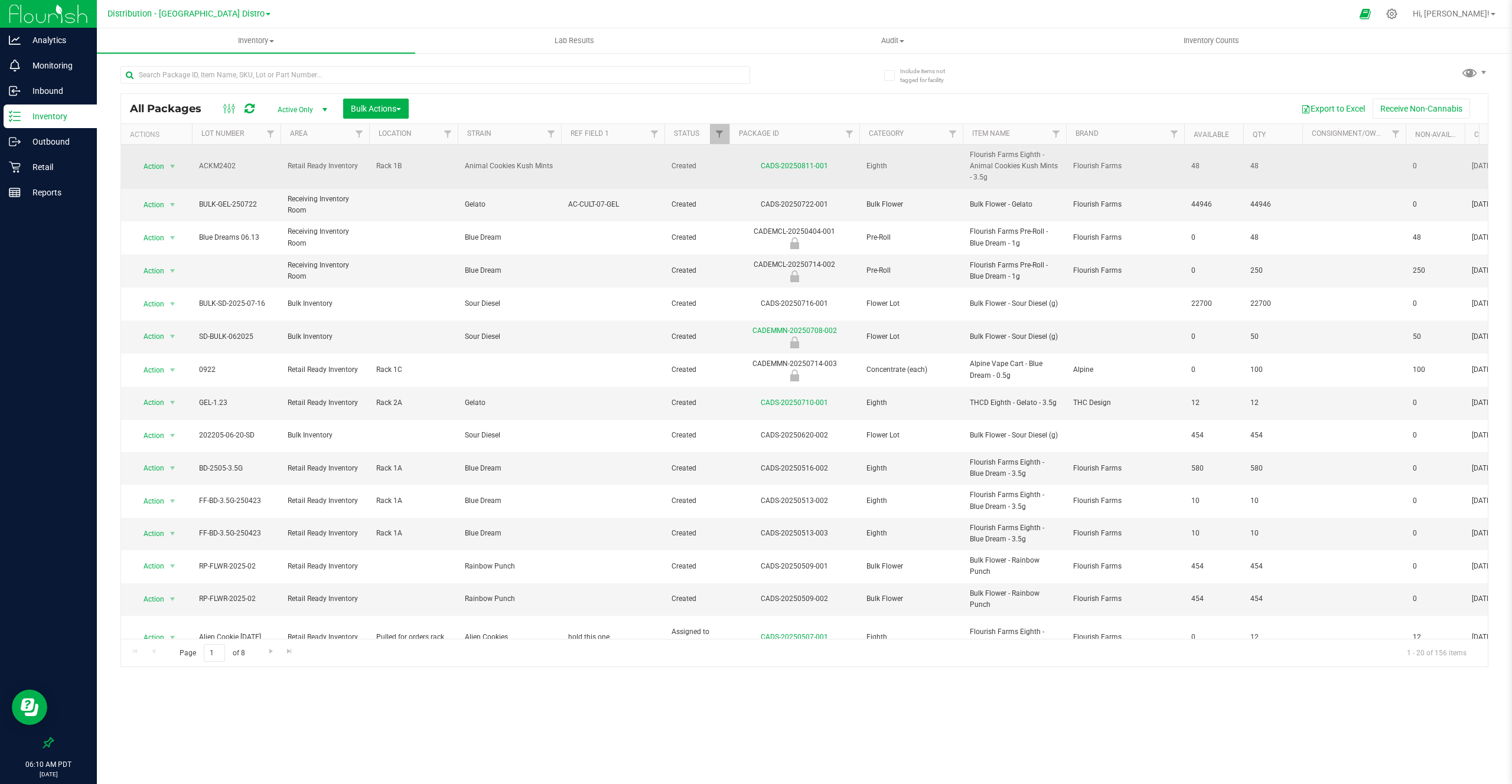
click at [992, 159] on span "Flourish Farms Eighth - Animal Cookies Kush Mints - 3.5g" at bounding box center [1014, 167] width 89 height 34
click at [493, 165] on span "Animal Cookies Kush Mints" at bounding box center [509, 167] width 89 height 11
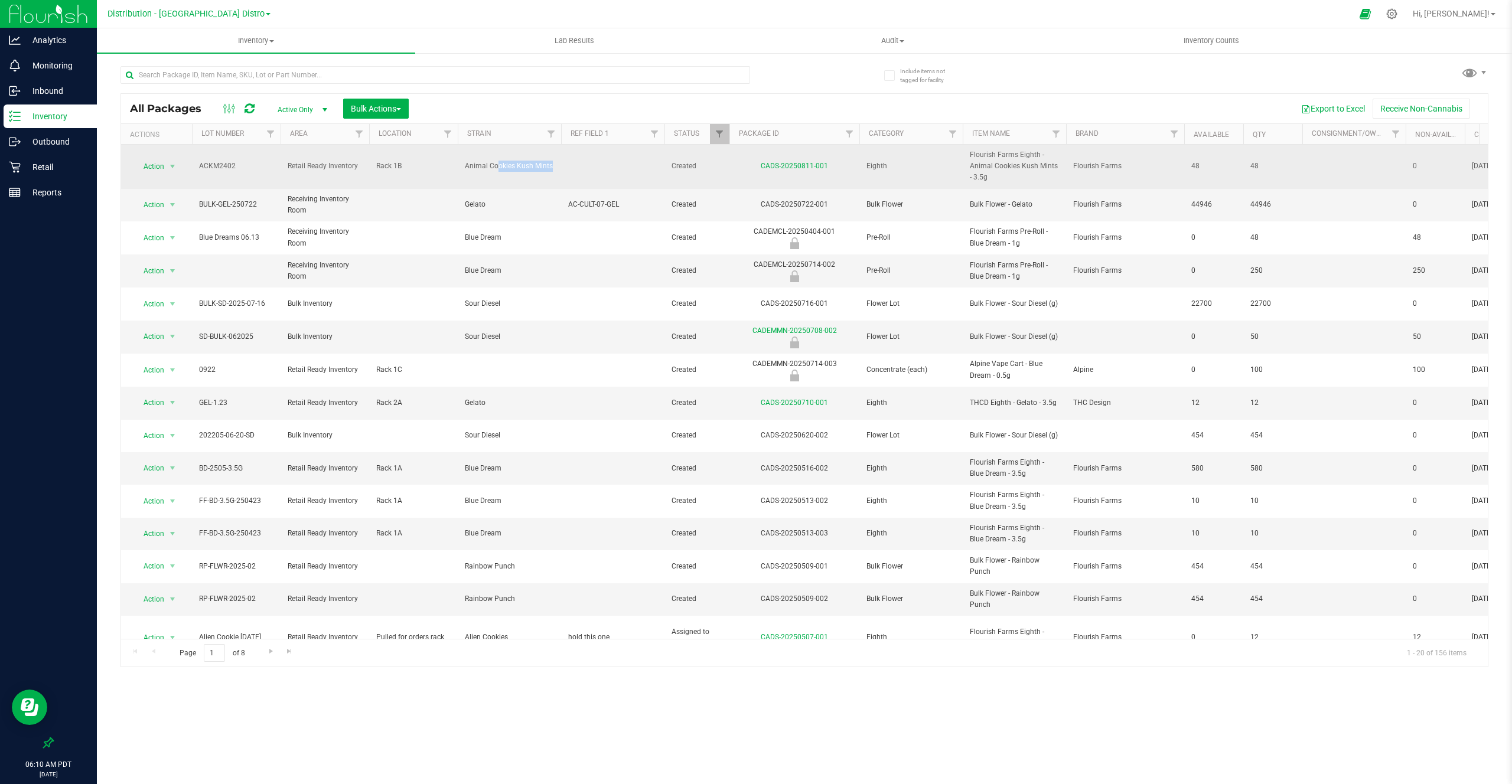
click at [493, 165] on span "Animal Cookies Kush Mints" at bounding box center [509, 167] width 89 height 11
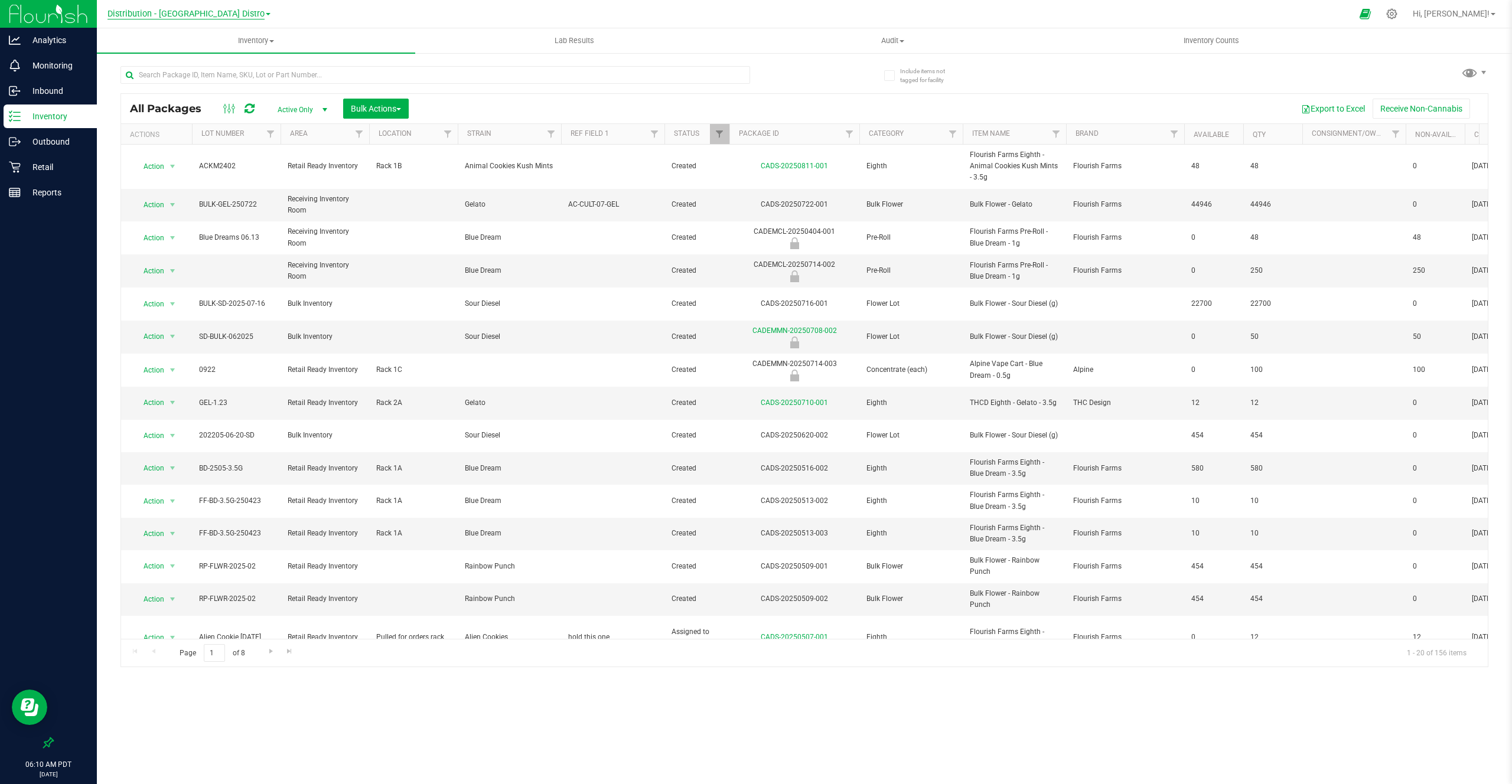
click at [184, 11] on span "Distribution - [GEOGRAPHIC_DATA] Distro" at bounding box center [186, 14] width 157 height 11
click at [158, 39] on link "Cultivation - [GEOGRAPHIC_DATA] Facility" at bounding box center [189, 41] width 172 height 16
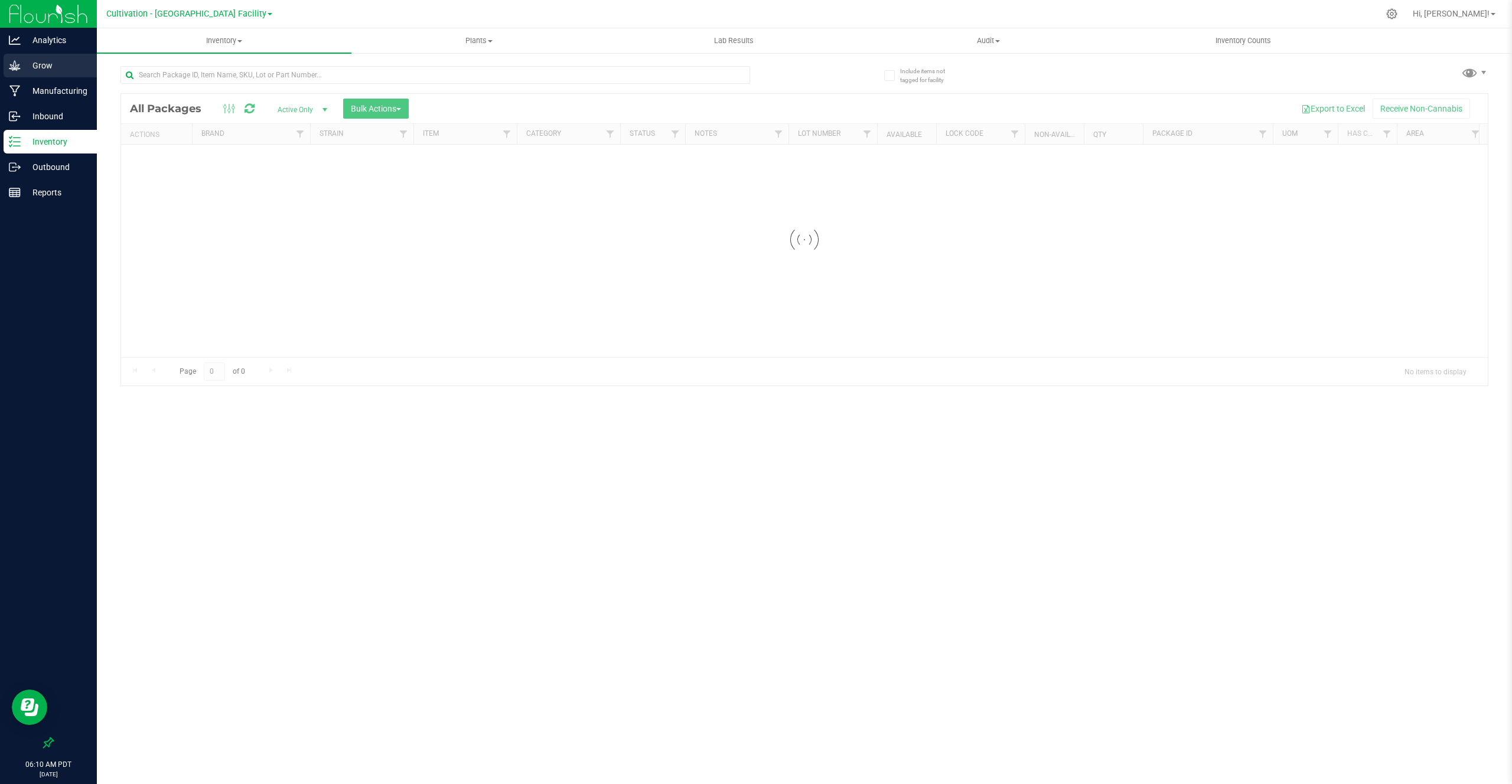
click at [55, 64] on p "Grow" at bounding box center [56, 66] width 71 height 14
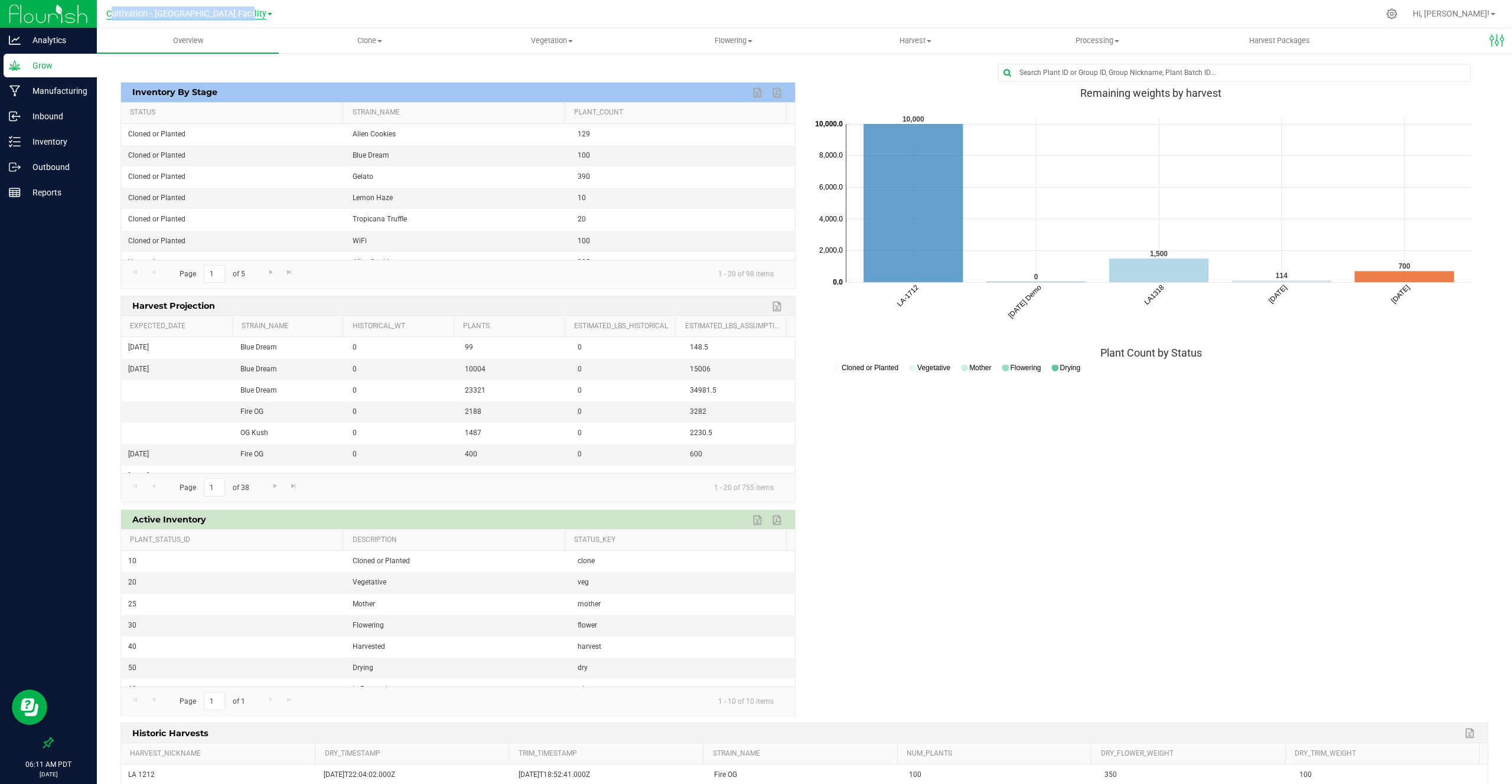
drag, startPoint x: 114, startPoint y: 19, endPoint x: 246, endPoint y: 17, distance: 132.0
click at [247, 17] on div "Cultivation - [GEOGRAPHIC_DATA] Facility Cultivation - [GEOGRAPHIC_DATA] Facili…" at bounding box center [189, 14] width 172 height 19
click at [355, 138] on td "Alien Cookies" at bounding box center [458, 135] width 224 height 21
drag, startPoint x: 355, startPoint y: 138, endPoint x: 380, endPoint y: 137, distance: 25.0
click at [380, 137] on td "Alien Cookies" at bounding box center [458, 135] width 224 height 21
